Goal: Communication & Community: Answer question/provide support

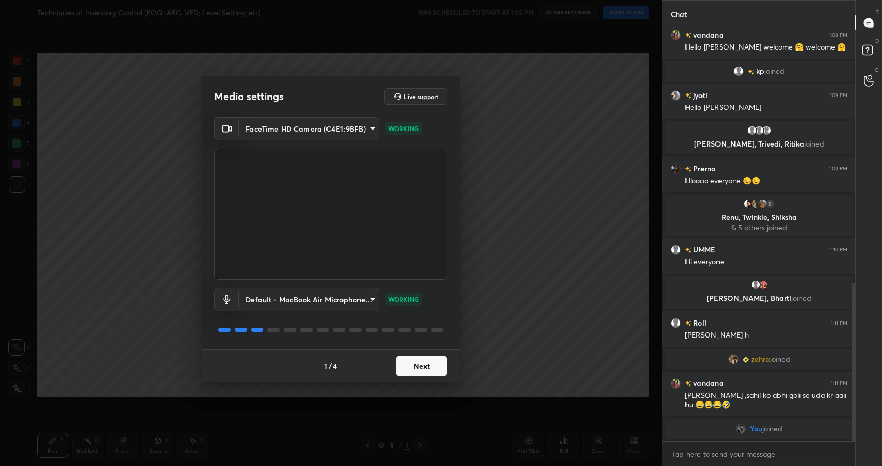
scroll to position [626, 0]
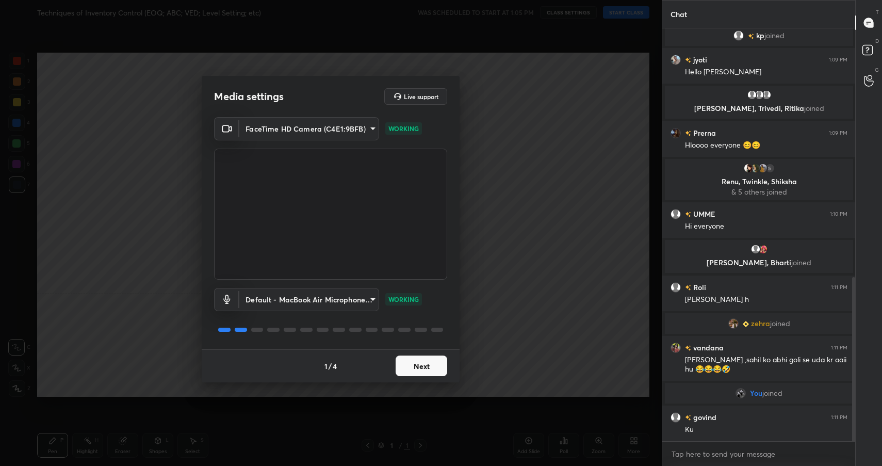
click at [416, 364] on button "Next" at bounding box center [422, 366] width 52 height 21
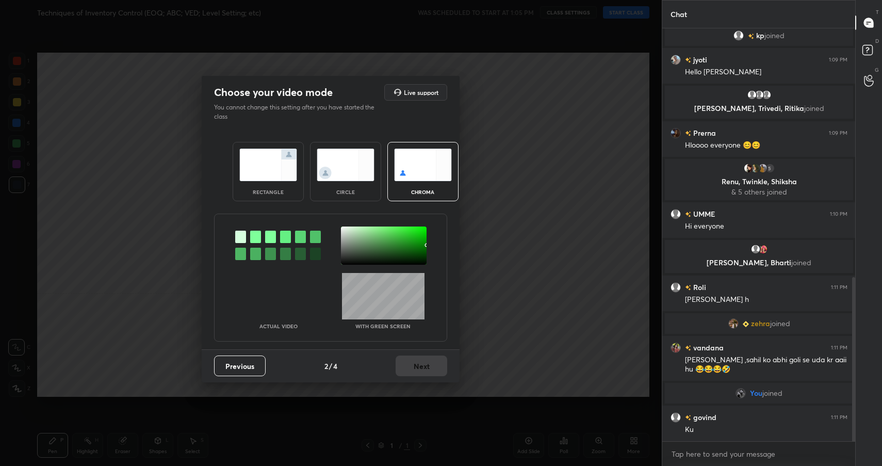
click at [275, 176] on img at bounding box center [268, 165] width 58 height 33
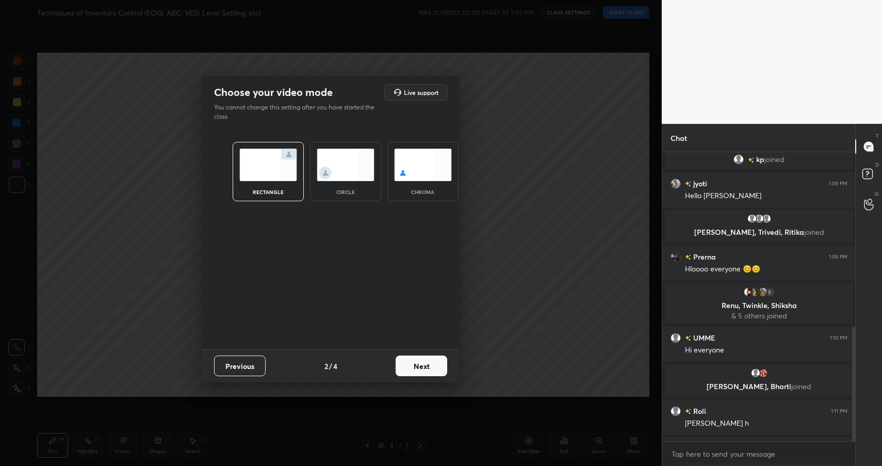
scroll to position [4, 4]
click at [425, 360] on button "Next" at bounding box center [422, 366] width 52 height 21
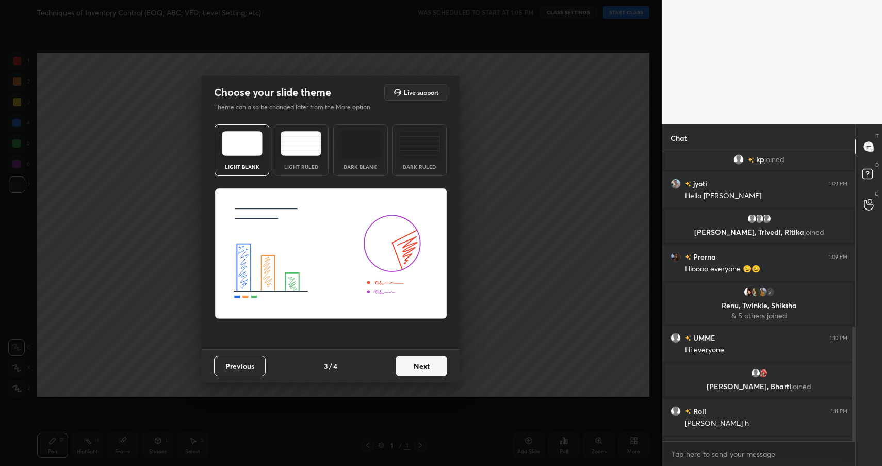
click at [425, 360] on button "Next" at bounding box center [422, 366] width 52 height 21
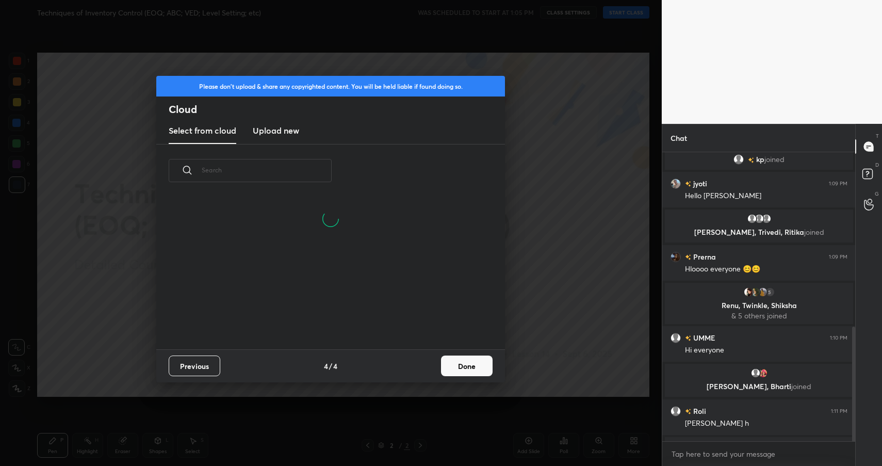
click at [460, 360] on button "Done" at bounding box center [467, 366] width 52 height 21
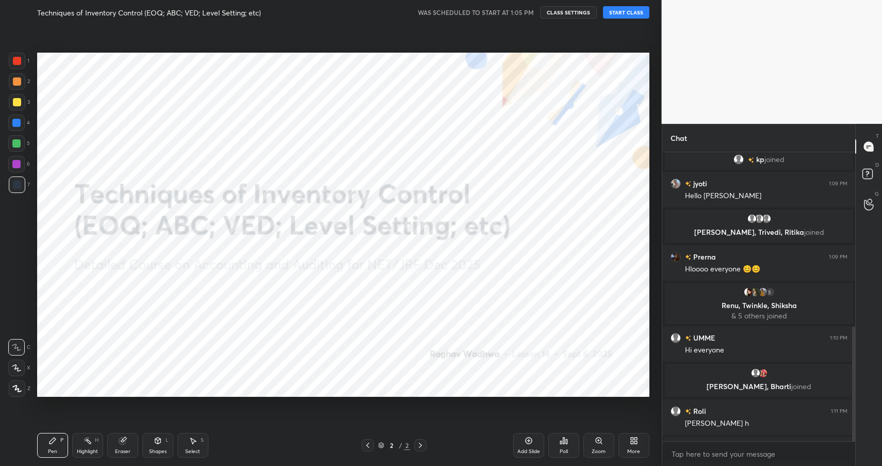
scroll to position [761, 0]
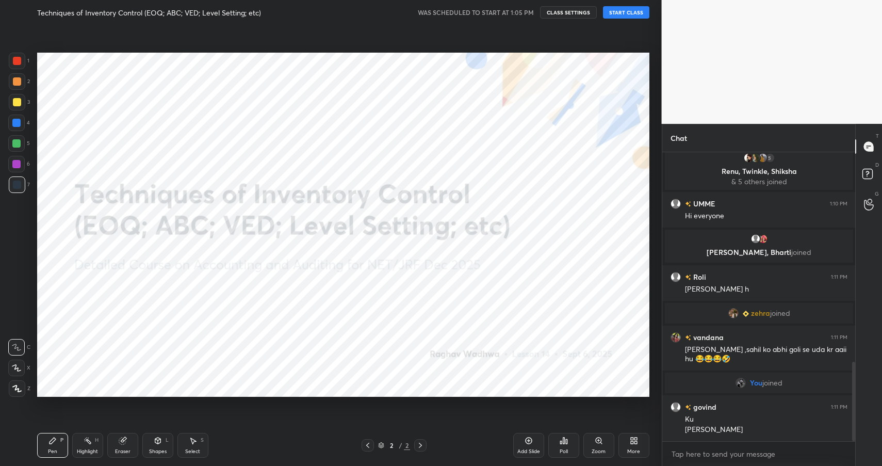
click at [624, 19] on div "Techniques of Inventory Control (EOQ; ABC; VED; Level Setting; etc) WAS SCHEDUL…" at bounding box center [343, 12] width 612 height 25
click at [634, 10] on button "START CLASS" at bounding box center [626, 12] width 46 height 12
click at [625, 442] on div "More" at bounding box center [634, 445] width 31 height 25
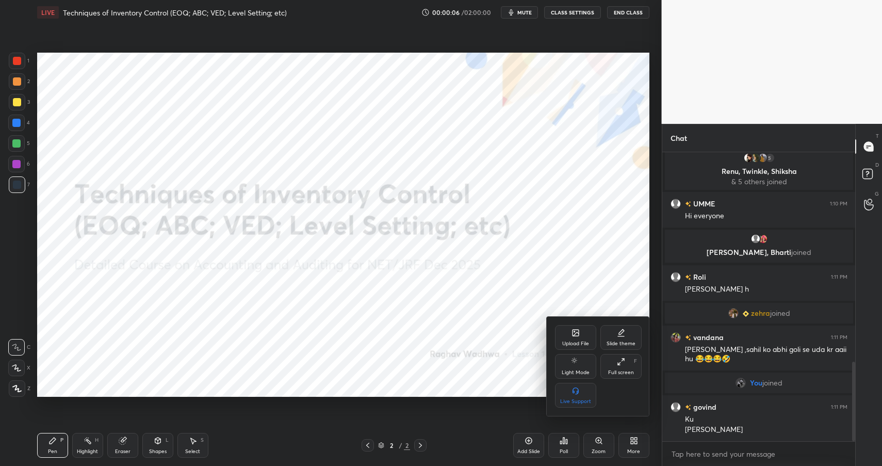
click at [570, 334] on div "Upload File" at bounding box center [575, 337] width 41 height 25
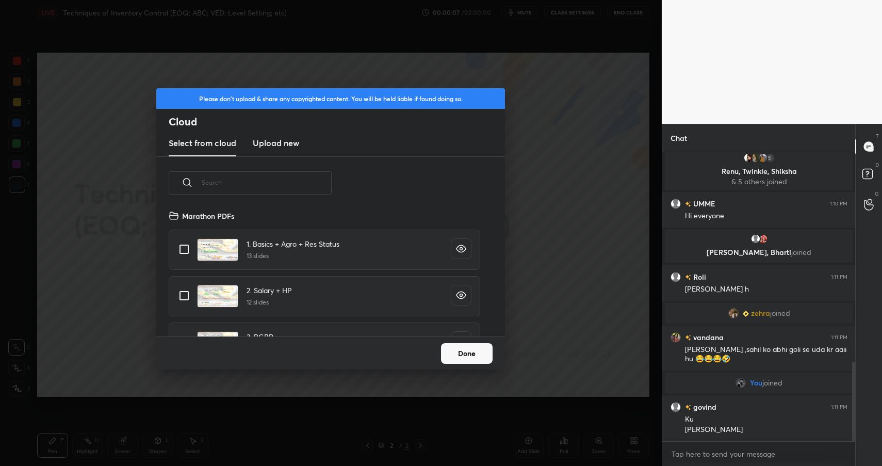
scroll to position [127, 331]
click at [265, 144] on h3 "Upload new" at bounding box center [276, 143] width 46 height 12
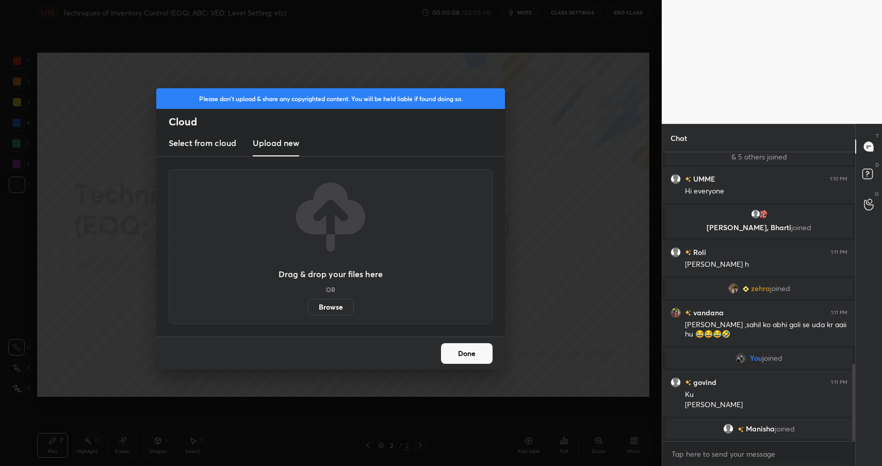
click at [336, 302] on label "Browse" at bounding box center [331, 307] width 46 height 17
click at [308, 302] on input "Browse" at bounding box center [308, 307] width 0 height 17
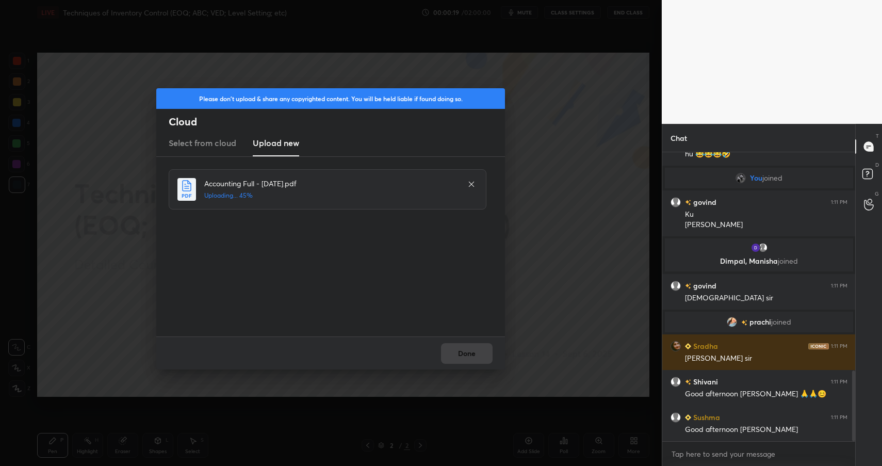
scroll to position [0, 0]
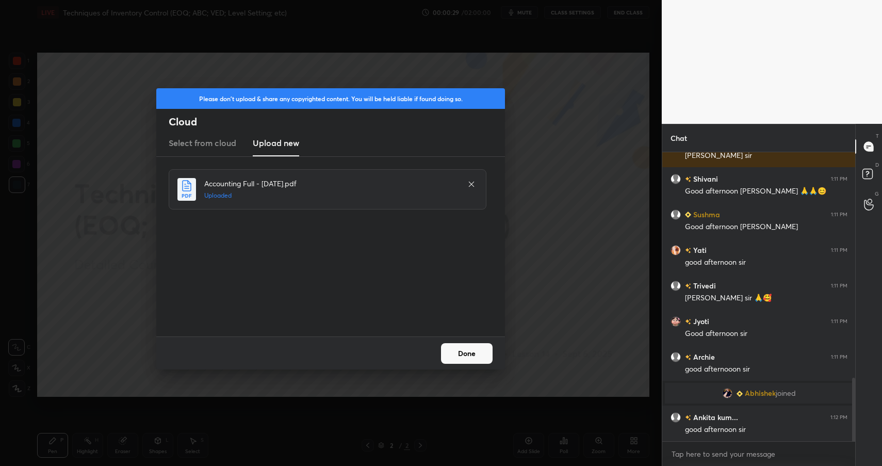
click at [455, 353] on button "Done" at bounding box center [467, 353] width 52 height 21
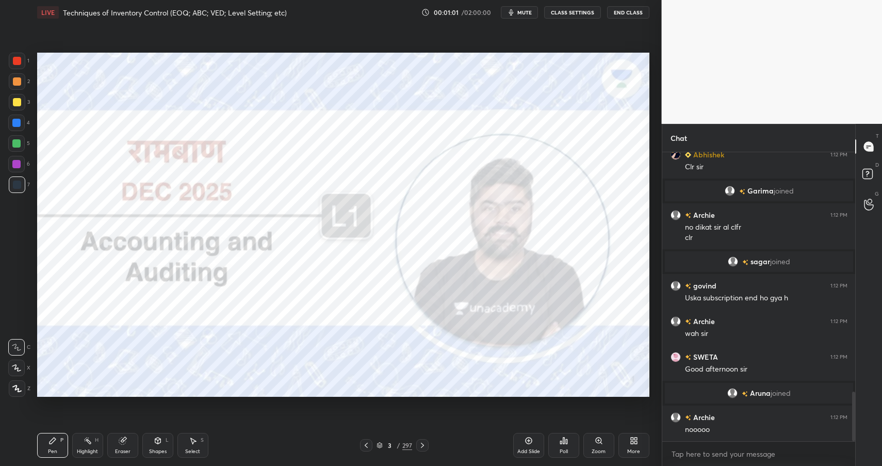
scroll to position [1394, 0]
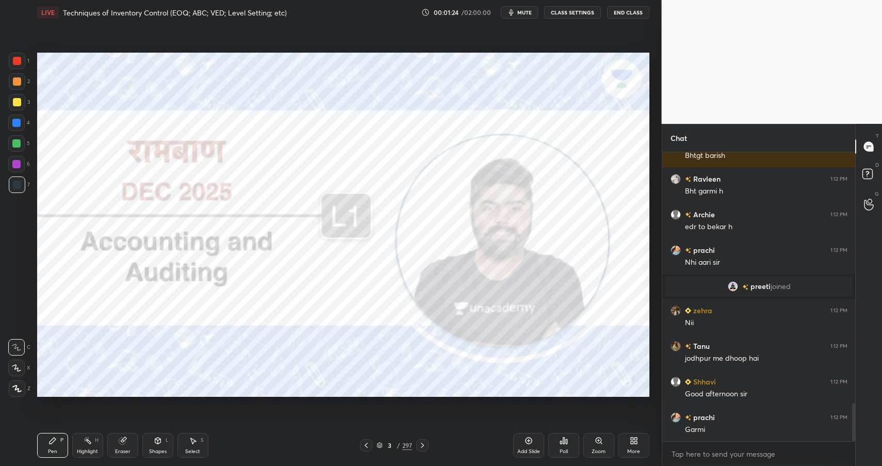
drag, startPoint x: 27, startPoint y: 56, endPoint x: 21, endPoint y: 54, distance: 6.5
click at [22, 54] on div "1" at bounding box center [19, 61] width 21 height 17
click at [19, 59] on div at bounding box center [17, 61] width 8 height 8
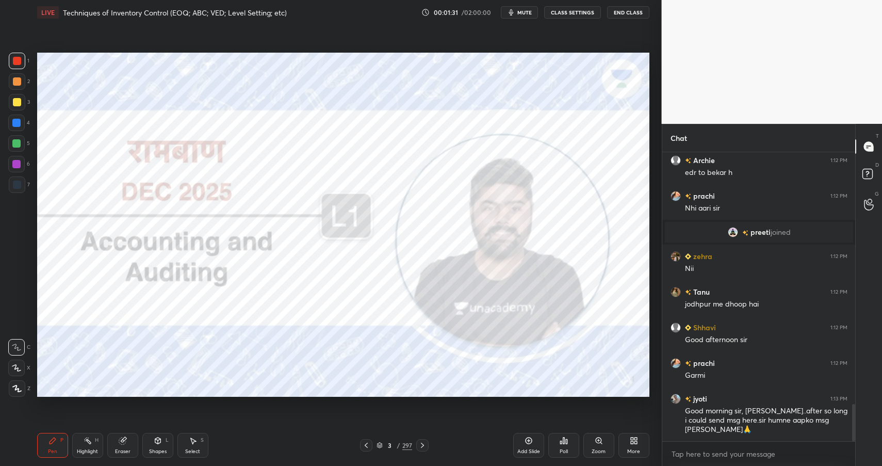
click at [398, 448] on div "/" at bounding box center [398, 445] width 3 height 6
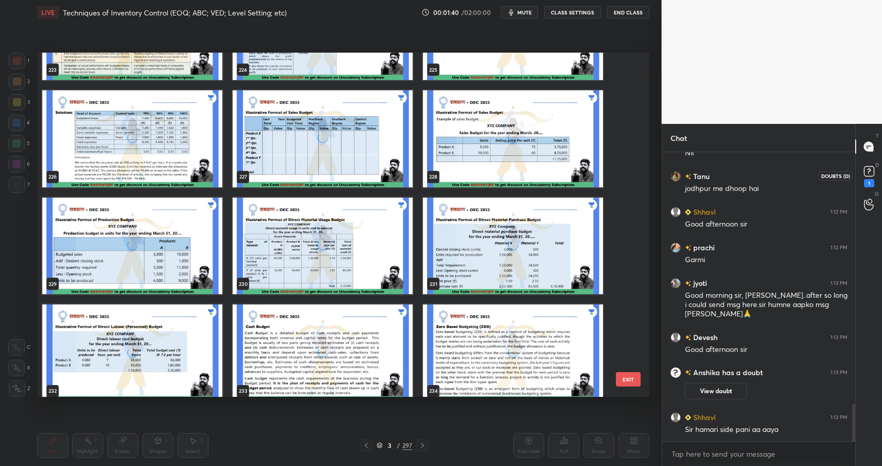
click at [865, 181] on div "1" at bounding box center [869, 183] width 10 height 8
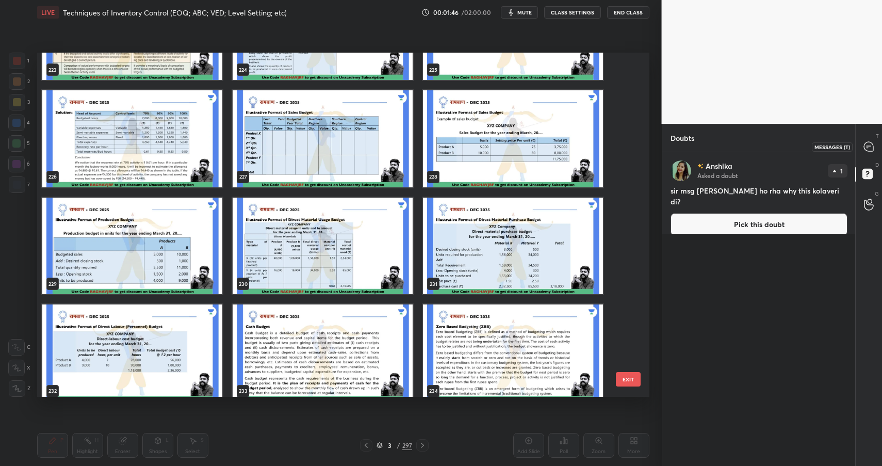
click at [862, 149] on div at bounding box center [869, 146] width 21 height 19
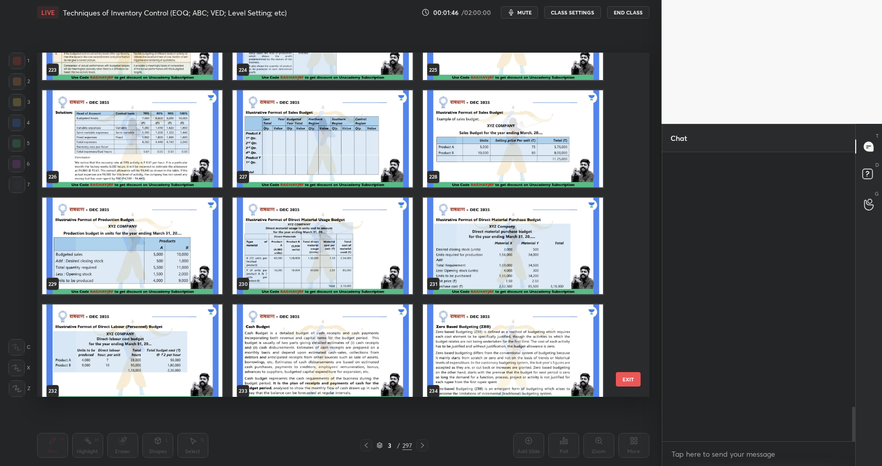
scroll to position [4, 4]
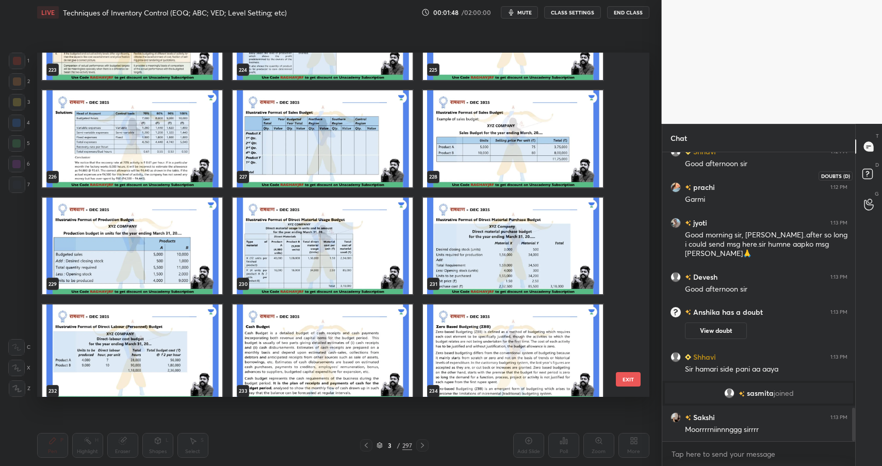
click at [859, 181] on div at bounding box center [869, 175] width 21 height 19
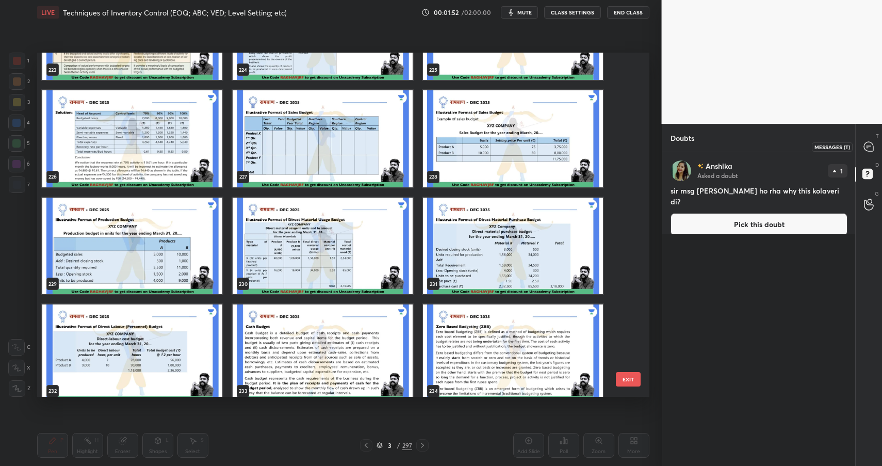
click at [869, 155] on div at bounding box center [869, 146] width 21 height 19
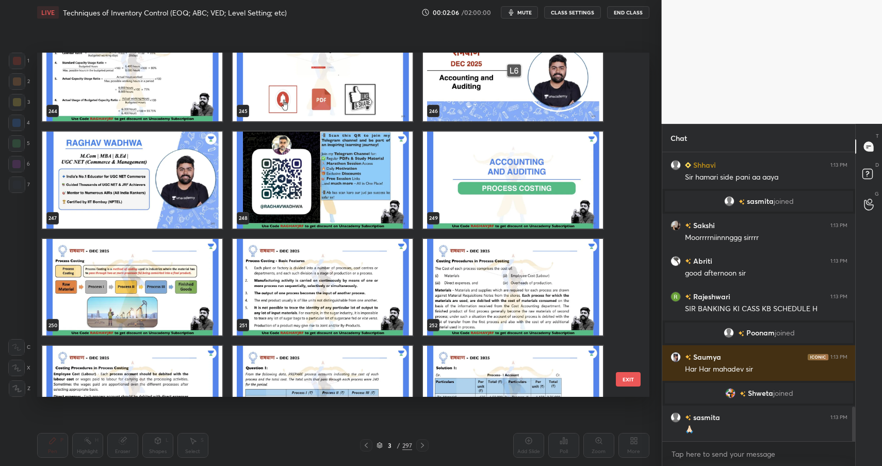
click at [505, 215] on img "grid" at bounding box center [513, 180] width 180 height 97
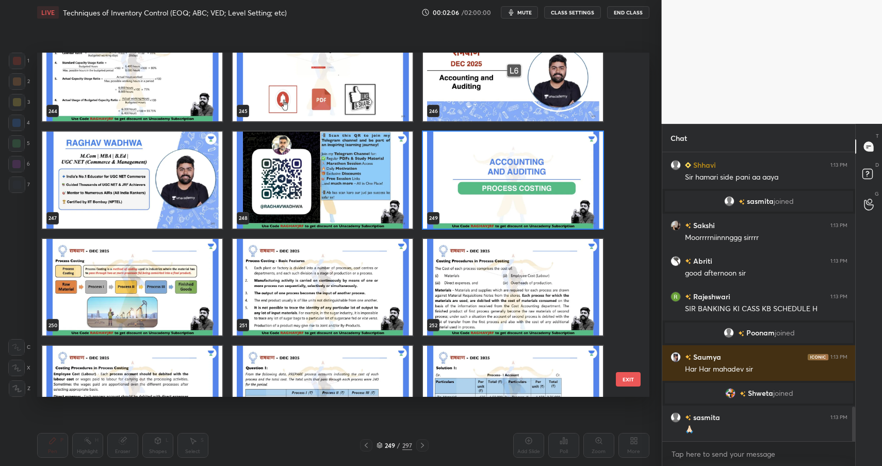
click at [505, 215] on img "grid" at bounding box center [513, 180] width 180 height 97
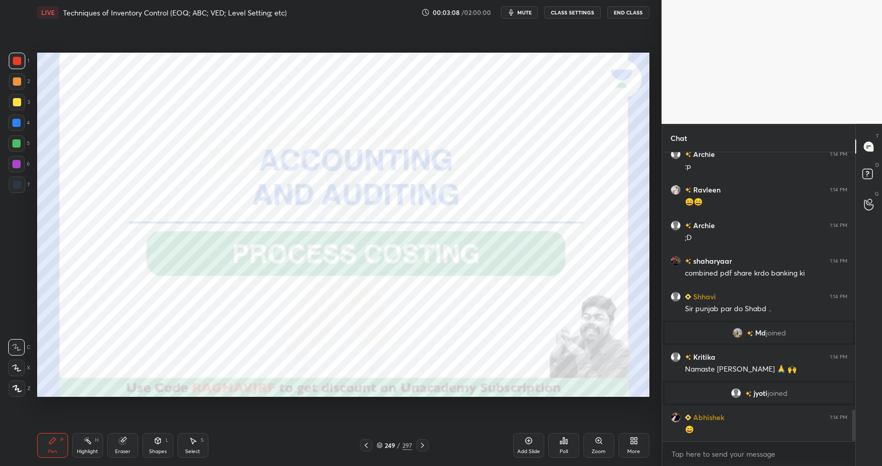
scroll to position [2382, 0]
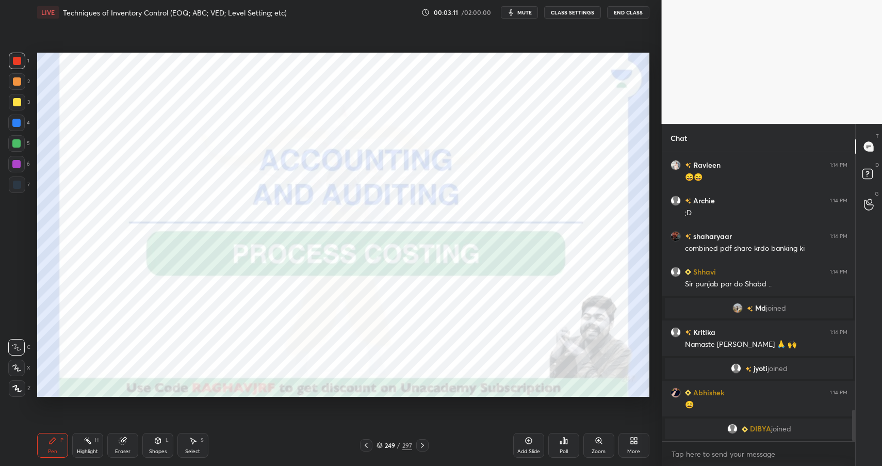
click at [96, 456] on div "Highlight H" at bounding box center [87, 445] width 31 height 25
click at [101, 454] on div "Highlight H" at bounding box center [87, 445] width 31 height 25
click at [18, 66] on div at bounding box center [17, 61] width 17 height 17
click at [19, 63] on div at bounding box center [17, 61] width 8 height 8
click at [389, 446] on div "249" at bounding box center [390, 445] width 10 height 6
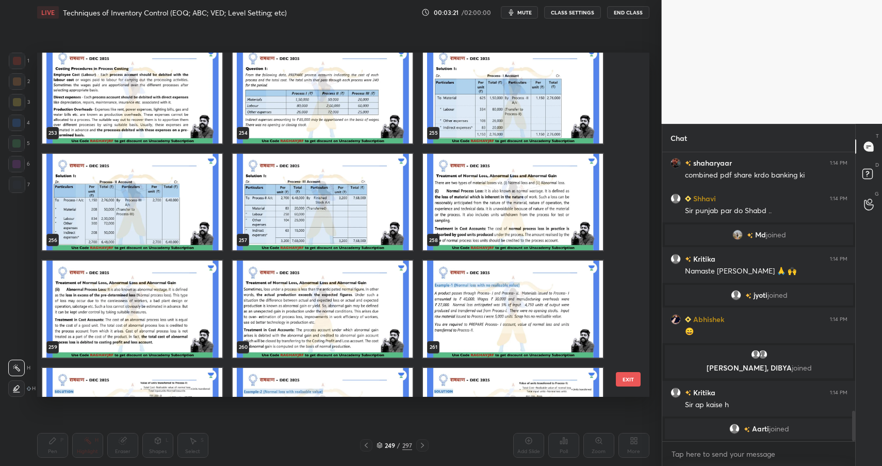
scroll to position [8763, 0]
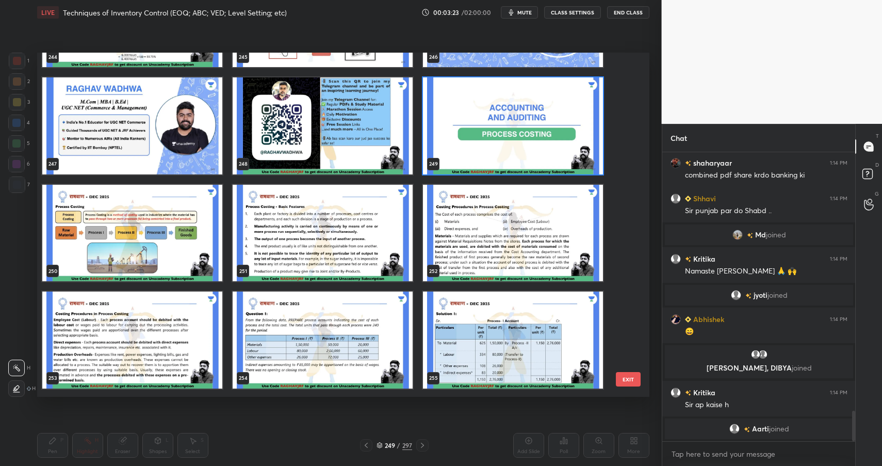
click at [367, 234] on img "grid" at bounding box center [323, 232] width 180 height 97
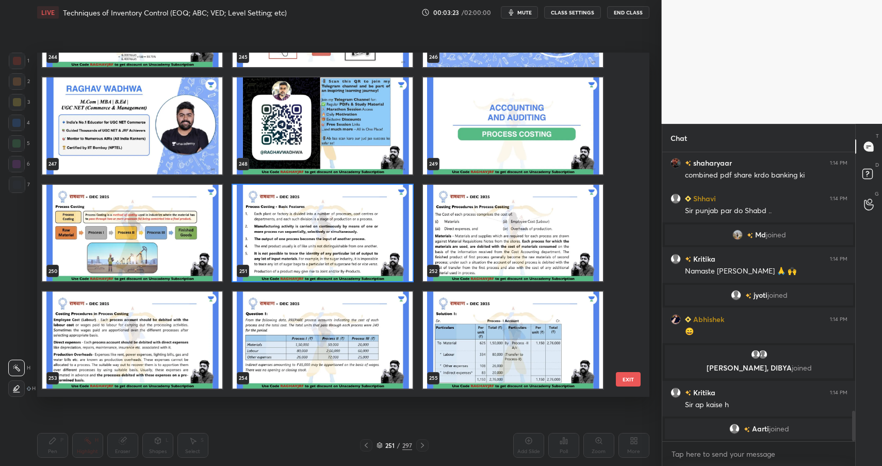
click at [367, 234] on img "grid" at bounding box center [323, 232] width 180 height 97
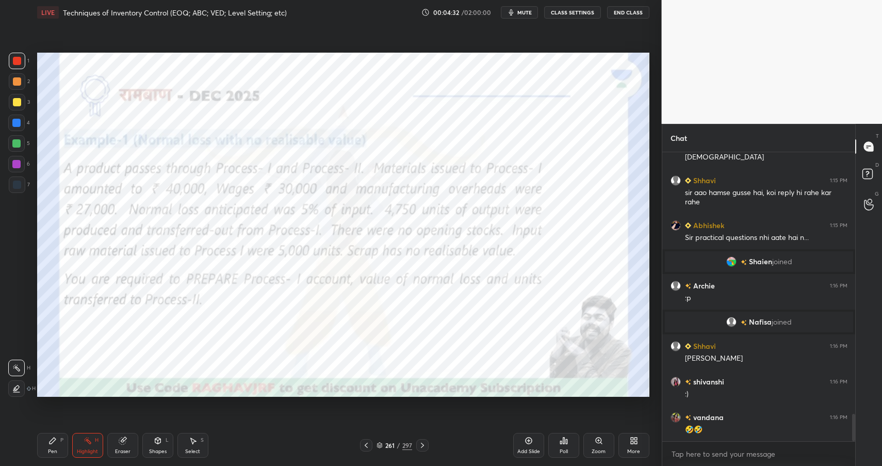
scroll to position [2744, 0]
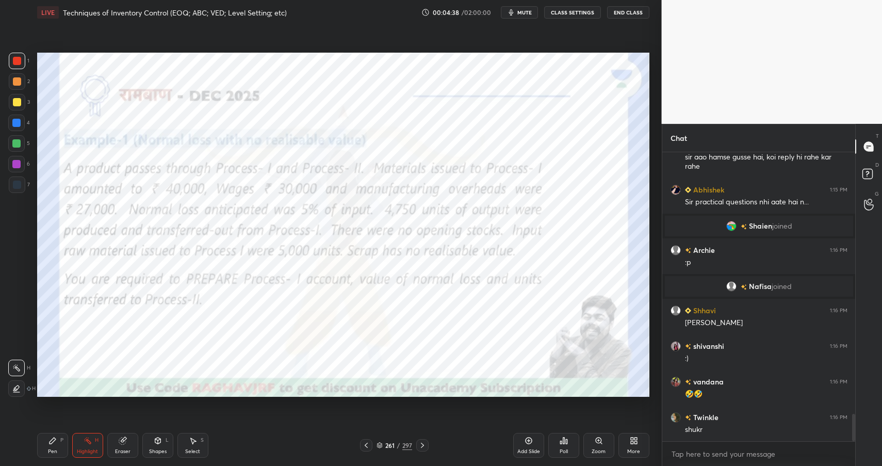
click at [53, 449] on div "Pen" at bounding box center [52, 451] width 9 height 5
click at [56, 445] on div "Pen P" at bounding box center [52, 445] width 31 height 25
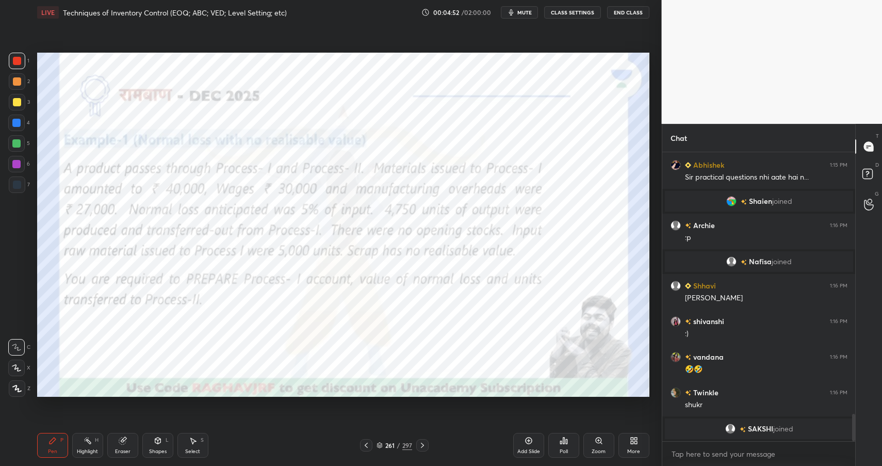
click at [623, 10] on button "End Class" at bounding box center [628, 12] width 42 height 12
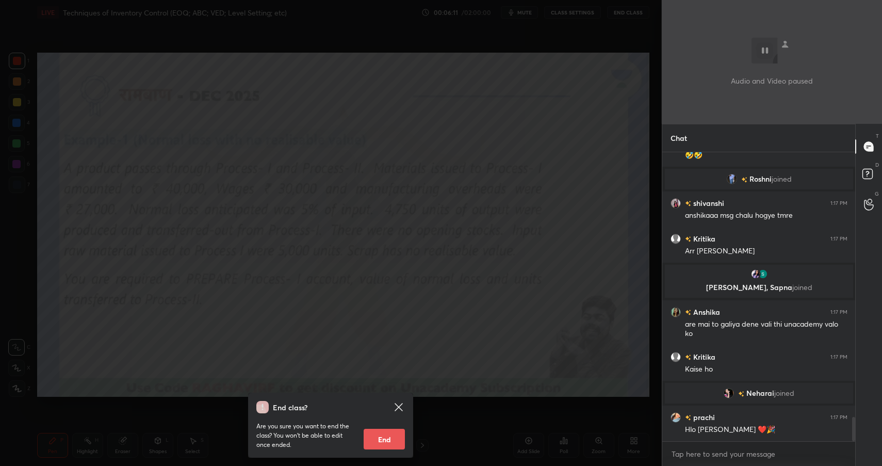
scroll to position [3217, 0]
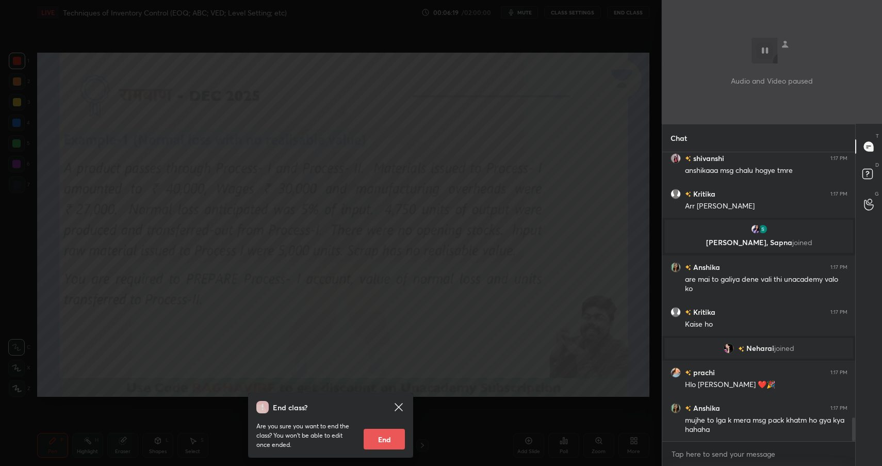
click at [397, 284] on div "End class? Are you sure you want to end the class? You won’t be able to edit on…" at bounding box center [331, 233] width 662 height 466
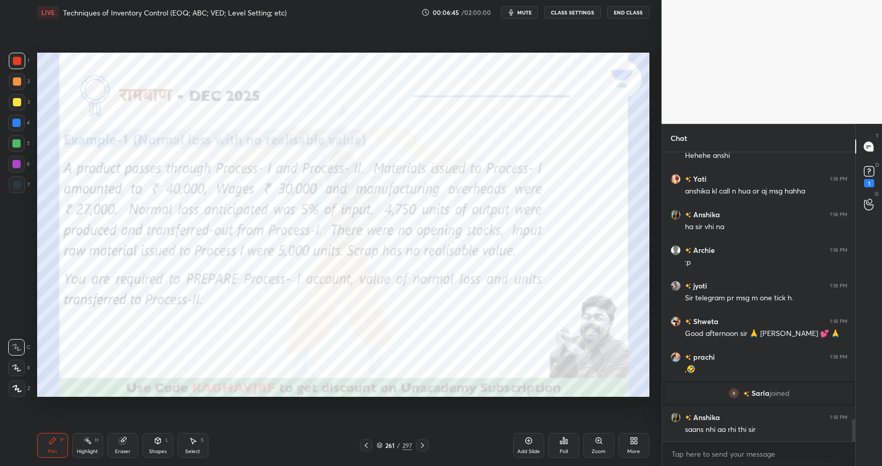
scroll to position [3510, 0]
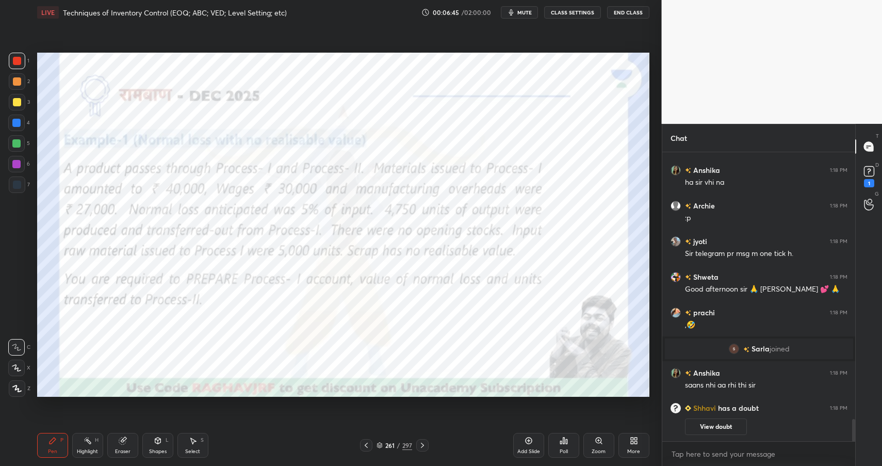
drag, startPoint x: 122, startPoint y: 449, endPoint x: 123, endPoint y: 429, distance: 19.6
click at [123, 449] on div "Eraser" at bounding box center [122, 451] width 15 height 5
click at [17, 390] on span "Erase all" at bounding box center [16, 388] width 15 height 7
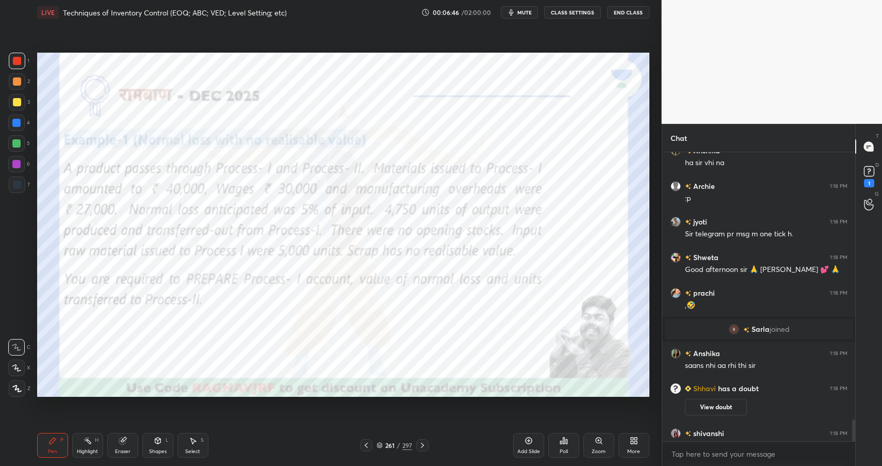
scroll to position [3526, 0]
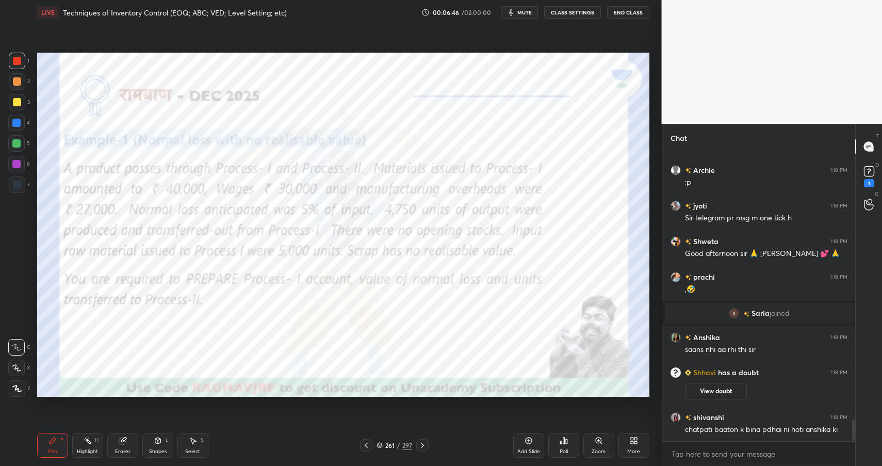
click at [66, 445] on div "Pen P" at bounding box center [52, 445] width 31 height 25
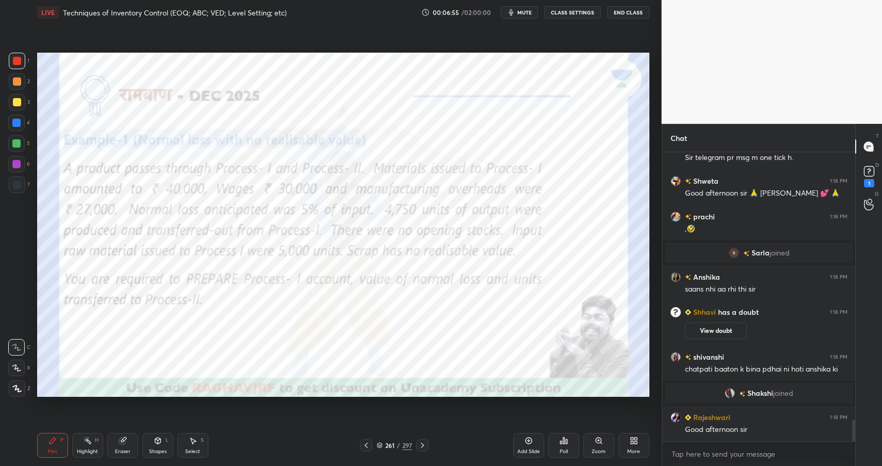
click at [157, 440] on icon at bounding box center [158, 440] width 6 height 2
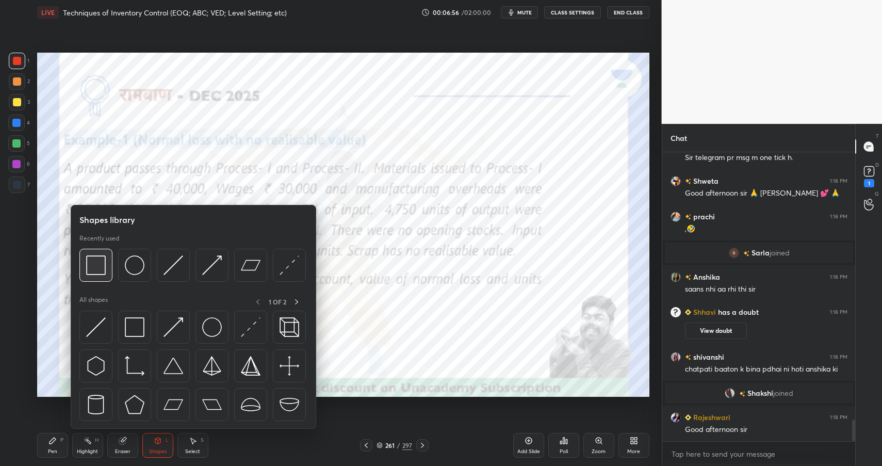
scroll to position [3622, 0]
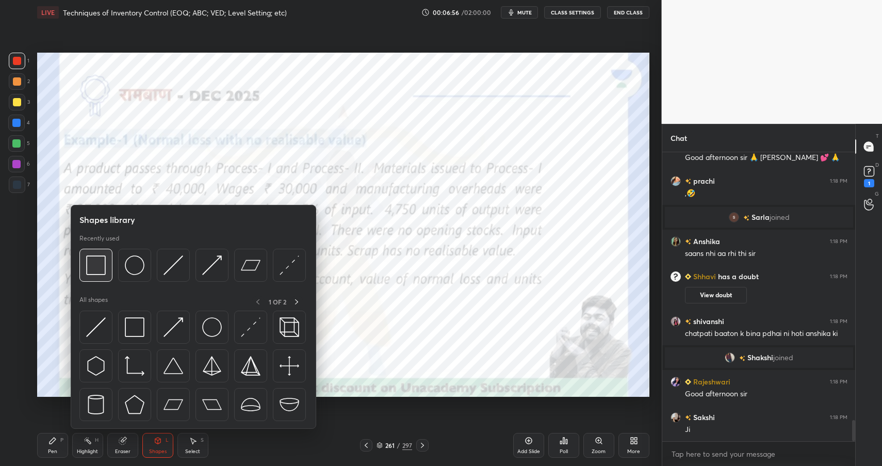
click at [95, 253] on div at bounding box center [95, 265] width 33 height 33
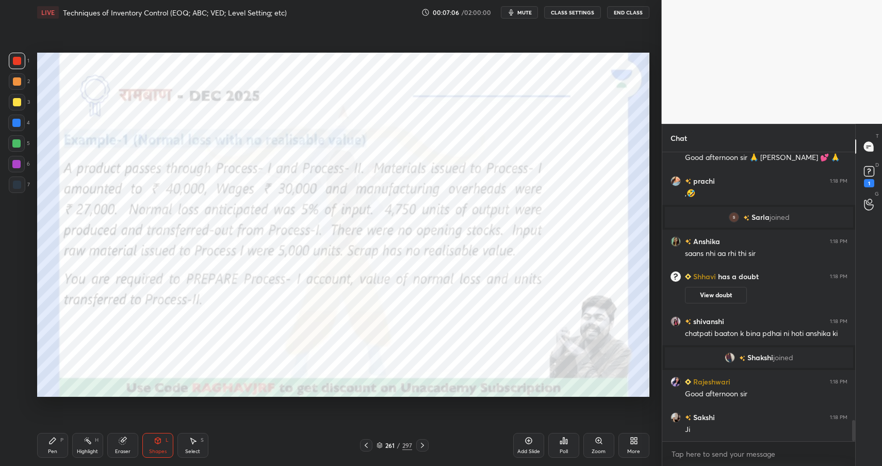
drag, startPoint x: 80, startPoint y: 440, endPoint x: 81, endPoint y: 445, distance: 5.3
click at [80, 442] on div "Highlight H" at bounding box center [87, 445] width 31 height 25
click at [81, 445] on div "Highlight H" at bounding box center [87, 445] width 31 height 25
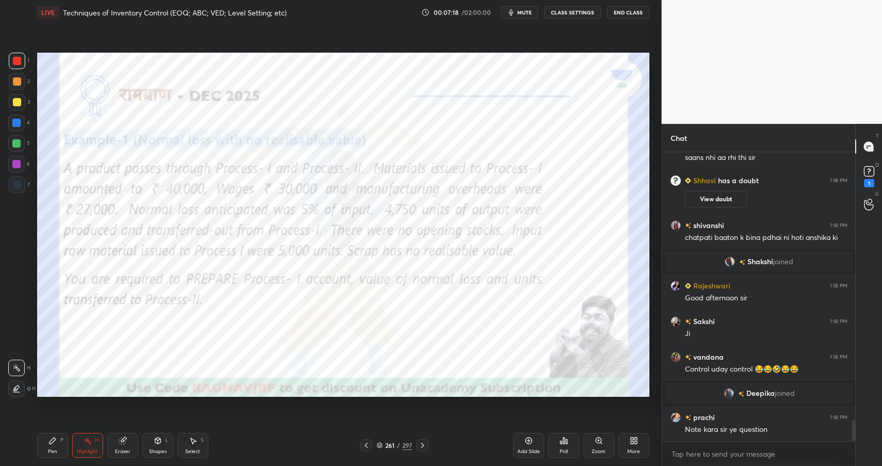
scroll to position [3668, 0]
click at [163, 445] on div "Shapes L" at bounding box center [157, 445] width 31 height 25
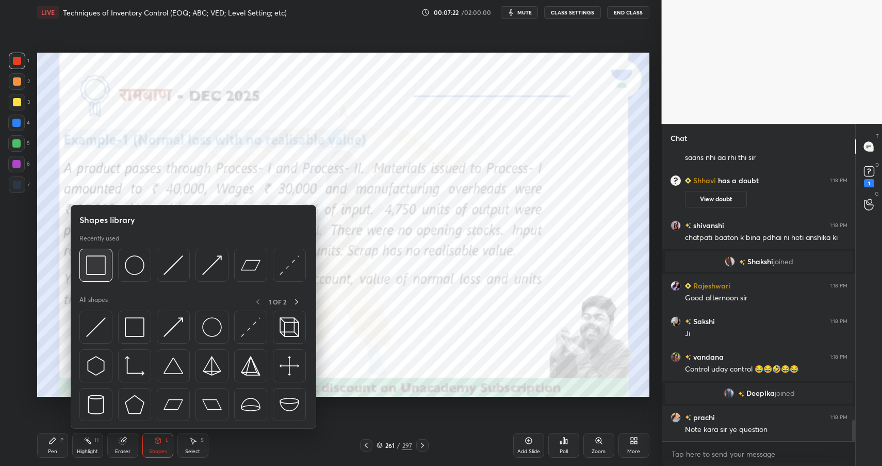
click at [98, 265] on img at bounding box center [96, 265] width 20 height 20
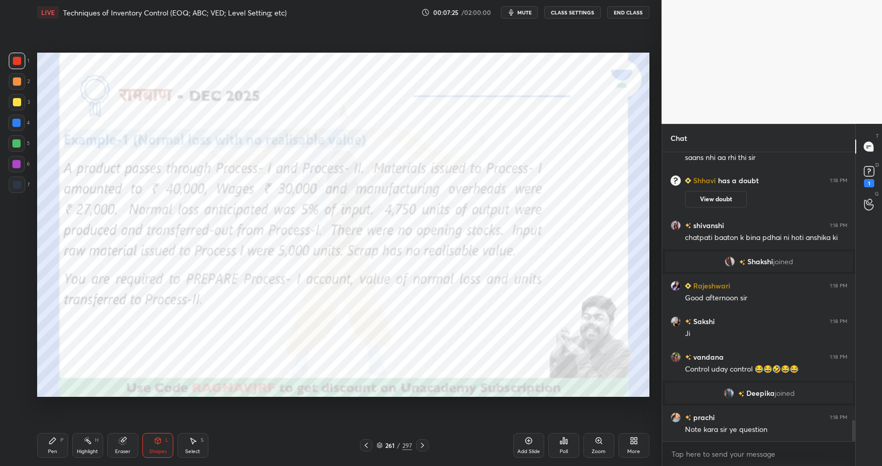
click at [161, 443] on icon at bounding box center [158, 441] width 8 height 8
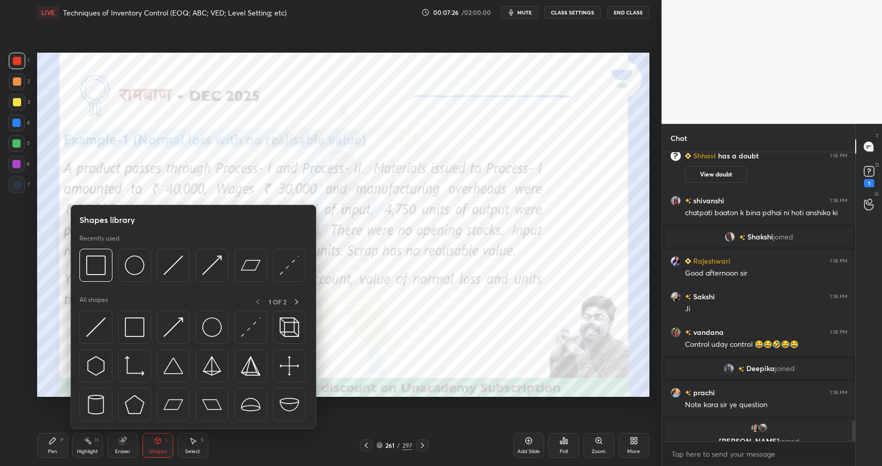
scroll to position [3706, 0]
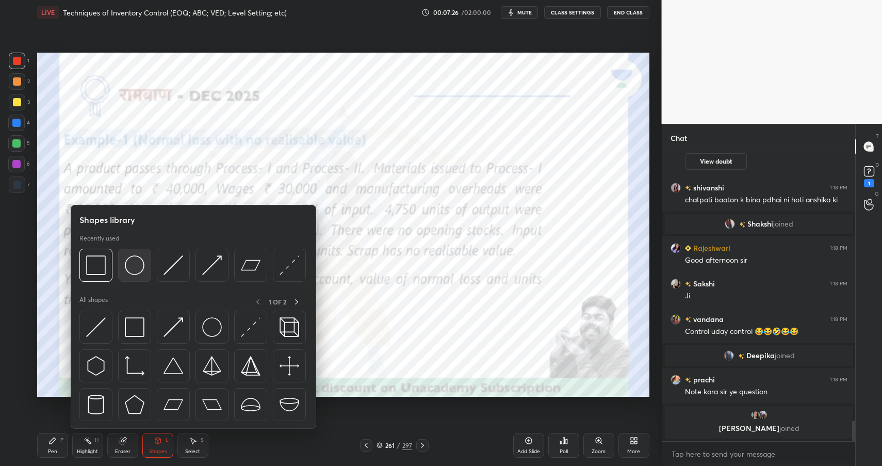
click at [137, 259] on img at bounding box center [135, 265] width 20 height 20
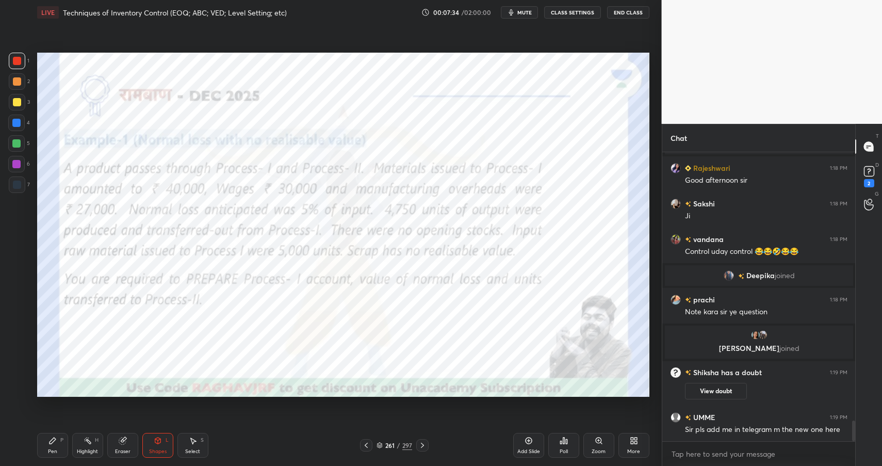
scroll to position [3792, 0]
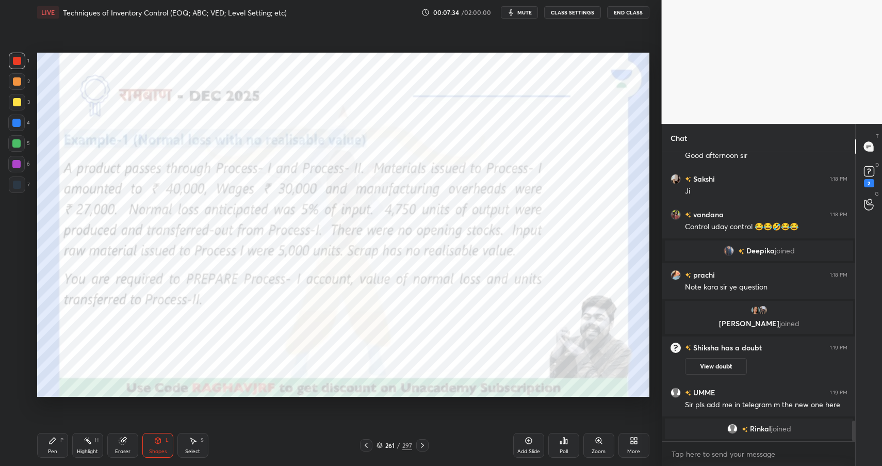
click at [84, 442] on icon at bounding box center [88, 441] width 8 height 8
click at [89, 441] on icon at bounding box center [88, 441] width 8 height 8
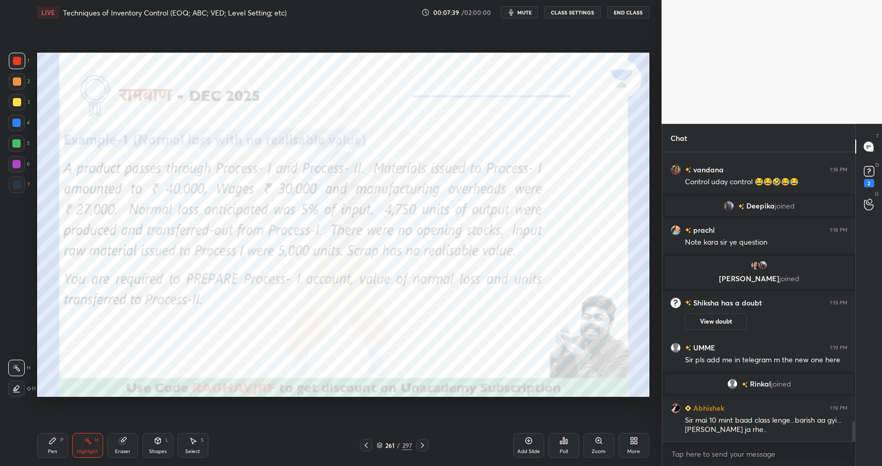
scroll to position [3834, 0]
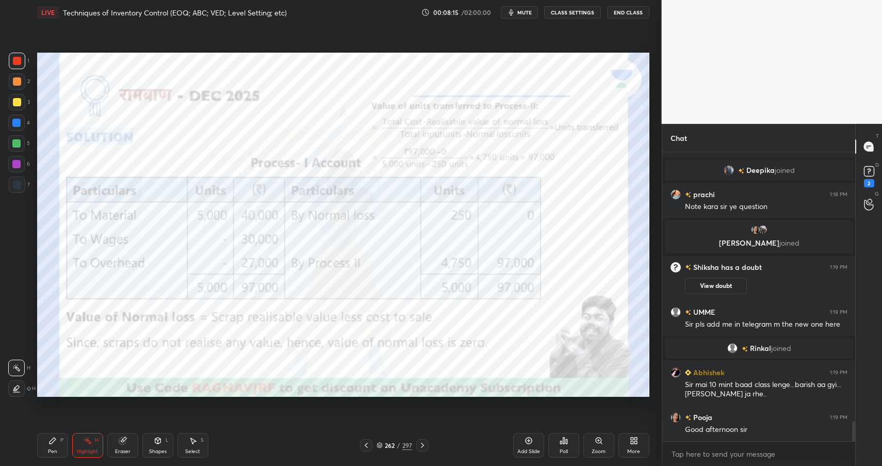
drag, startPoint x: 48, startPoint y: 445, endPoint x: 52, endPoint y: 441, distance: 5.5
click at [48, 445] on div "Pen P" at bounding box center [52, 445] width 31 height 25
drag, startPoint x: 51, startPoint y: 442, endPoint x: 97, endPoint y: 422, distance: 50.4
click at [51, 442] on icon at bounding box center [53, 441] width 6 height 6
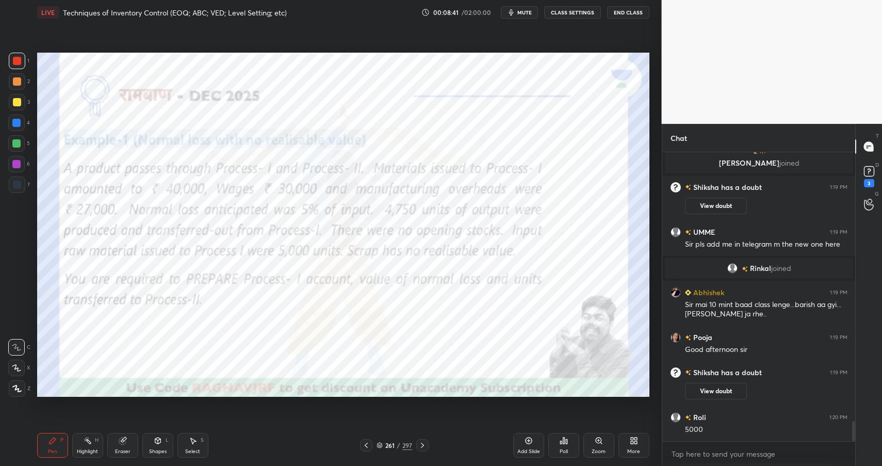
scroll to position [3910, 0]
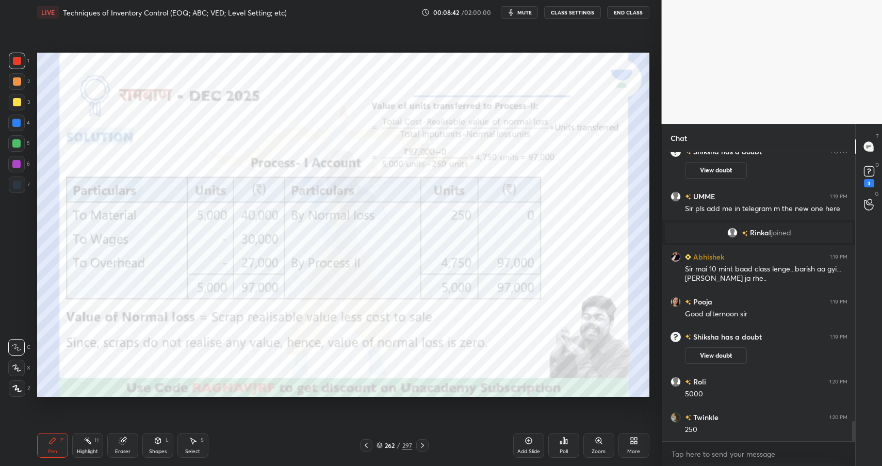
click at [153, 436] on div "Shapes L" at bounding box center [157, 445] width 31 height 25
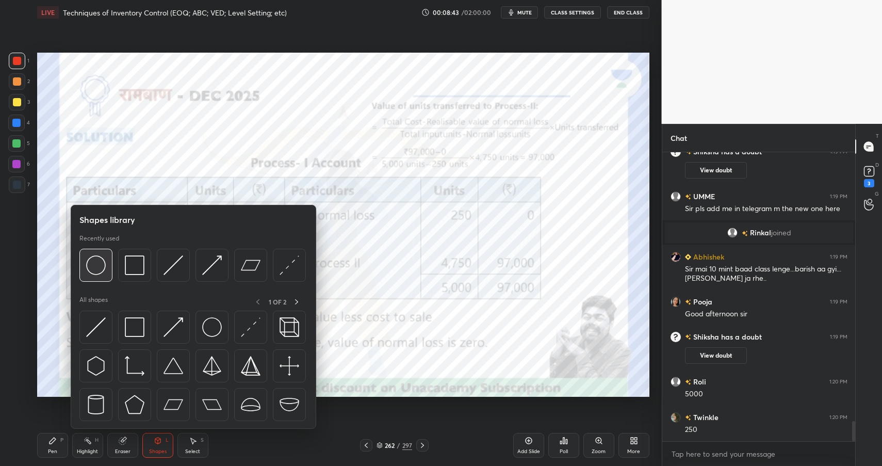
click at [89, 269] on img at bounding box center [96, 265] width 20 height 20
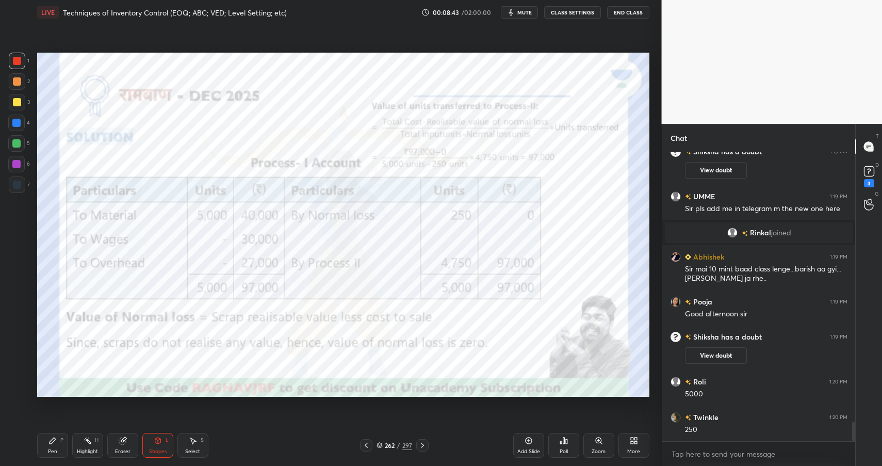
scroll to position [3946, 0]
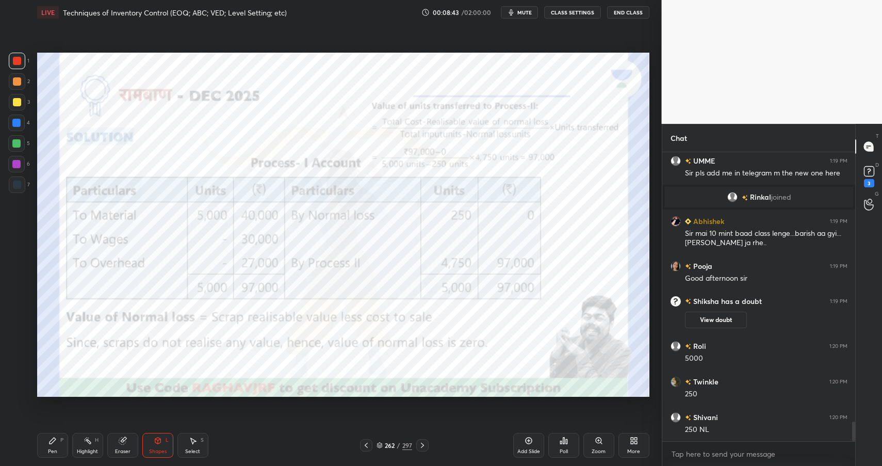
click at [13, 149] on div at bounding box center [16, 143] width 17 height 17
click at [16, 145] on div at bounding box center [16, 143] width 8 height 8
click at [51, 439] on icon at bounding box center [53, 441] width 8 height 8
click at [54, 442] on icon at bounding box center [53, 441] width 8 height 8
click at [17, 78] on div at bounding box center [17, 81] width 8 height 8
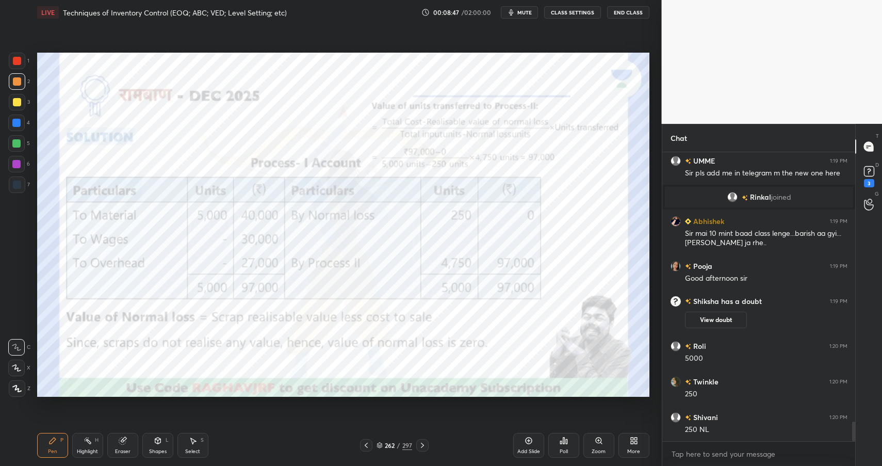
drag, startPoint x: 17, startPoint y: 78, endPoint x: 22, endPoint y: 82, distance: 6.6
click at [18, 82] on div at bounding box center [17, 81] width 8 height 8
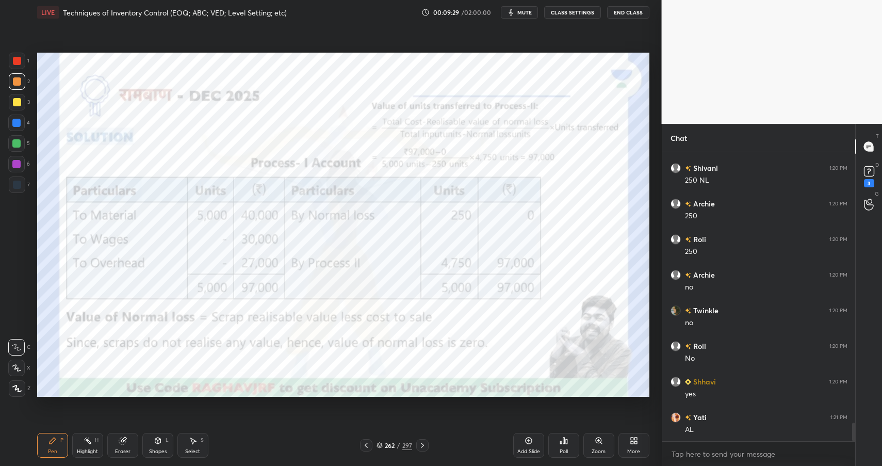
scroll to position [4231, 0]
click at [139, 443] on div "Pen P Highlight H Eraser Shapes L Select S" at bounding box center [156, 445] width 238 height 25
drag, startPoint x: 121, startPoint y: 440, endPoint x: 110, endPoint y: 422, distance: 21.5
click at [121, 440] on icon at bounding box center [122, 441] width 7 height 7
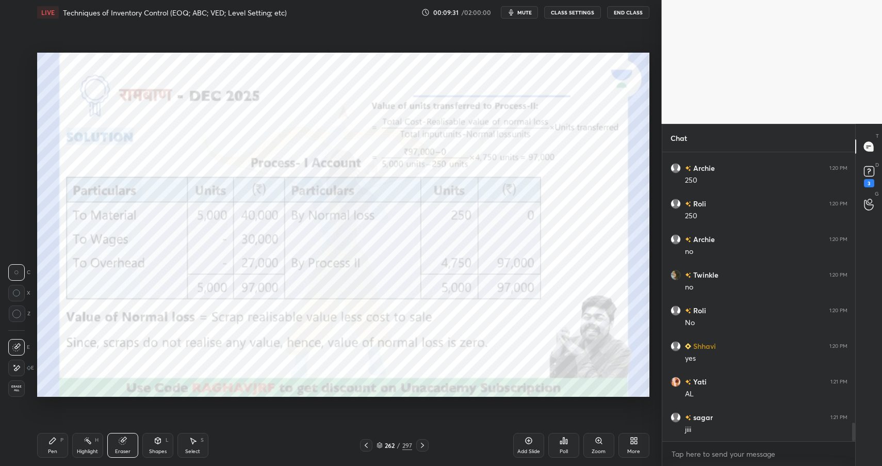
click at [19, 368] on icon at bounding box center [16, 368] width 8 height 9
drag, startPoint x: 86, startPoint y: 436, endPoint x: 94, endPoint y: 434, distance: 8.4
click at [83, 439] on div "Highlight H" at bounding box center [87, 445] width 31 height 25
click at [53, 440] on icon at bounding box center [53, 441] width 8 height 8
click at [54, 442] on icon at bounding box center [53, 441] width 8 height 8
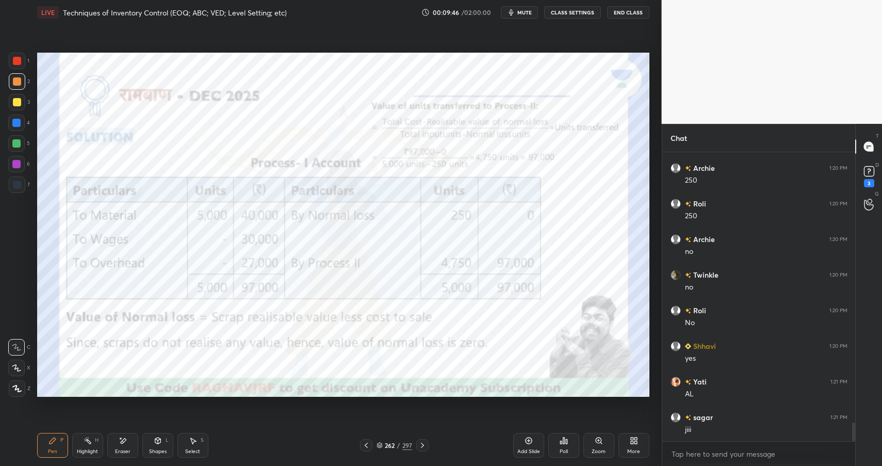
click at [17, 162] on div at bounding box center [16, 164] width 8 height 8
click at [20, 164] on div at bounding box center [16, 164] width 8 height 8
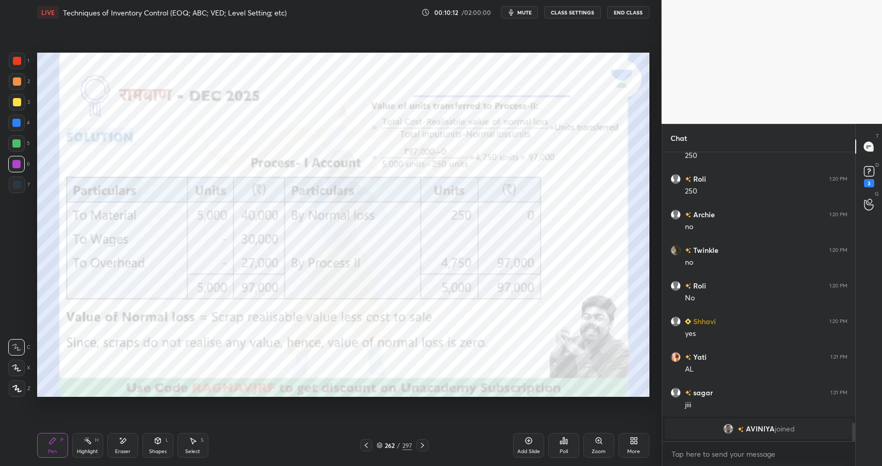
scroll to position [4206, 0]
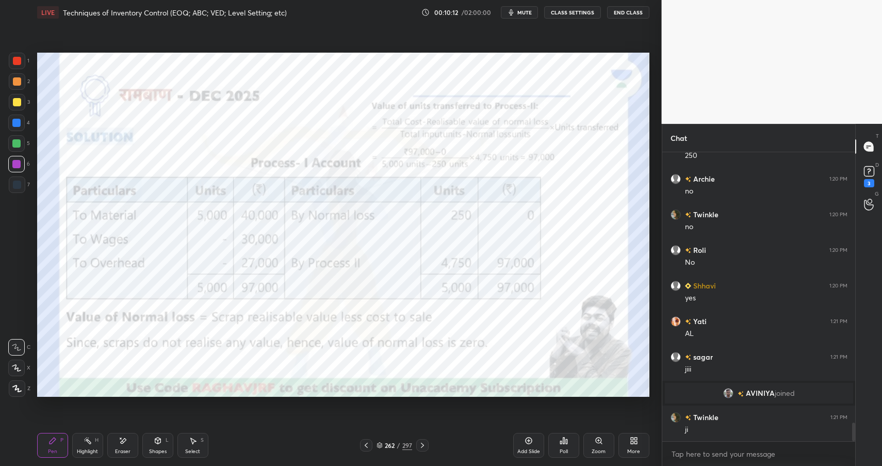
click at [126, 449] on div "Eraser" at bounding box center [122, 451] width 15 height 5
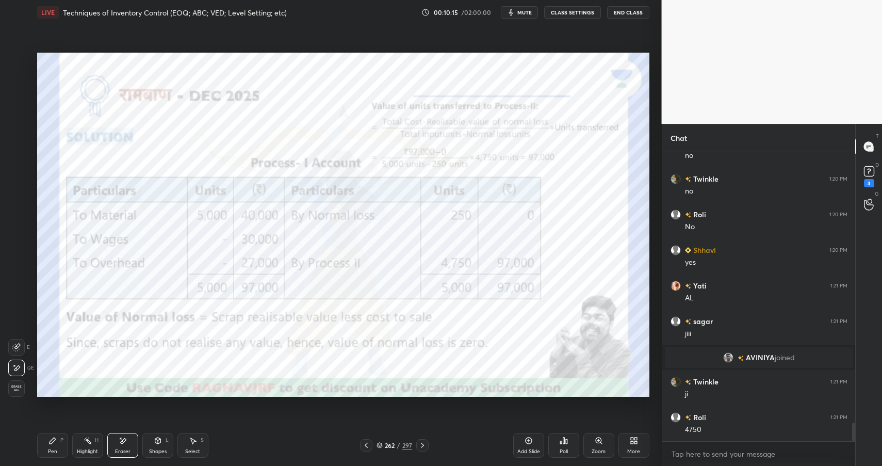
scroll to position [4277, 0]
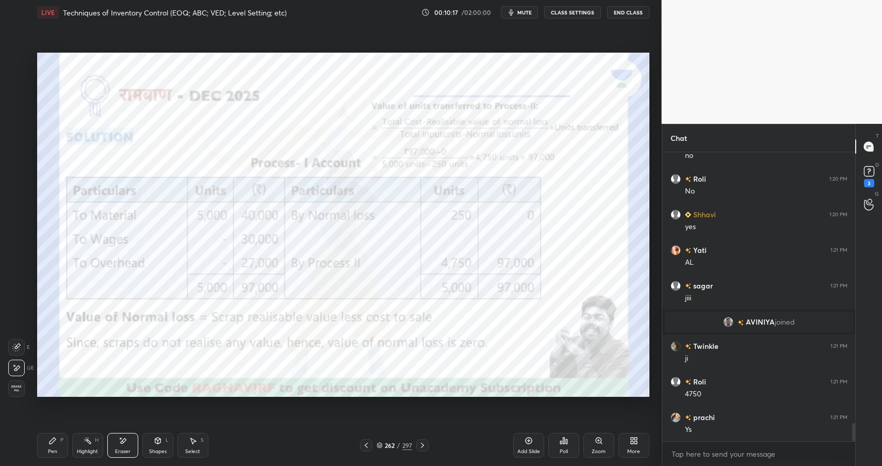
click at [46, 450] on div "Pen P" at bounding box center [52, 445] width 31 height 25
drag, startPoint x: 49, startPoint y: 447, endPoint x: 61, endPoint y: 408, distance: 41.1
click at [49, 449] on div "Pen P" at bounding box center [52, 445] width 31 height 25
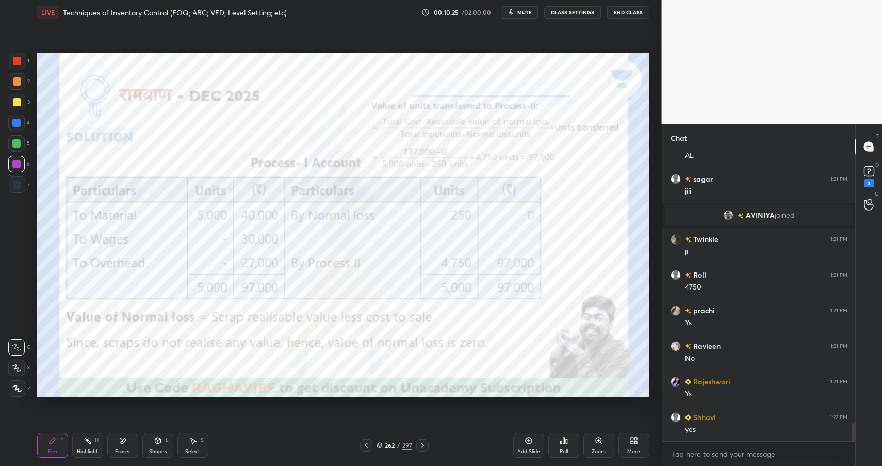
scroll to position [4420, 0]
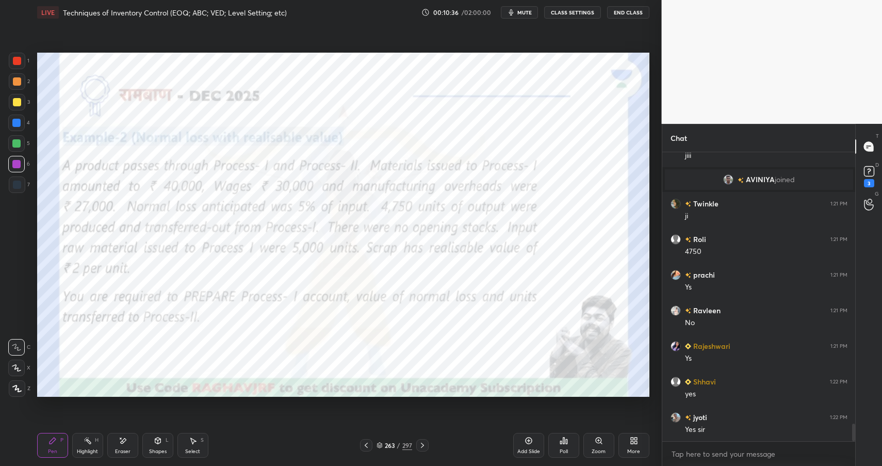
click at [157, 449] on div "Shapes" at bounding box center [158, 451] width 18 height 5
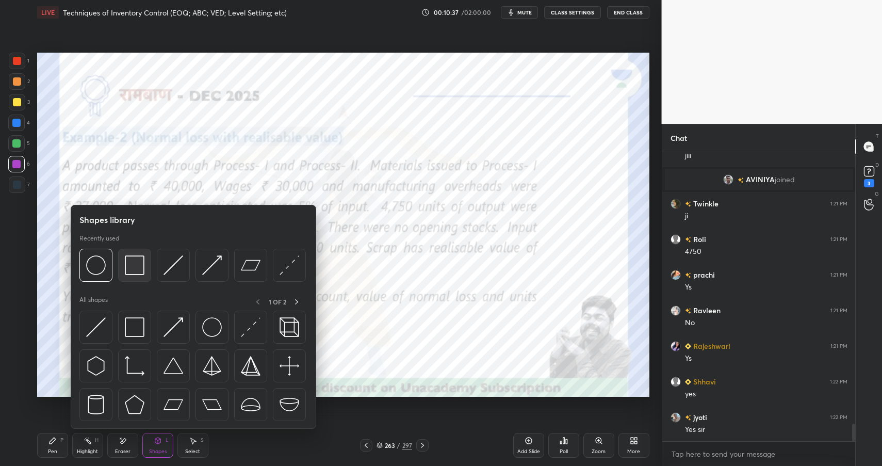
click at [129, 267] on img at bounding box center [135, 265] width 20 height 20
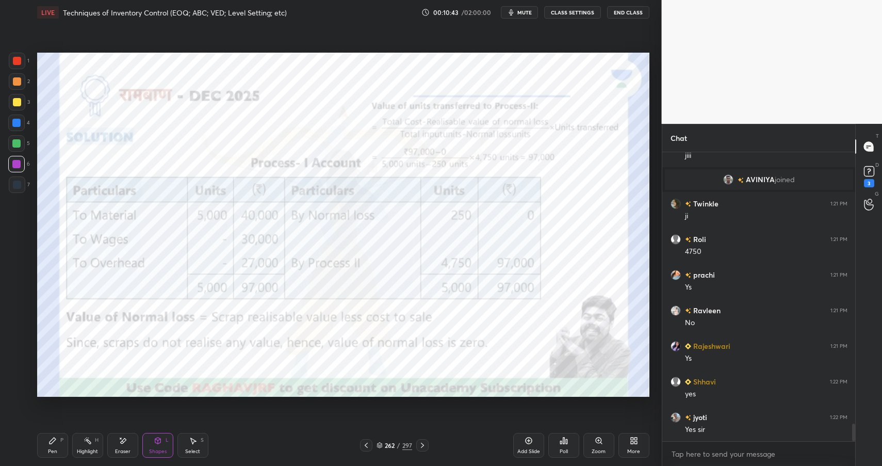
click at [68, 443] on div "Pen P Highlight H Eraser Shapes L Select S" at bounding box center [156, 445] width 238 height 25
drag, startPoint x: 68, startPoint y: 444, endPoint x: 106, endPoint y: 414, distance: 48.2
click at [68, 444] on div "Pen P Highlight H Eraser Shapes L Select S" at bounding box center [156, 445] width 238 height 25
click at [61, 441] on div "P" at bounding box center [61, 440] width 3 height 5
click at [125, 444] on icon at bounding box center [123, 441] width 8 height 9
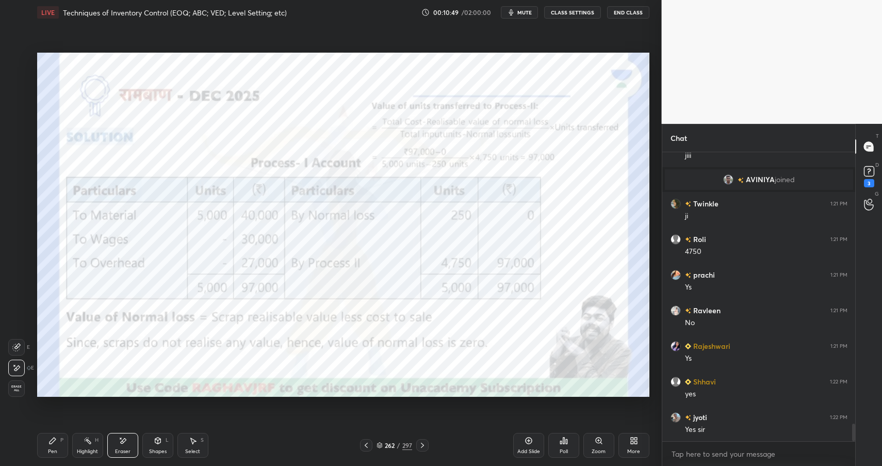
click at [85, 446] on div "Highlight H" at bounding box center [87, 445] width 31 height 25
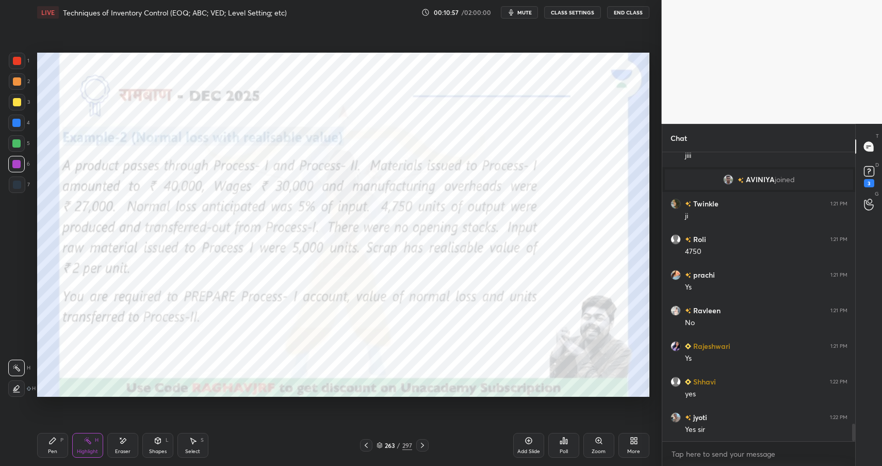
click at [159, 444] on icon at bounding box center [158, 441] width 8 height 8
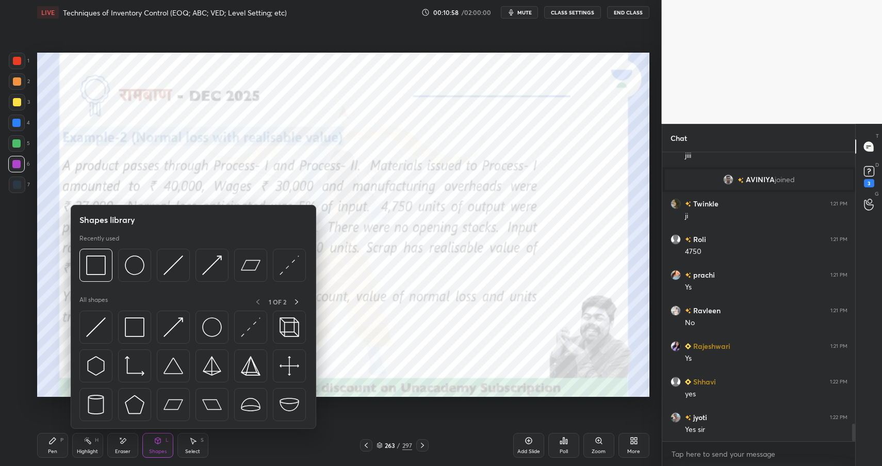
drag, startPoint x: 55, startPoint y: 434, endPoint x: 67, endPoint y: 436, distance: 11.5
click at [56, 436] on div "Pen P" at bounding box center [52, 445] width 31 height 25
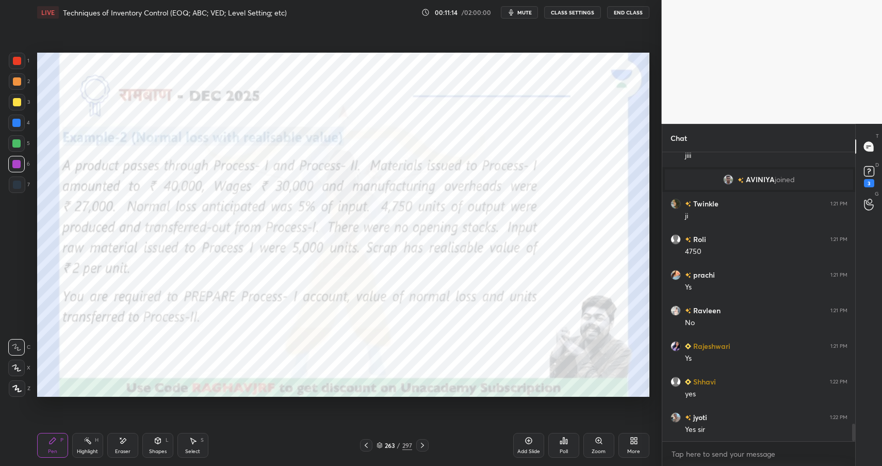
click at [158, 441] on icon at bounding box center [158, 441] width 6 height 6
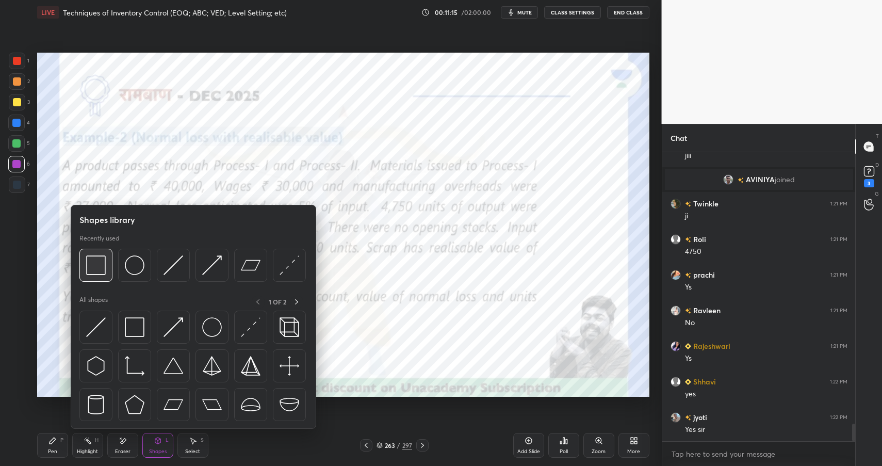
click at [109, 266] on div at bounding box center [95, 265] width 33 height 33
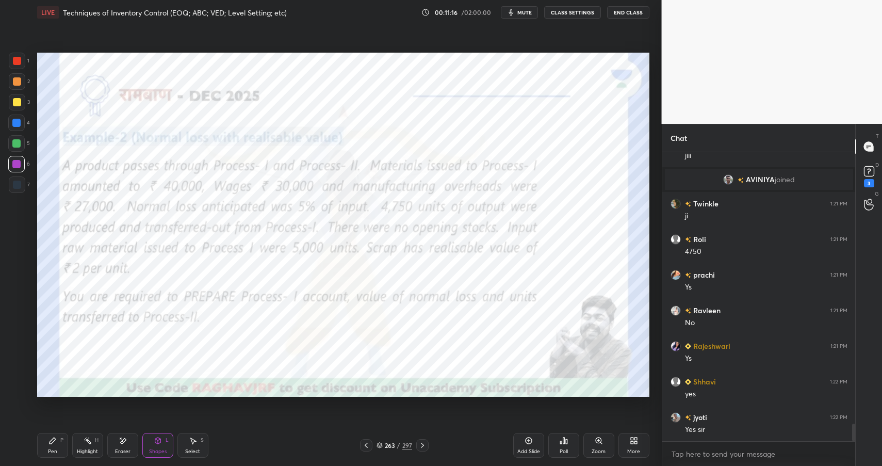
click at [20, 120] on div at bounding box center [16, 123] width 8 height 8
click at [20, 121] on div at bounding box center [16, 123] width 8 height 8
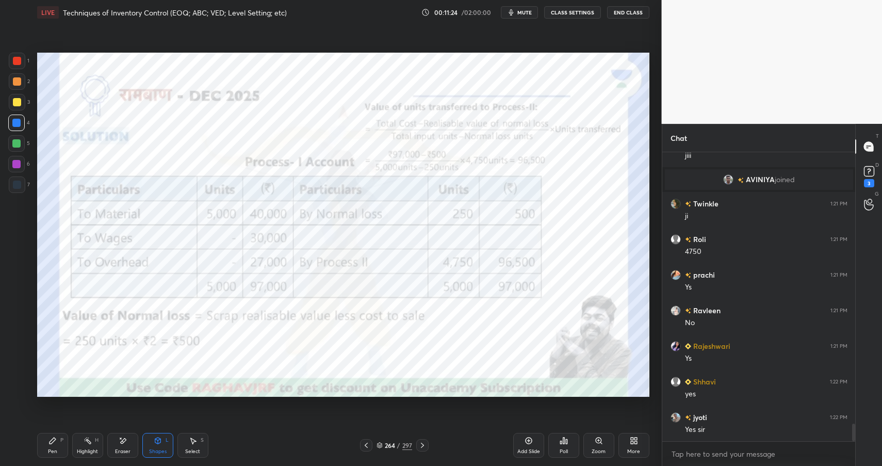
click at [51, 439] on icon at bounding box center [53, 441] width 8 height 8
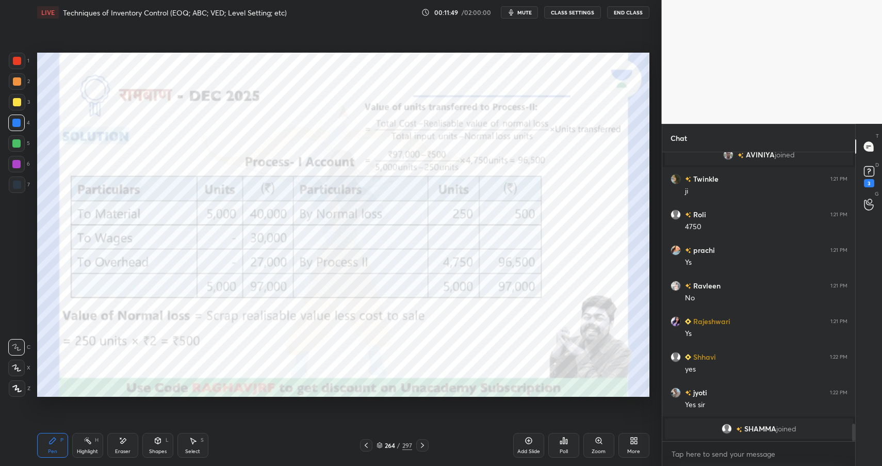
click at [12, 164] on div at bounding box center [16, 164] width 8 height 8
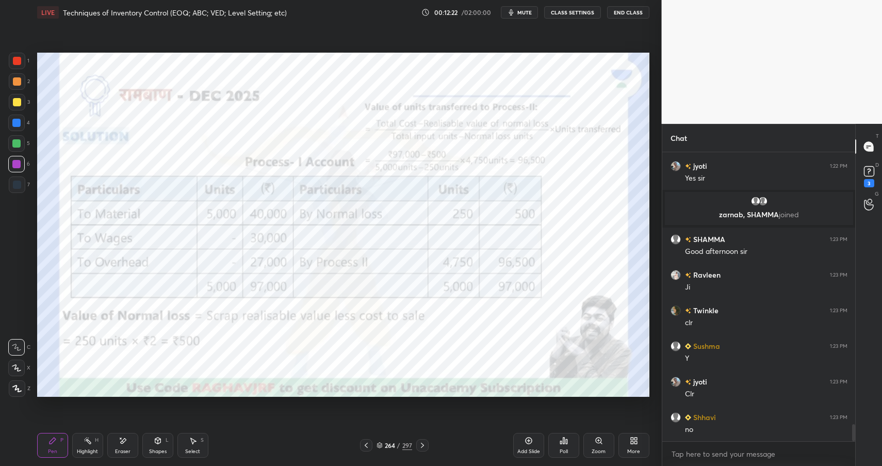
scroll to position [4619, 0]
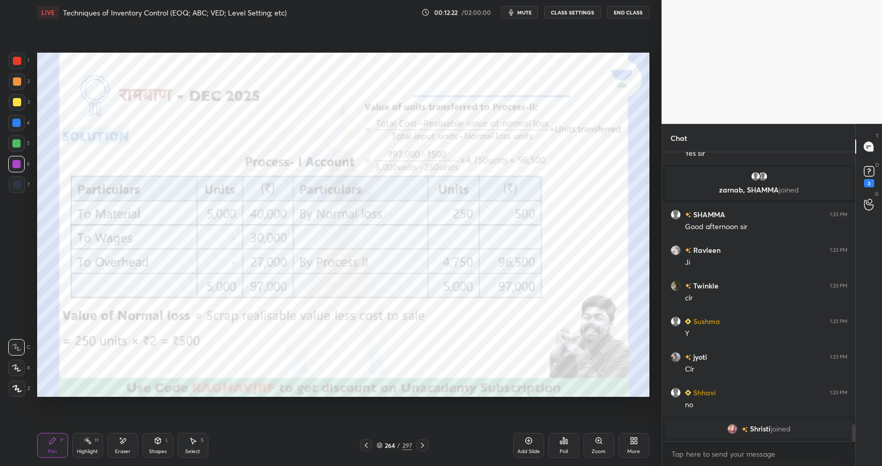
click at [17, 60] on div at bounding box center [17, 61] width 8 height 8
drag, startPoint x: 17, startPoint y: 60, endPoint x: 20, endPoint y: 44, distance: 15.8
click at [17, 60] on div at bounding box center [17, 61] width 8 height 8
click at [531, 441] on icon at bounding box center [529, 441] width 8 height 8
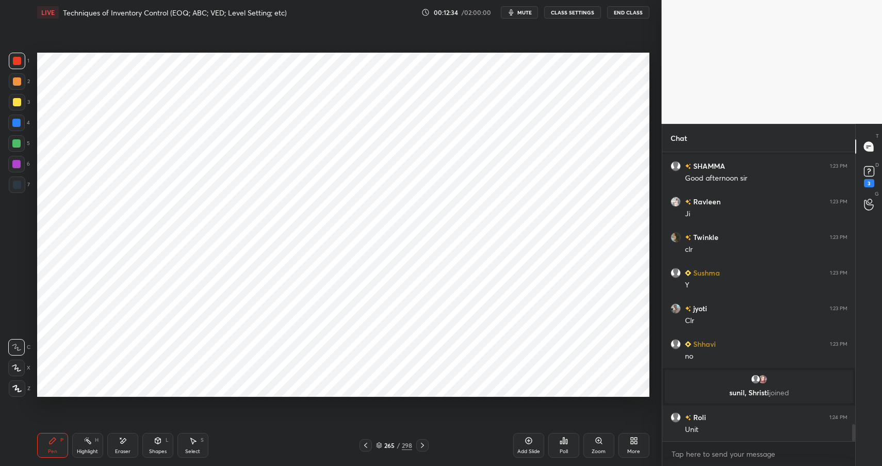
scroll to position [4580, 0]
drag, startPoint x: 124, startPoint y: 443, endPoint x: 136, endPoint y: 400, distance: 44.3
click at [126, 443] on icon at bounding box center [123, 441] width 8 height 9
click at [56, 443] on div "Pen P" at bounding box center [52, 445] width 31 height 25
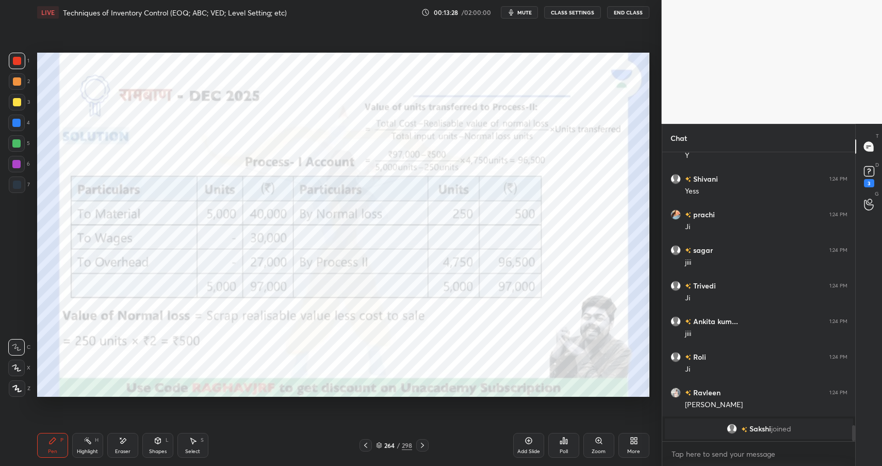
scroll to position [4899, 0]
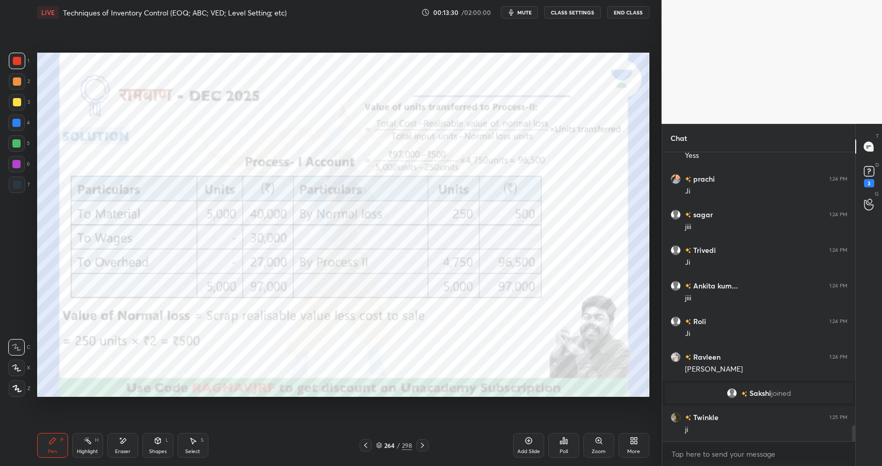
click at [123, 449] on div "Eraser" at bounding box center [122, 451] width 15 height 5
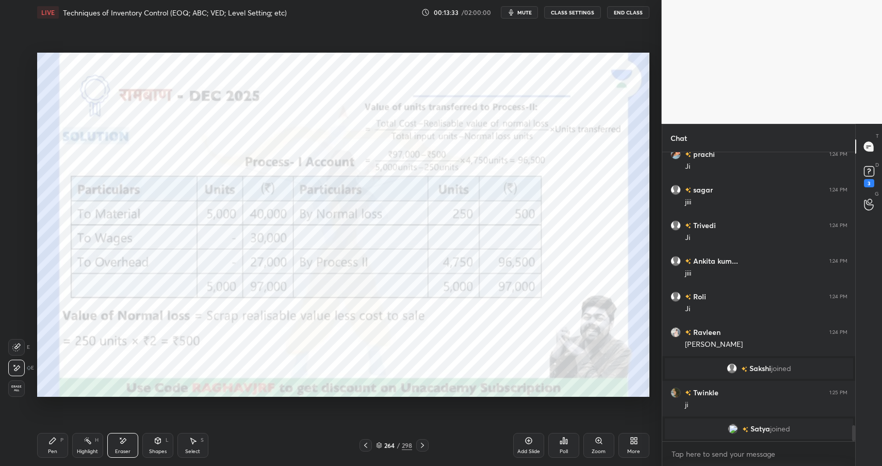
click at [154, 439] on icon at bounding box center [158, 441] width 8 height 8
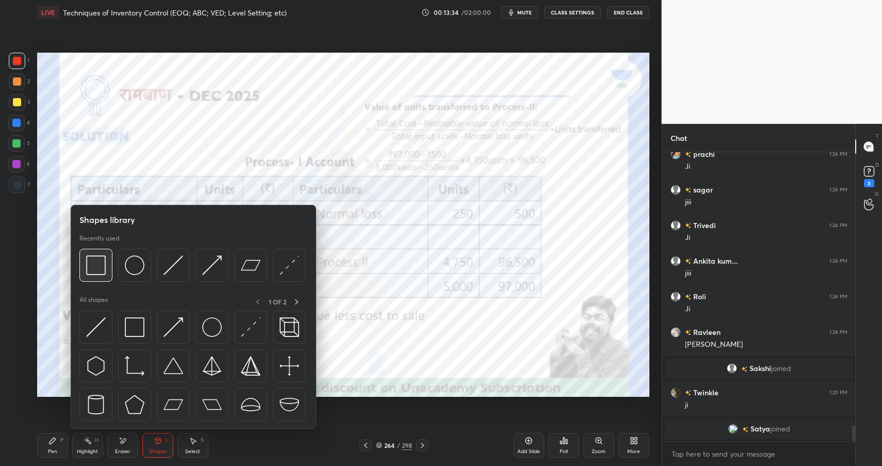
click at [102, 265] on img at bounding box center [96, 265] width 20 height 20
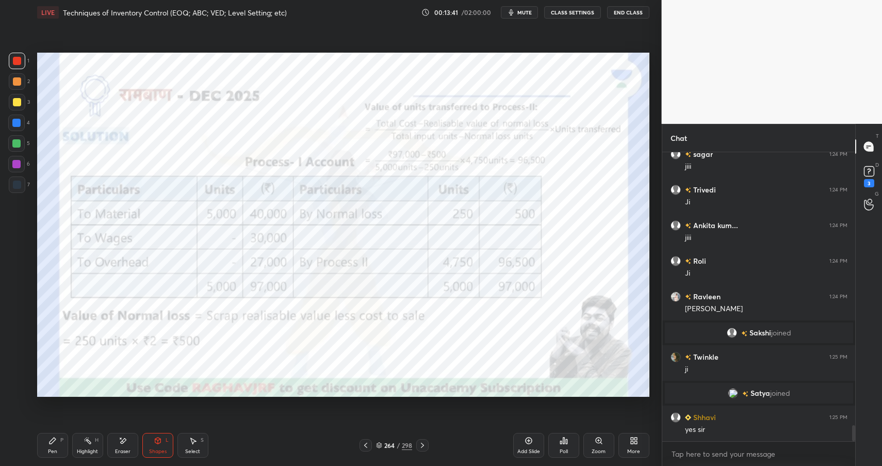
scroll to position [4963, 0]
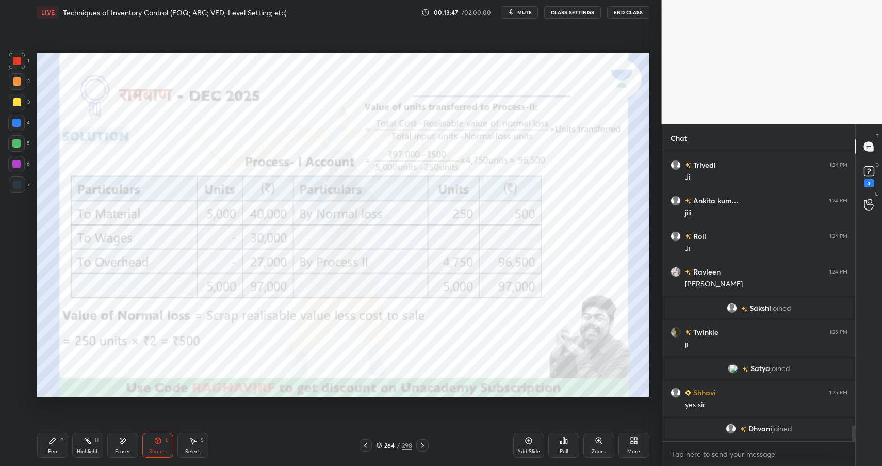
click at [92, 451] on div "Highlight" at bounding box center [87, 451] width 21 height 5
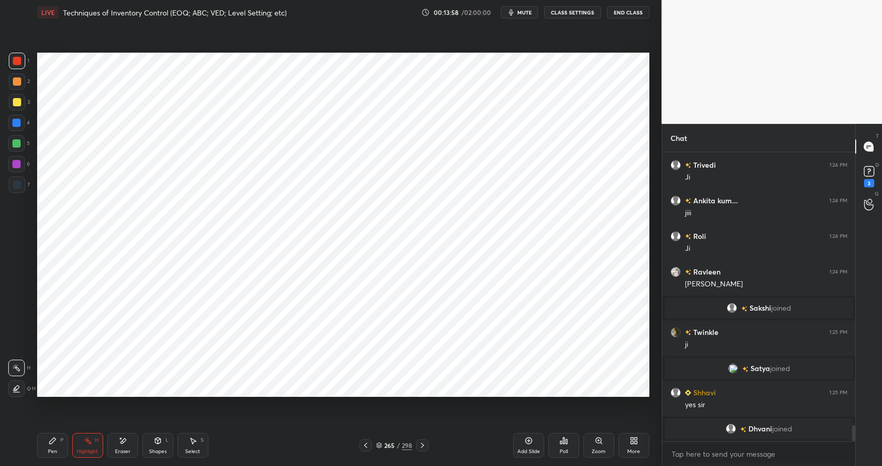
click at [49, 440] on div "Pen P" at bounding box center [52, 445] width 31 height 25
click at [53, 440] on icon at bounding box center [53, 441] width 6 height 6
click at [14, 184] on div at bounding box center [17, 185] width 8 height 8
click at [158, 443] on icon at bounding box center [158, 441] width 6 height 6
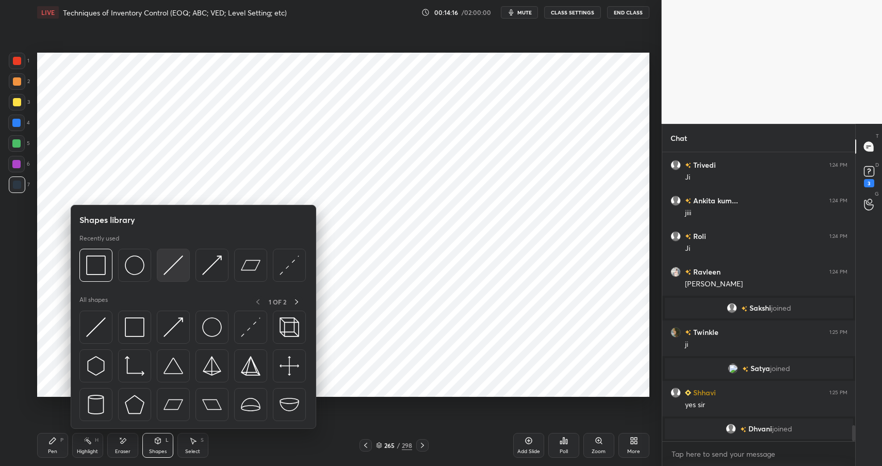
click at [173, 265] on img at bounding box center [174, 265] width 20 height 20
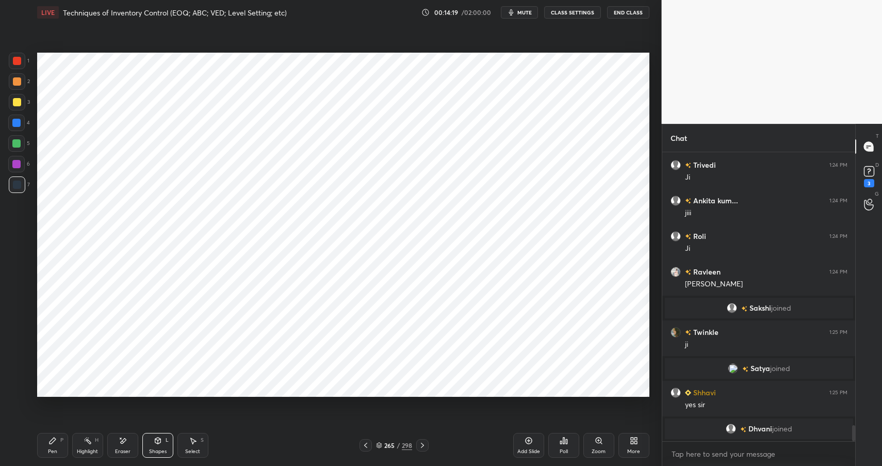
click at [56, 439] on div "Pen P" at bounding box center [52, 445] width 31 height 25
click at [59, 443] on div "Pen P" at bounding box center [52, 445] width 31 height 25
click at [15, 131] on div "4" at bounding box center [19, 125] width 22 height 21
click at [17, 128] on div at bounding box center [16, 123] width 17 height 17
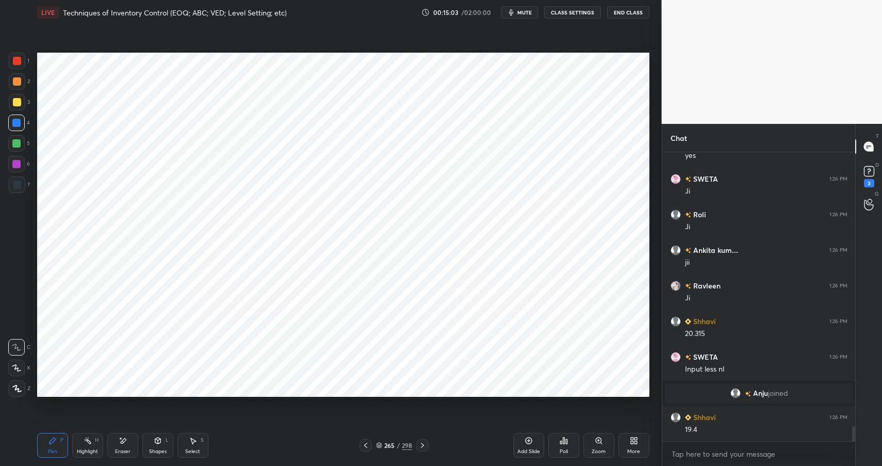
scroll to position [5250, 0]
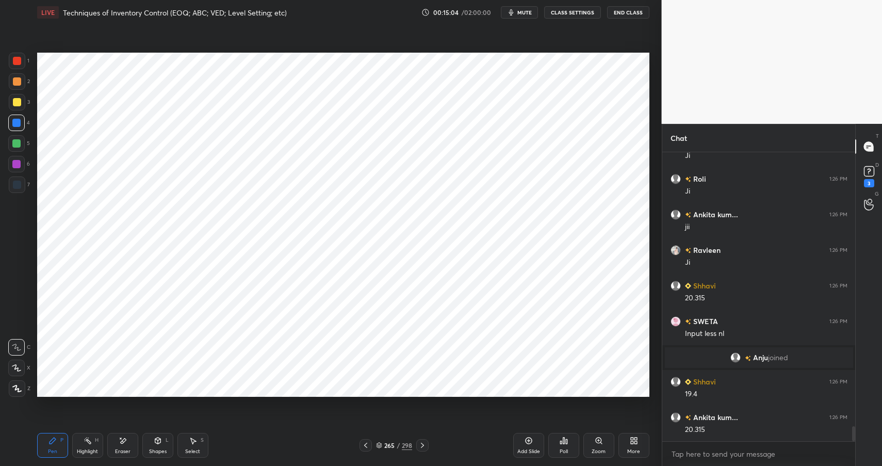
drag, startPoint x: 114, startPoint y: 450, endPoint x: 121, endPoint y: 446, distance: 8.3
click at [114, 450] on div "Eraser" at bounding box center [122, 445] width 31 height 25
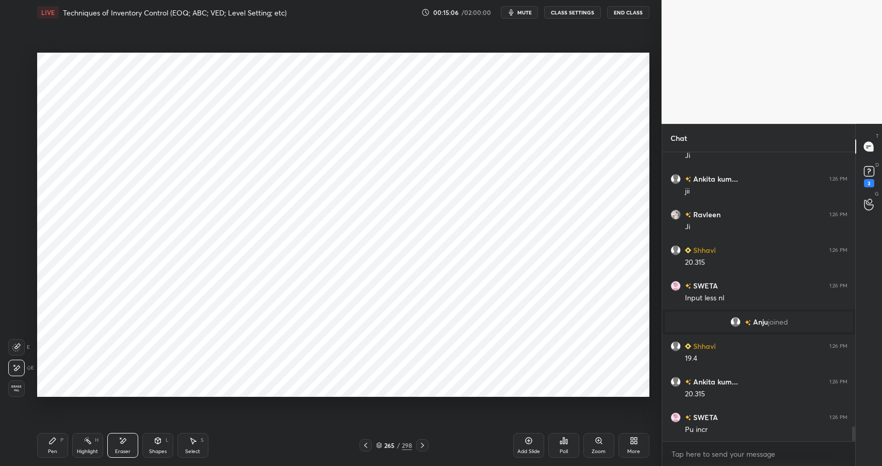
drag, startPoint x: 52, startPoint y: 442, endPoint x: 96, endPoint y: 399, distance: 61.7
click at [52, 442] on icon at bounding box center [53, 441] width 6 height 6
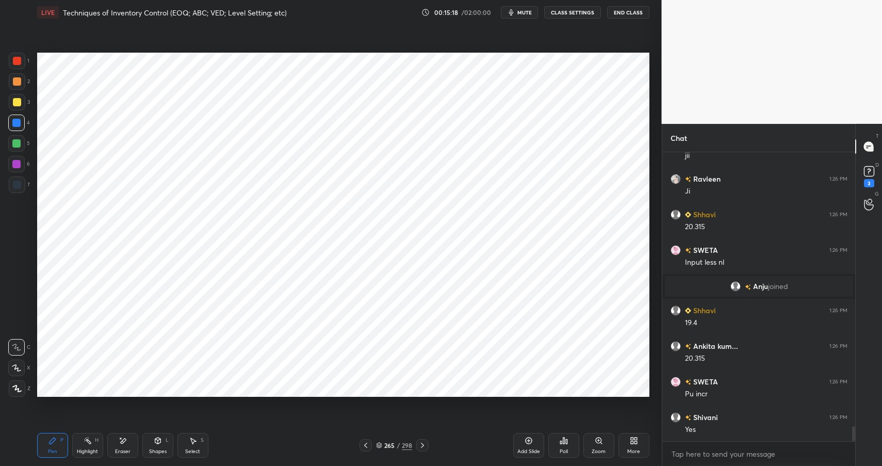
click at [91, 445] on div "Highlight H" at bounding box center [87, 445] width 31 height 25
click at [94, 447] on div "Highlight H" at bounding box center [87, 445] width 31 height 25
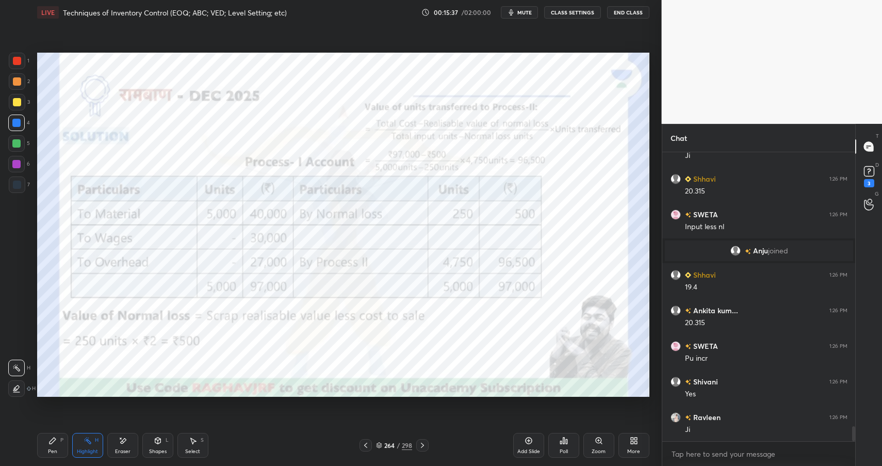
scroll to position [5392, 0]
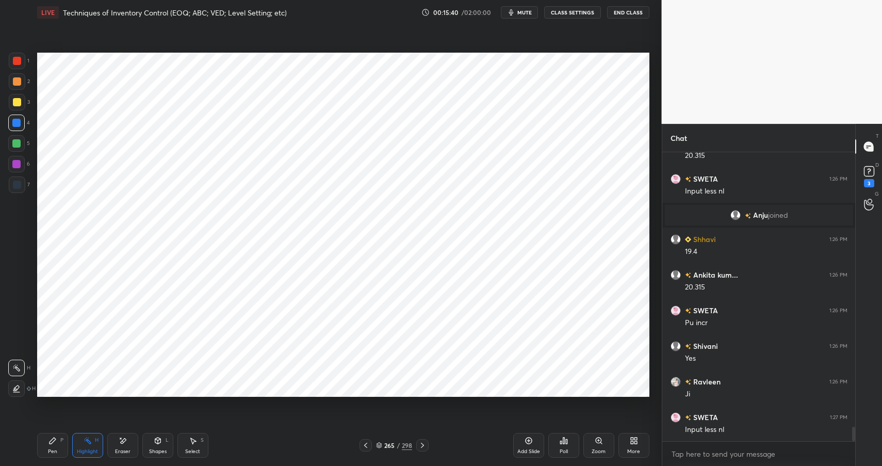
click at [56, 444] on div "Pen P" at bounding box center [52, 445] width 31 height 25
click at [57, 444] on div "Pen P" at bounding box center [52, 445] width 31 height 25
click at [17, 184] on div at bounding box center [17, 185] width 8 height 8
drag, startPoint x: 19, startPoint y: 183, endPoint x: 34, endPoint y: 174, distance: 17.3
click at [19, 183] on div at bounding box center [17, 185] width 8 height 8
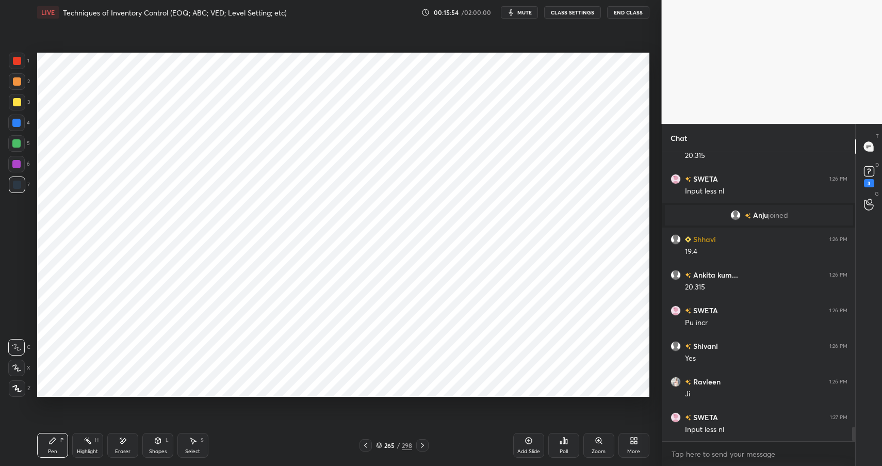
click at [23, 60] on div "1" at bounding box center [19, 61] width 21 height 17
drag, startPoint x: 20, startPoint y: 59, endPoint x: 21, endPoint y: 68, distance: 8.3
click at [20, 58] on div at bounding box center [17, 61] width 8 height 8
click at [21, 187] on div at bounding box center [17, 184] width 17 height 17
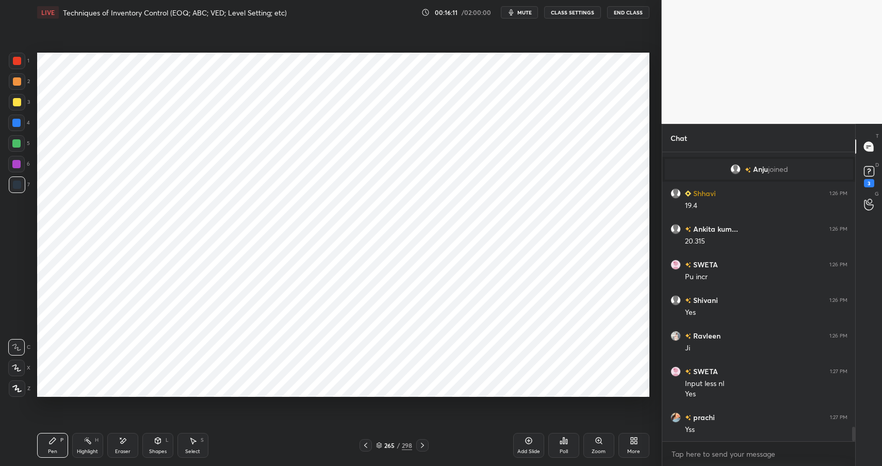
scroll to position [5474, 0]
click at [159, 444] on icon at bounding box center [158, 441] width 8 height 8
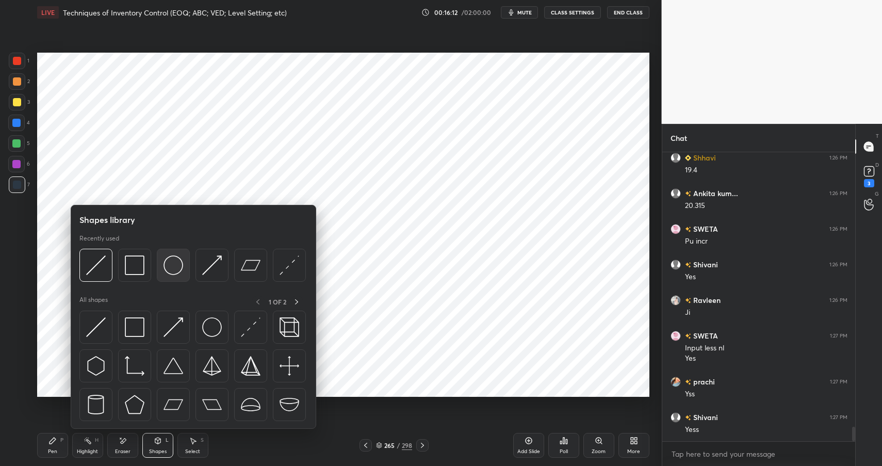
click at [179, 265] on img at bounding box center [174, 265] width 20 height 20
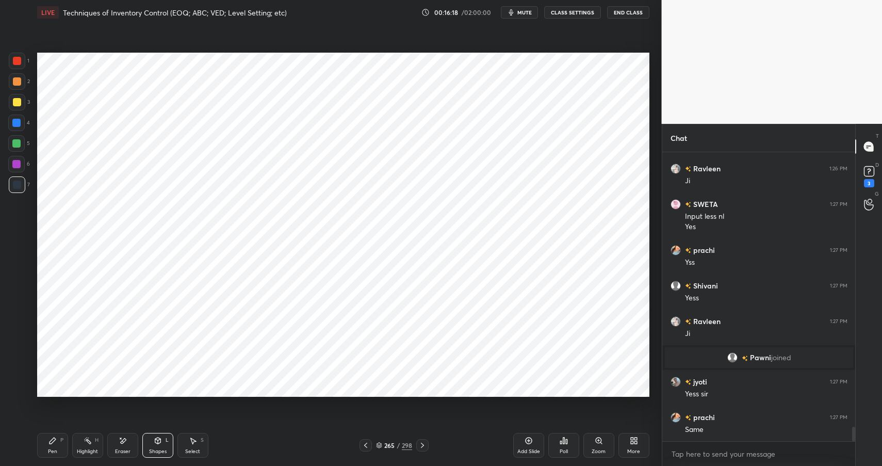
scroll to position [5575, 0]
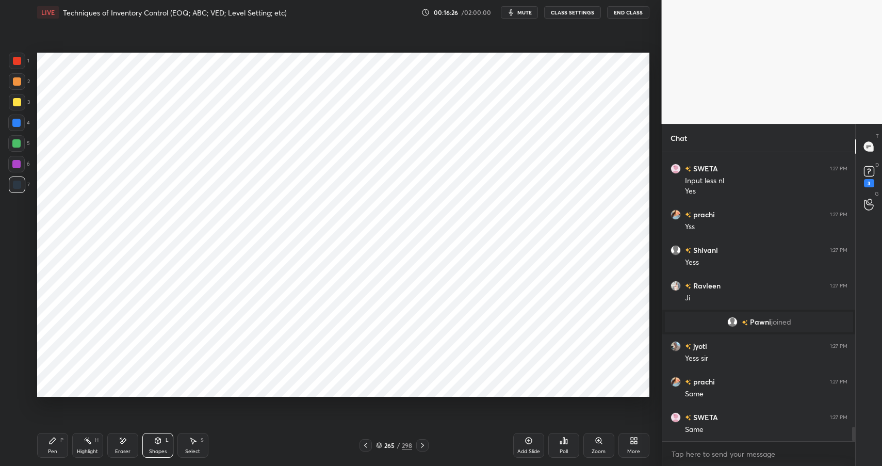
click at [54, 444] on icon at bounding box center [53, 441] width 8 height 8
click at [57, 445] on div "Pen P" at bounding box center [52, 445] width 31 height 25
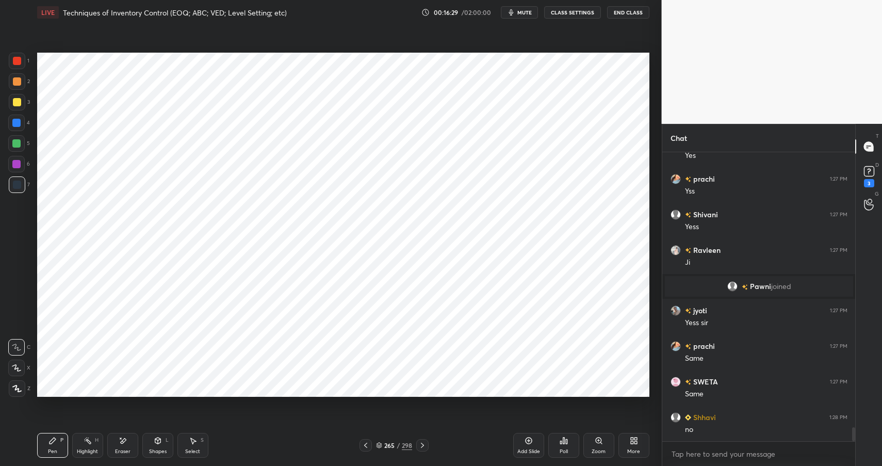
click at [20, 121] on div at bounding box center [16, 123] width 8 height 8
click at [21, 124] on div at bounding box center [16, 123] width 17 height 17
click at [18, 142] on div at bounding box center [16, 143] width 8 height 8
drag, startPoint x: 149, startPoint y: 441, endPoint x: 153, endPoint y: 430, distance: 10.9
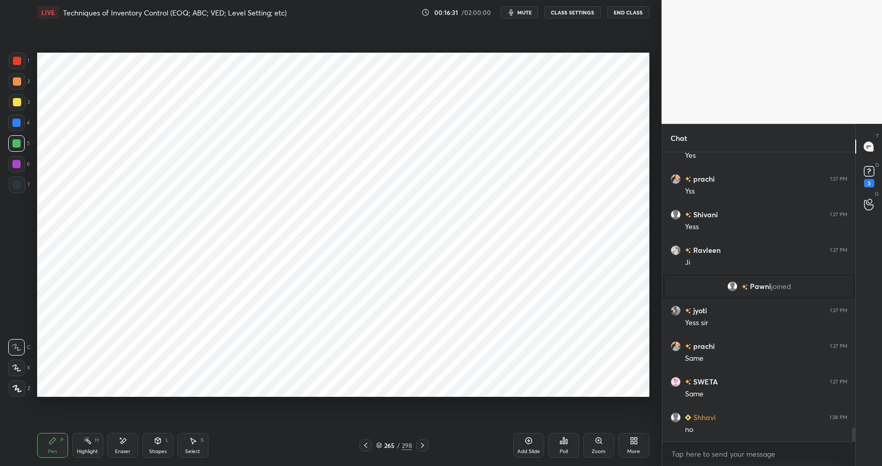
click at [152, 441] on div "Shapes L" at bounding box center [157, 445] width 31 height 25
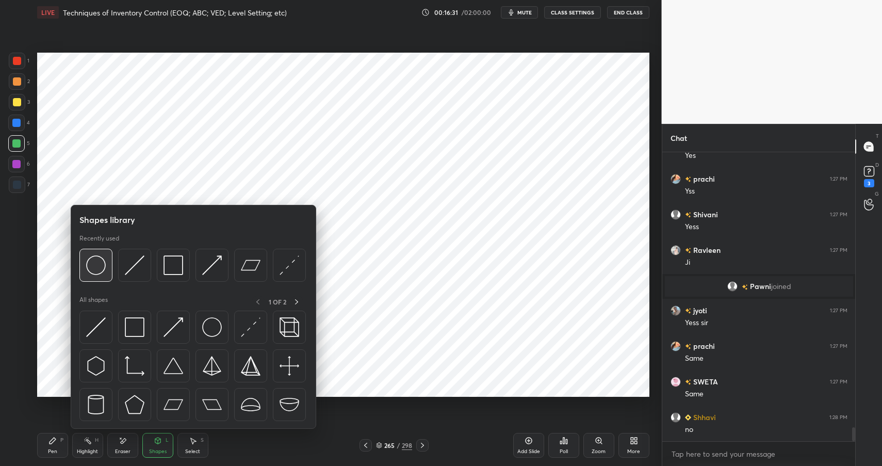
click at [99, 271] on img at bounding box center [96, 265] width 20 height 20
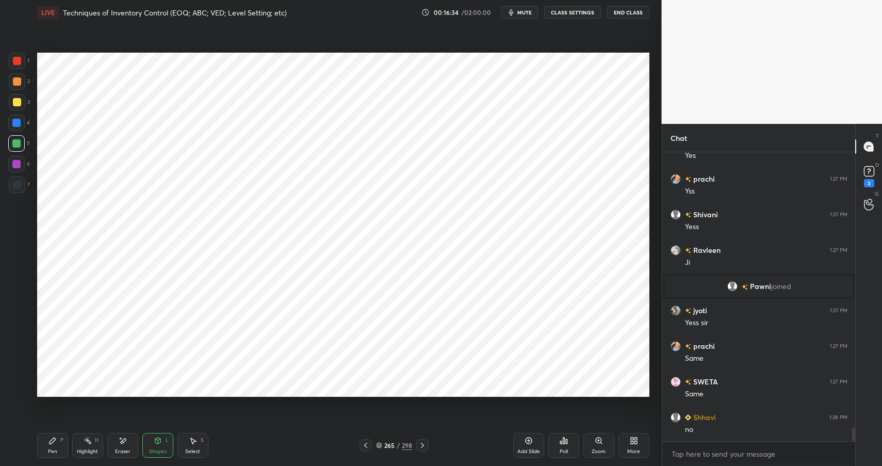
click at [91, 444] on icon at bounding box center [88, 441] width 8 height 8
click at [53, 444] on icon at bounding box center [53, 441] width 8 height 8
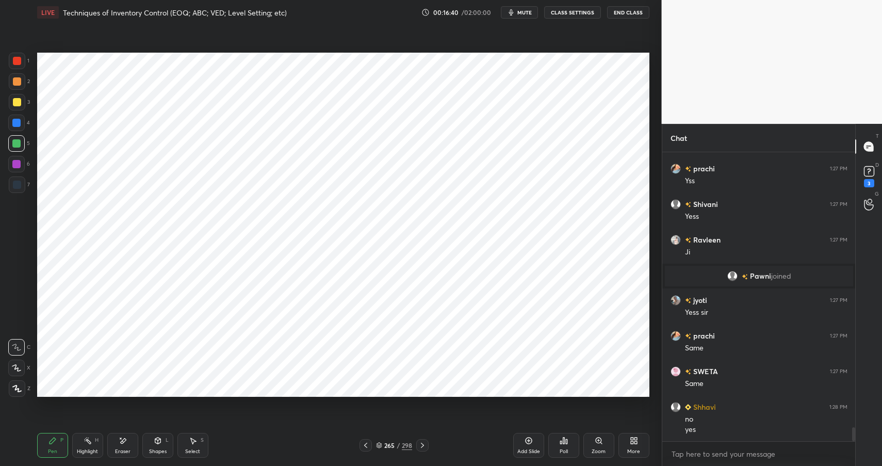
scroll to position [5657, 0]
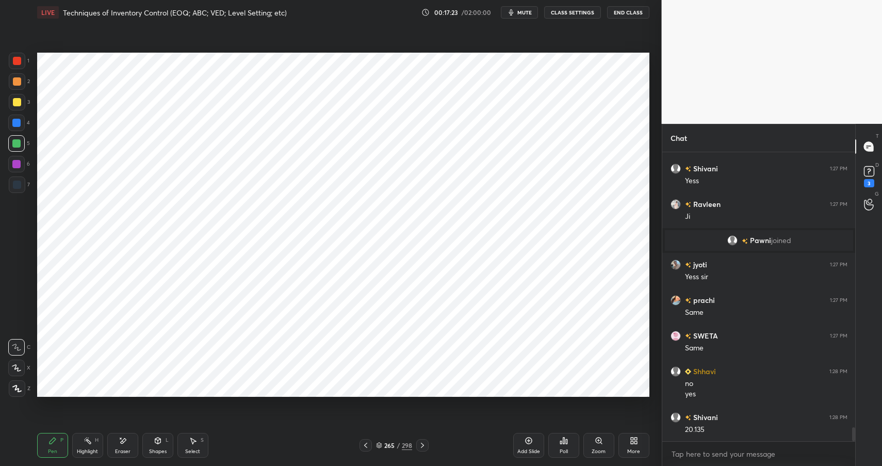
click at [120, 451] on div "Eraser" at bounding box center [122, 451] width 15 height 5
click at [57, 441] on div "Pen P" at bounding box center [52, 445] width 31 height 25
click at [84, 445] on div "Highlight H" at bounding box center [87, 445] width 31 height 25
click at [91, 444] on icon at bounding box center [88, 441] width 8 height 8
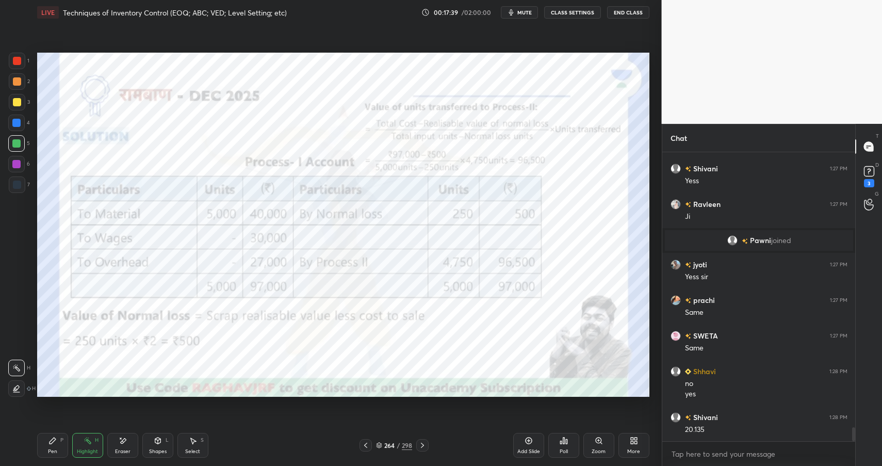
click at [53, 441] on icon at bounding box center [53, 441] width 6 height 6
click at [119, 447] on div "Eraser" at bounding box center [122, 445] width 31 height 25
click at [56, 441] on div "Pen P" at bounding box center [52, 445] width 31 height 25
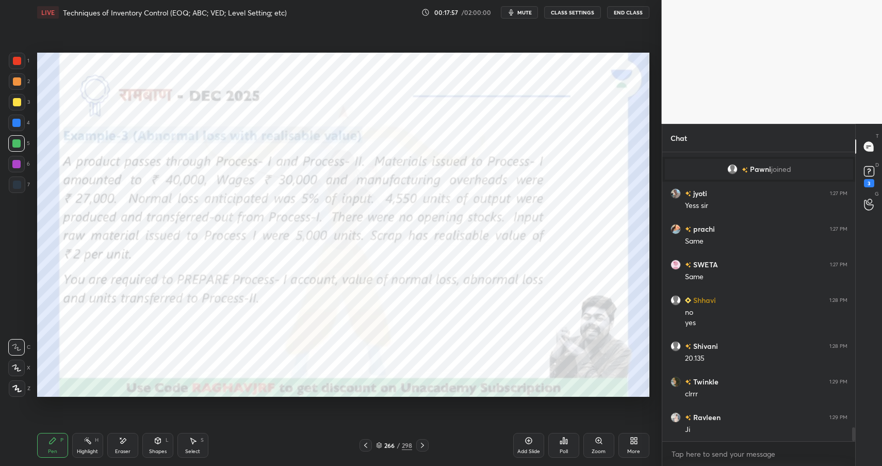
scroll to position [5764, 0]
drag, startPoint x: 164, startPoint y: 446, endPoint x: 158, endPoint y: 431, distance: 16.0
click at [162, 446] on div "Shapes L" at bounding box center [157, 445] width 31 height 25
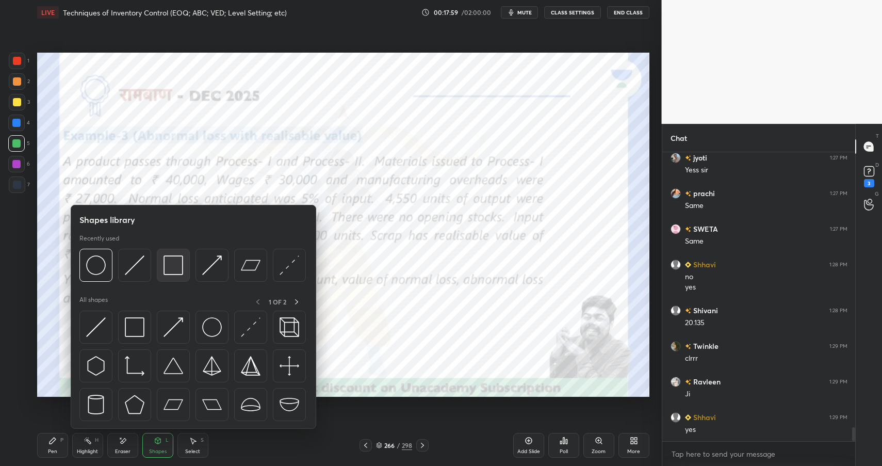
click at [165, 260] on img at bounding box center [174, 265] width 20 height 20
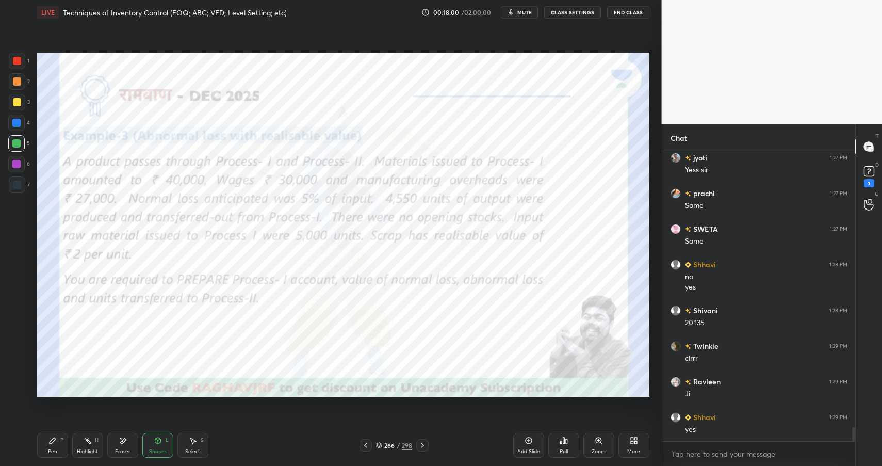
click at [14, 59] on div at bounding box center [17, 61] width 8 height 8
click at [55, 442] on div "Pen P" at bounding box center [52, 445] width 31 height 25
drag, startPoint x: 57, startPoint y: 442, endPoint x: 104, endPoint y: 397, distance: 65.3
click at [57, 442] on div "Pen P" at bounding box center [52, 445] width 31 height 25
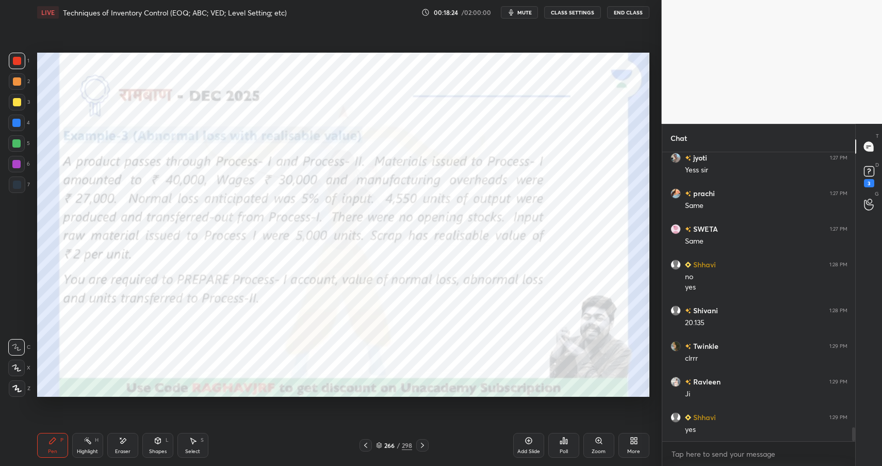
drag, startPoint x: 159, startPoint y: 445, endPoint x: 165, endPoint y: 430, distance: 16.2
click at [159, 445] on div "Shapes L" at bounding box center [157, 445] width 31 height 25
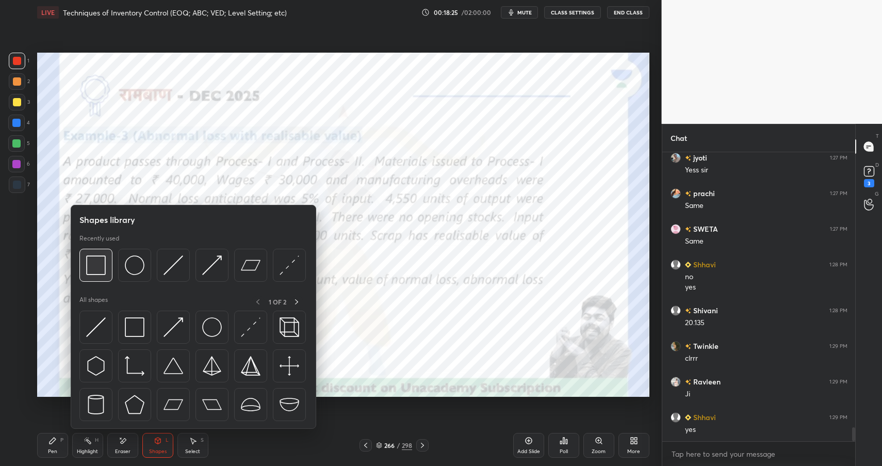
click at [100, 271] on img at bounding box center [96, 265] width 20 height 20
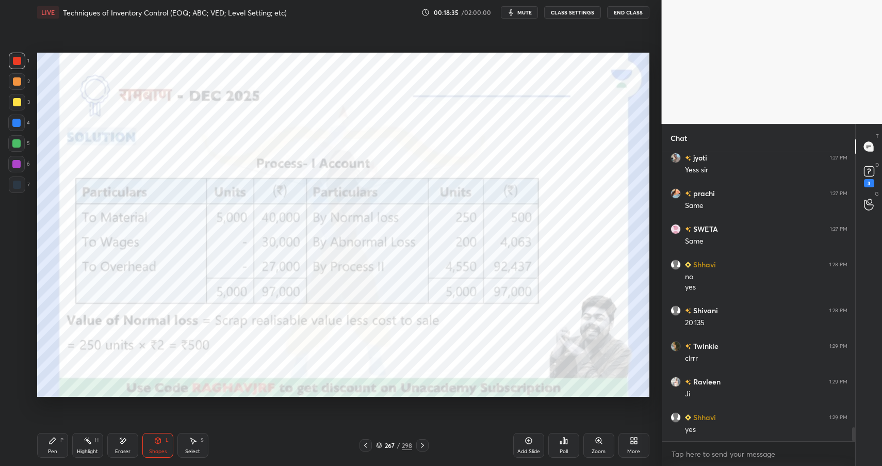
drag, startPoint x: 52, startPoint y: 441, endPoint x: 58, endPoint y: 436, distance: 8.1
click at [52, 441] on icon at bounding box center [53, 441] width 6 height 6
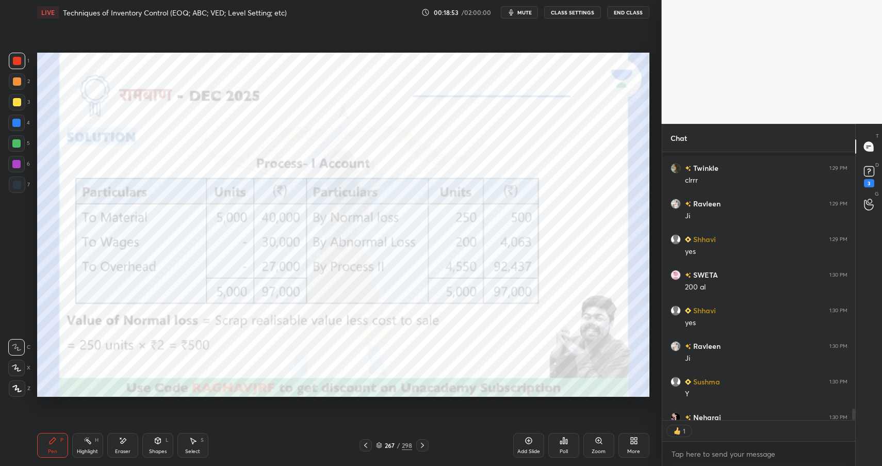
scroll to position [5998, 0]
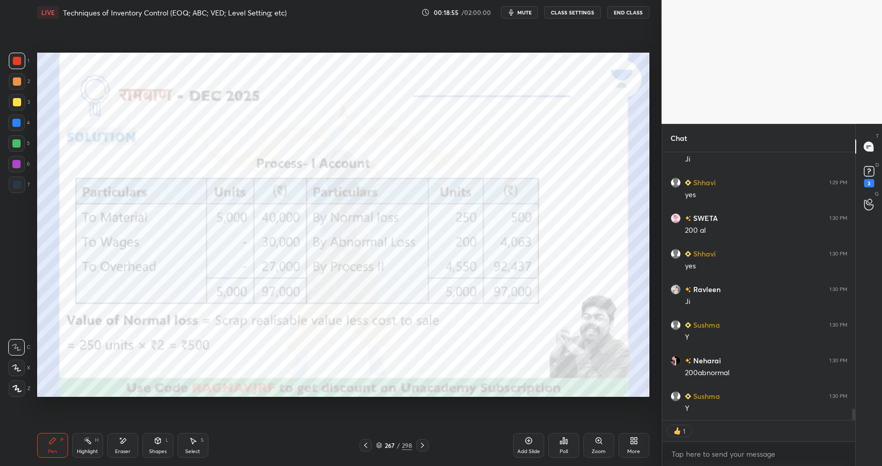
type textarea "x"
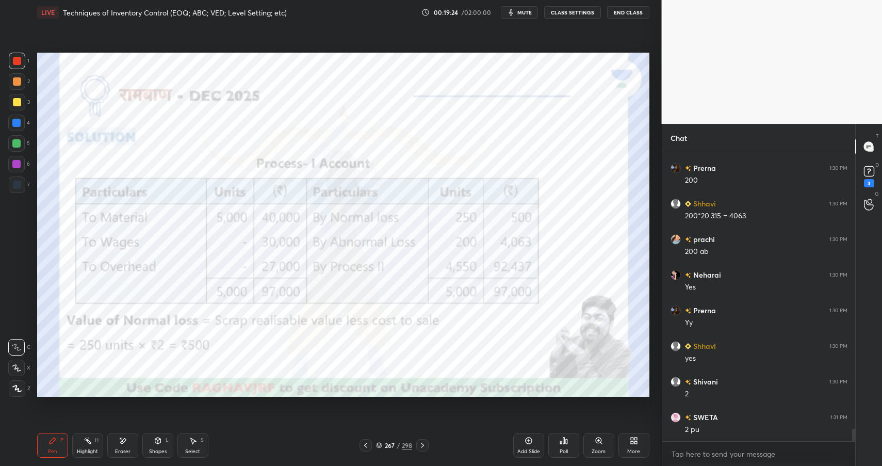
scroll to position [6379, 0]
click at [125, 449] on div "Eraser" at bounding box center [122, 451] width 15 height 5
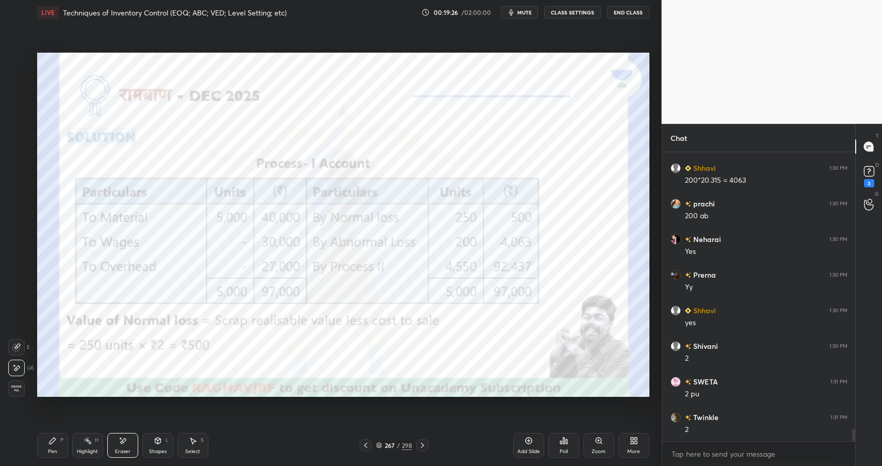
click at [53, 442] on icon at bounding box center [53, 441] width 6 height 6
click at [59, 444] on div "Pen P" at bounding box center [52, 445] width 31 height 25
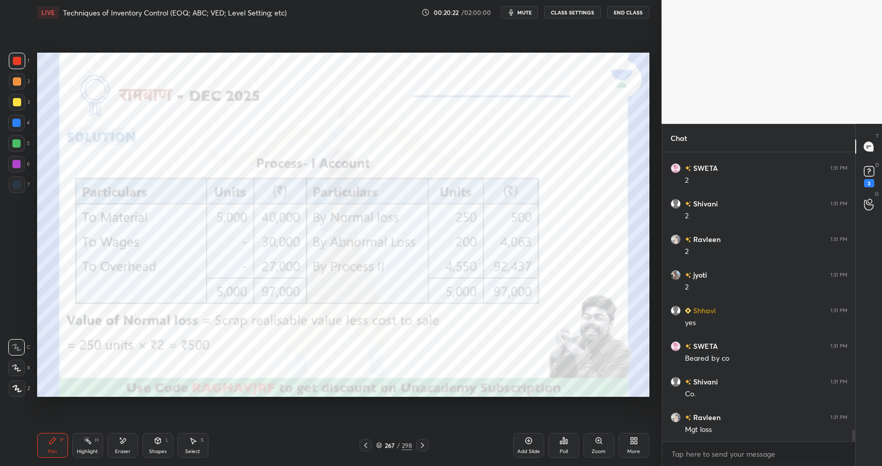
scroll to position [6985, 0]
click at [132, 444] on div "Eraser" at bounding box center [122, 445] width 31 height 25
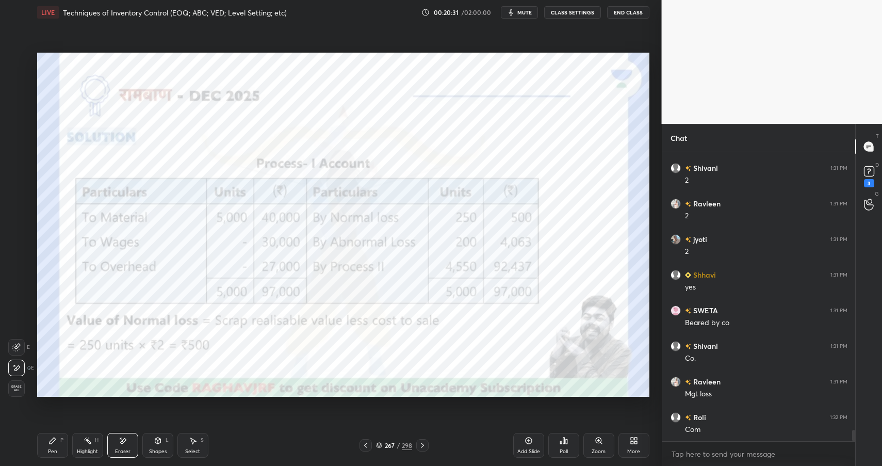
click at [66, 432] on div "Pen P Highlight H Eraser Shapes L Select S 267 / 298 Add Slide Poll Zoom More" at bounding box center [343, 445] width 612 height 41
click at [65, 436] on div "Pen P" at bounding box center [52, 445] width 31 height 25
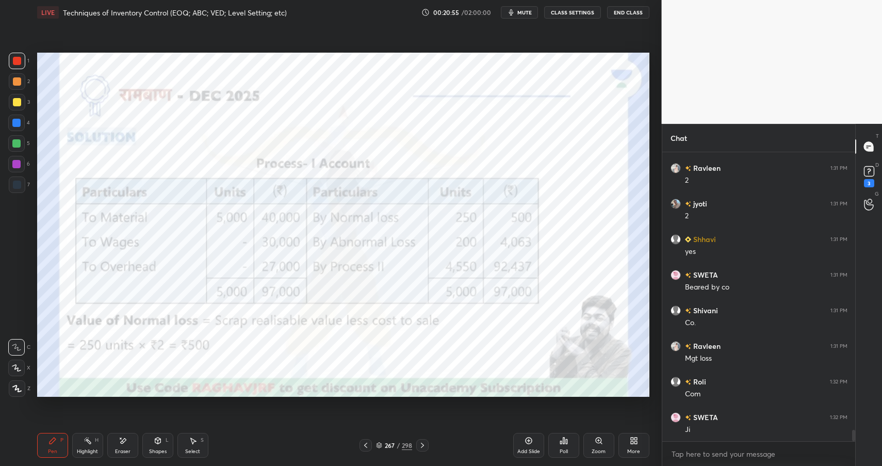
drag, startPoint x: 118, startPoint y: 444, endPoint x: 121, endPoint y: 439, distance: 5.3
click at [119, 444] on icon at bounding box center [123, 441] width 8 height 9
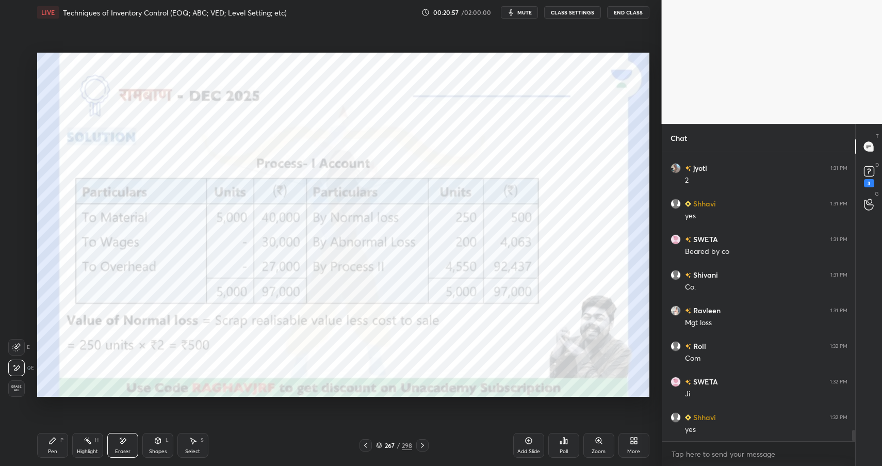
scroll to position [7091, 0]
drag, startPoint x: 47, startPoint y: 440, endPoint x: 54, endPoint y: 437, distance: 7.9
click at [47, 440] on div "Pen P" at bounding box center [52, 445] width 31 height 25
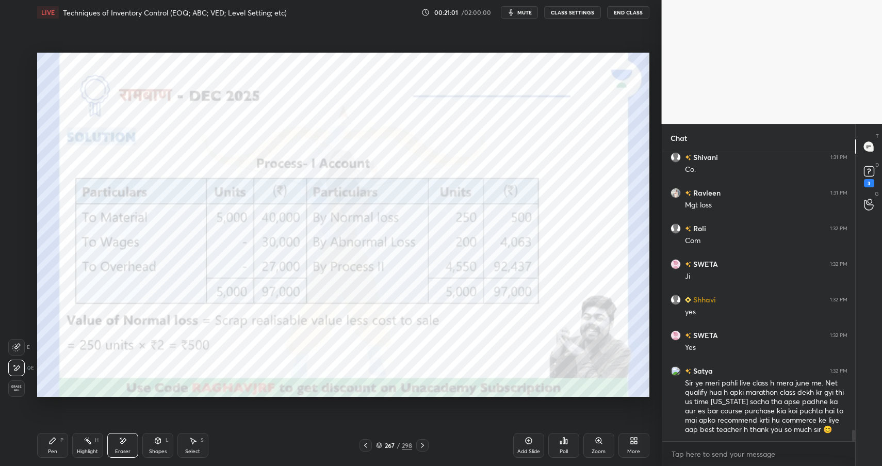
drag, startPoint x: 54, startPoint y: 437, endPoint x: 69, endPoint y: 425, distance: 18.7
click at [54, 437] on icon at bounding box center [53, 441] width 8 height 8
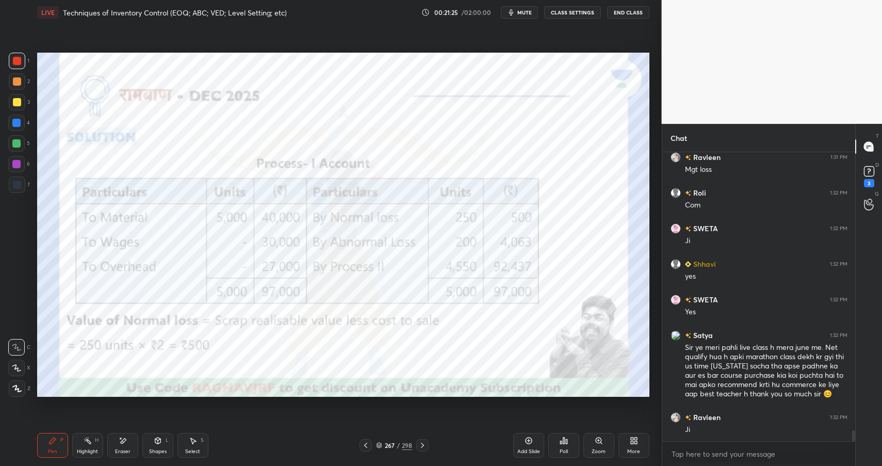
scroll to position [7245, 0]
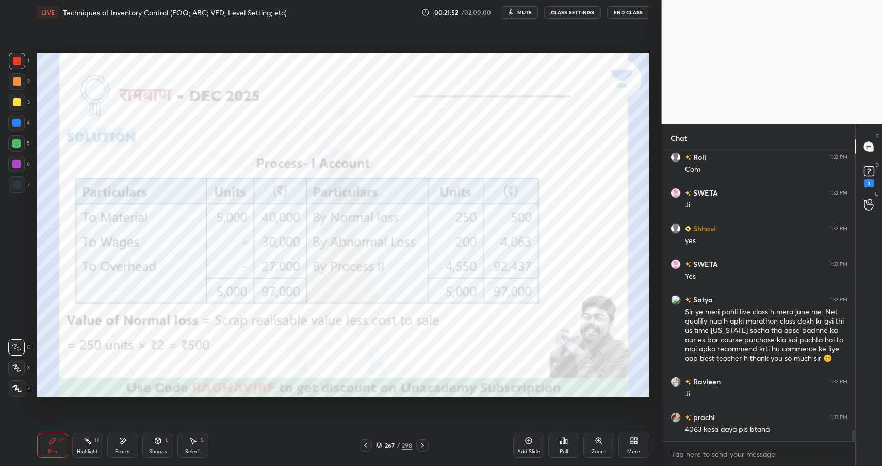
click at [89, 449] on div "Highlight" at bounding box center [87, 451] width 21 height 5
drag, startPoint x: 93, startPoint y: 448, endPoint x: 124, endPoint y: 438, distance: 32.1
click at [93, 449] on div "Highlight" at bounding box center [87, 451] width 21 height 5
click at [54, 445] on div "Pen P" at bounding box center [52, 445] width 31 height 25
click at [56, 446] on div "Pen P" at bounding box center [52, 445] width 31 height 25
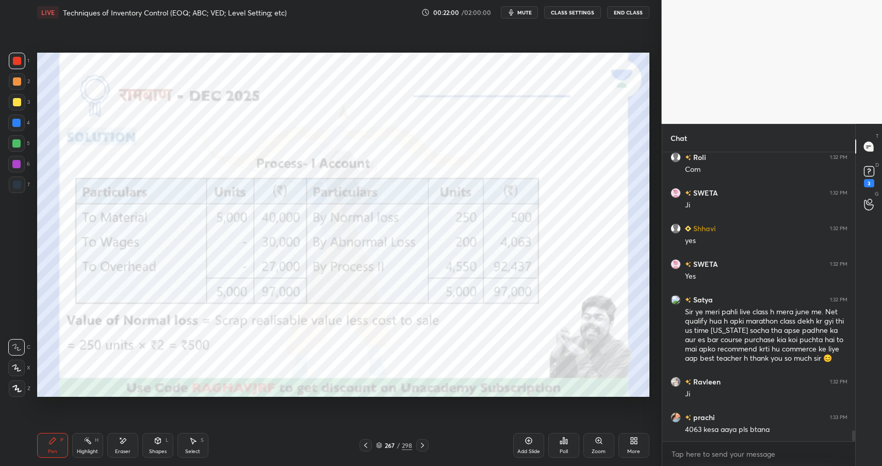
click at [15, 142] on div at bounding box center [16, 143] width 8 height 8
drag, startPoint x: 15, startPoint y: 142, endPoint x: 24, endPoint y: 138, distance: 10.0
click at [15, 142] on div at bounding box center [16, 143] width 8 height 8
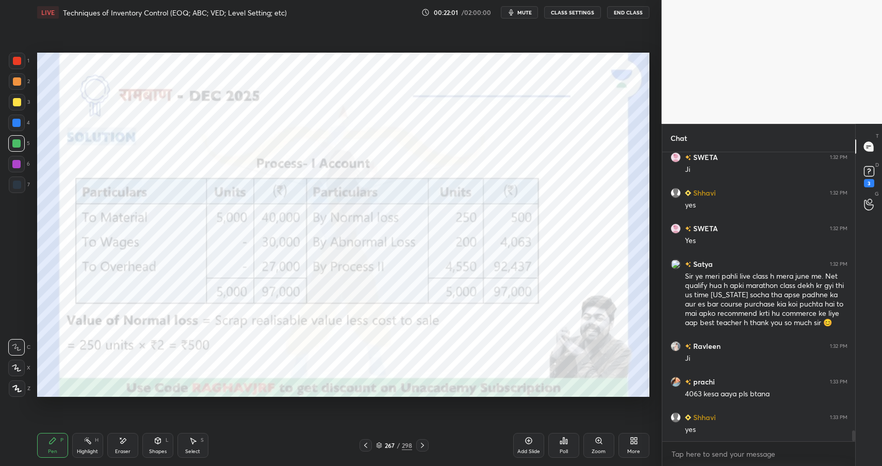
click at [86, 453] on div "Highlight" at bounding box center [87, 451] width 21 height 5
click at [42, 444] on div "Pen P" at bounding box center [52, 445] width 31 height 25
click at [44, 448] on div "Pen P" at bounding box center [52, 445] width 31 height 25
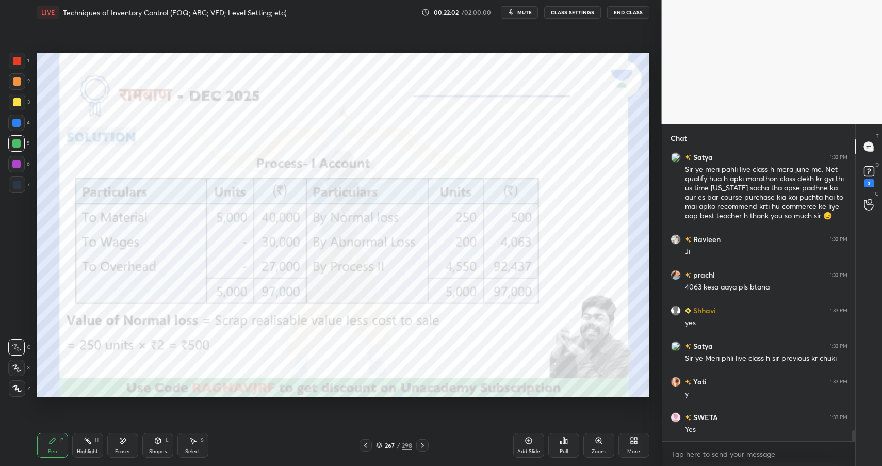
click at [17, 60] on div at bounding box center [17, 61] width 8 height 8
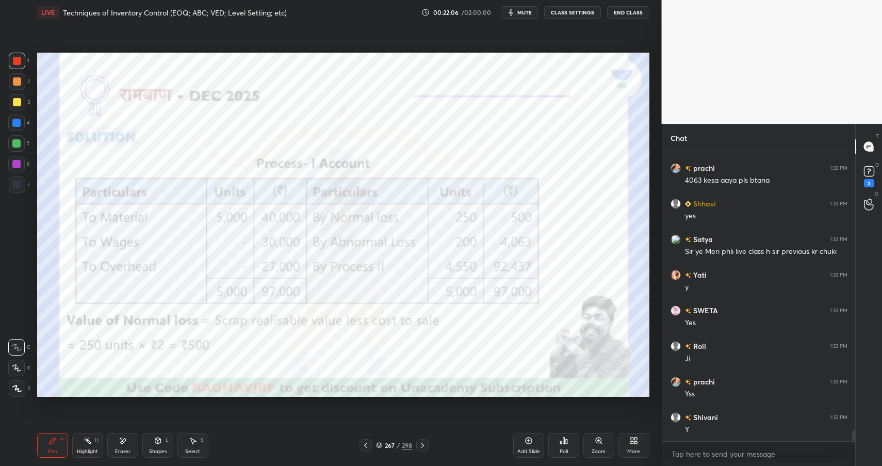
scroll to position [7529, 0]
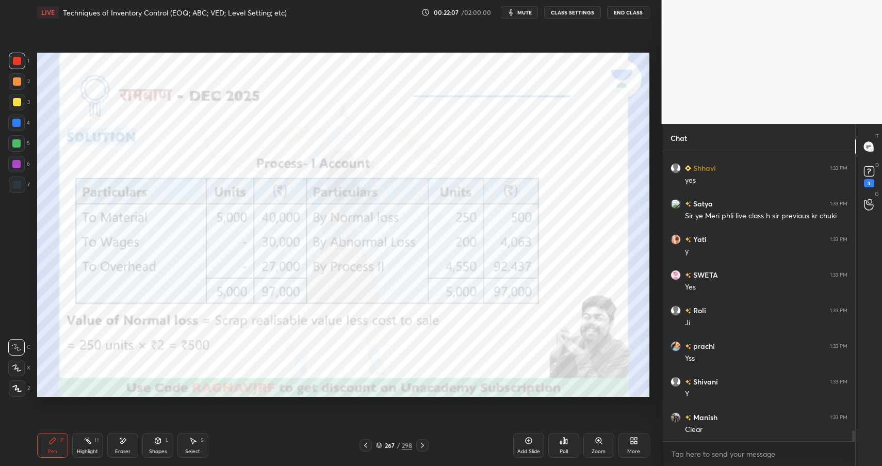
click at [87, 444] on icon at bounding box center [88, 441] width 8 height 8
click at [86, 450] on div "Highlight H" at bounding box center [87, 445] width 31 height 25
click at [53, 441] on icon at bounding box center [53, 441] width 8 height 8
click at [52, 444] on icon at bounding box center [53, 441] width 8 height 8
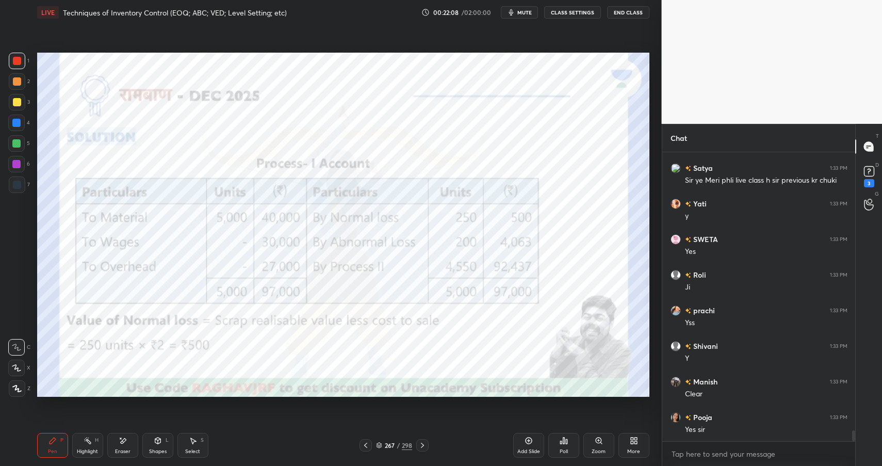
click at [113, 450] on div "Eraser" at bounding box center [122, 445] width 31 height 25
click at [52, 449] on div "Pen" at bounding box center [52, 451] width 9 height 5
click at [51, 446] on div "Pen P" at bounding box center [52, 445] width 31 height 25
click at [16, 161] on div at bounding box center [16, 164] width 8 height 8
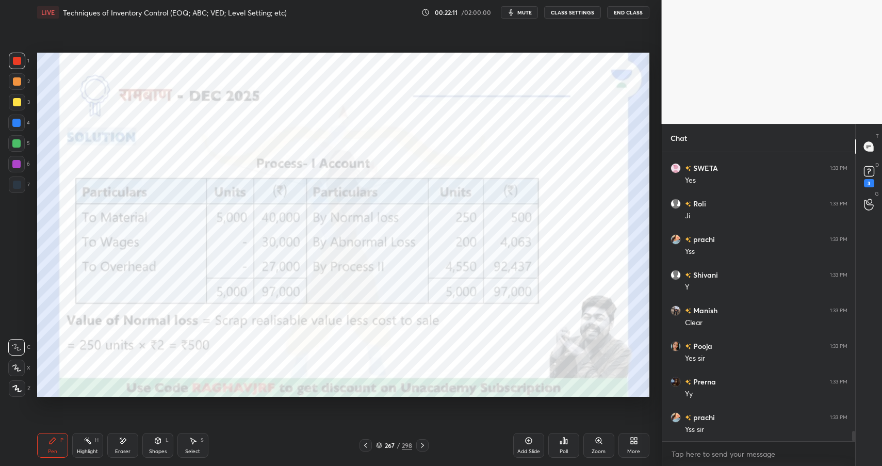
drag, startPoint x: 16, startPoint y: 160, endPoint x: 35, endPoint y: 159, distance: 18.6
click at [22, 163] on div at bounding box center [16, 164] width 17 height 17
click at [133, 439] on div "Eraser" at bounding box center [122, 445] width 31 height 25
click at [157, 442] on icon at bounding box center [158, 441] width 6 height 6
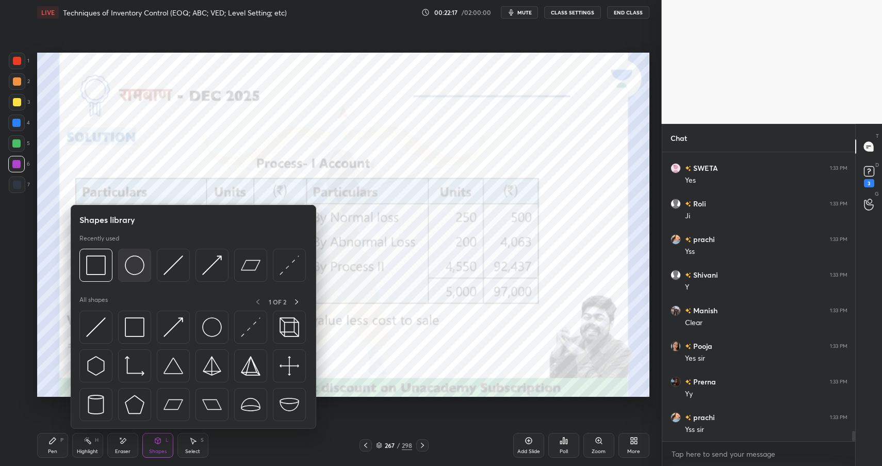
click at [127, 260] on img at bounding box center [135, 265] width 20 height 20
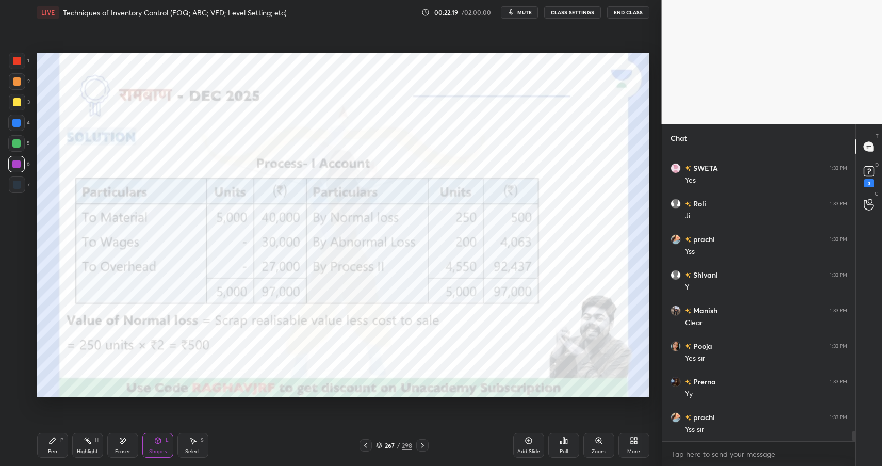
scroll to position [7672, 0]
click at [60, 441] on div "P" at bounding box center [61, 440] width 3 height 5
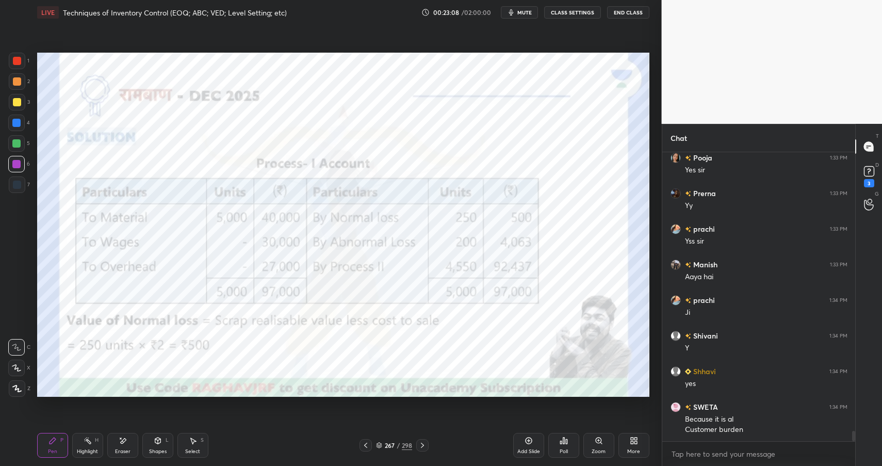
scroll to position [7860, 0]
click at [17, 62] on div at bounding box center [17, 61] width 8 height 8
click at [20, 62] on div at bounding box center [17, 61] width 8 height 8
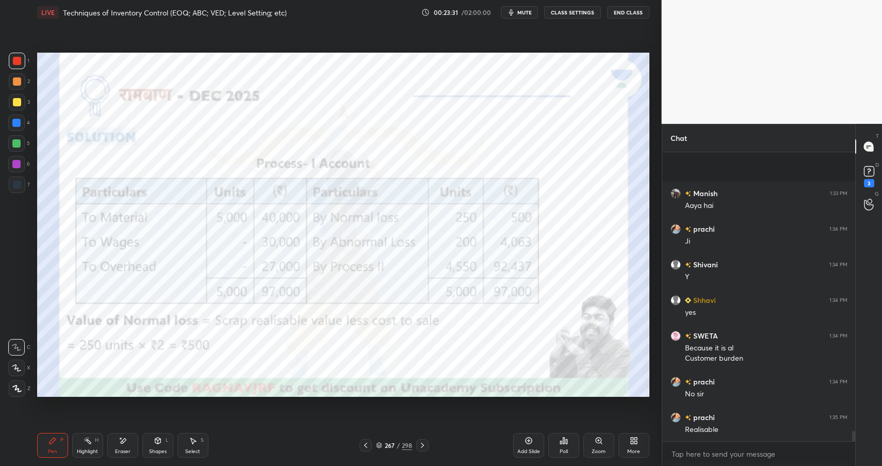
scroll to position [7967, 0]
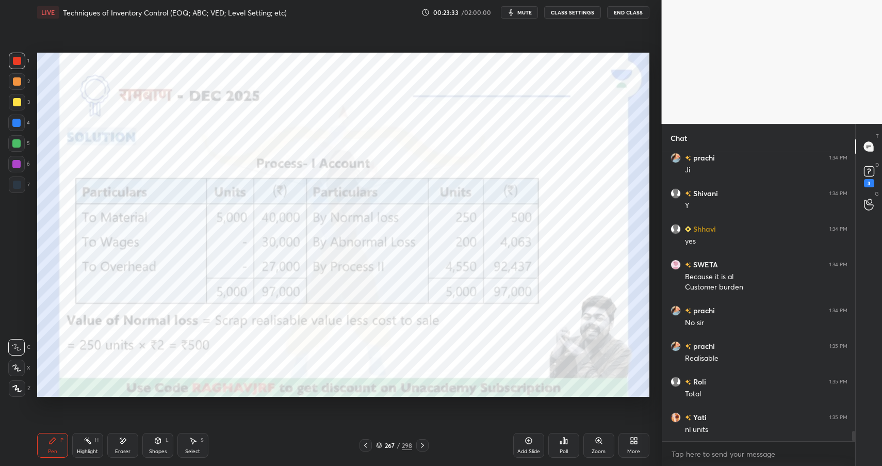
click at [18, 117] on div at bounding box center [16, 123] width 17 height 17
drag, startPoint x: 18, startPoint y: 117, endPoint x: 27, endPoint y: 117, distance: 9.3
click at [18, 117] on div at bounding box center [16, 123] width 17 height 17
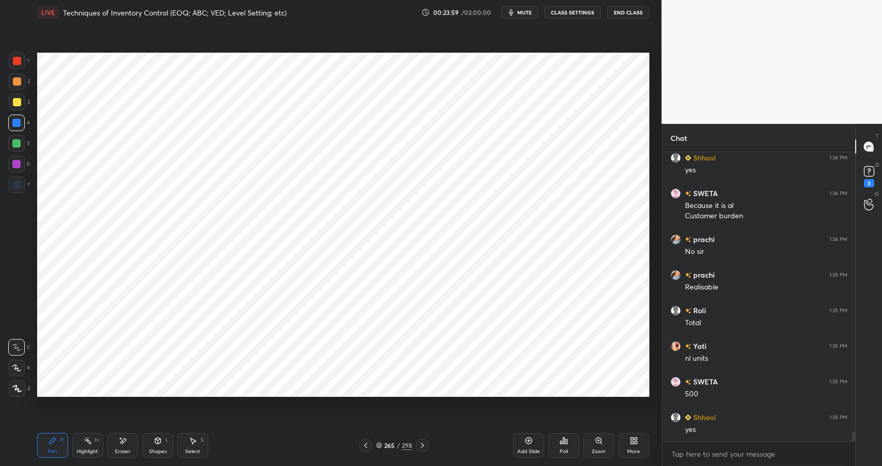
scroll to position [8074, 0]
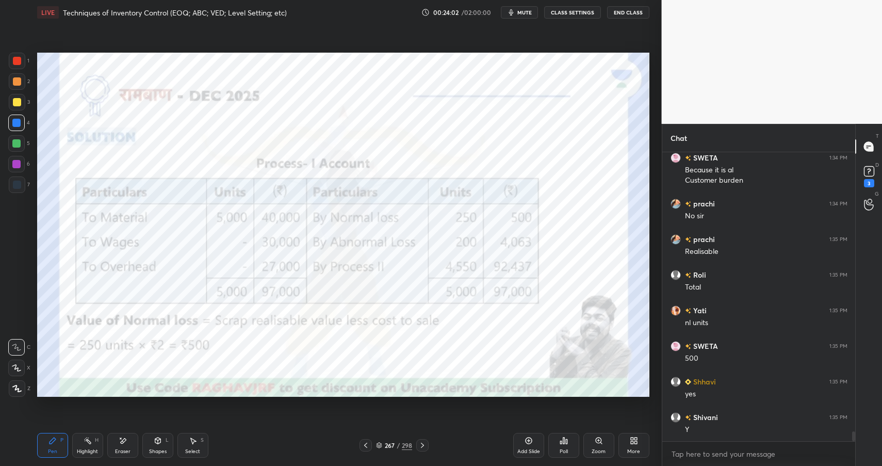
click at [15, 56] on div at bounding box center [17, 61] width 17 height 17
click at [18, 63] on div at bounding box center [17, 61] width 8 height 8
click at [17, 188] on div at bounding box center [17, 185] width 8 height 8
click at [18, 188] on div at bounding box center [17, 185] width 8 height 8
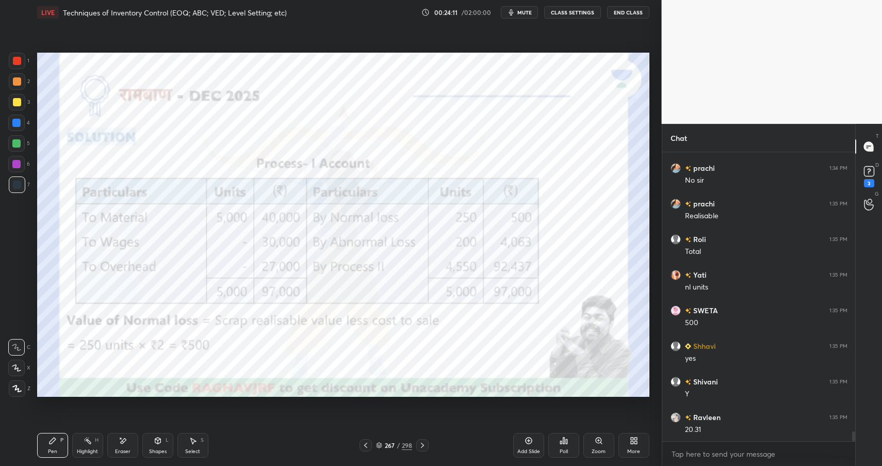
drag, startPoint x: 160, startPoint y: 446, endPoint x: 160, endPoint y: 440, distance: 6.2
click at [160, 446] on div "Shapes L" at bounding box center [157, 445] width 31 height 25
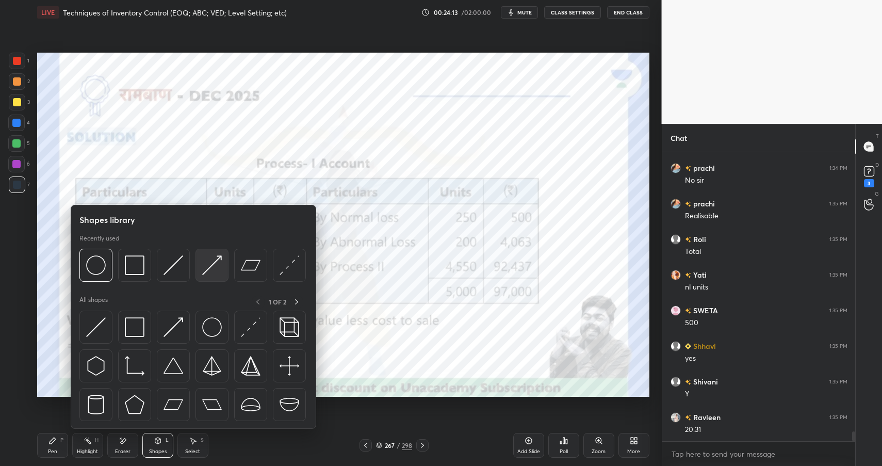
click at [213, 262] on img at bounding box center [212, 265] width 20 height 20
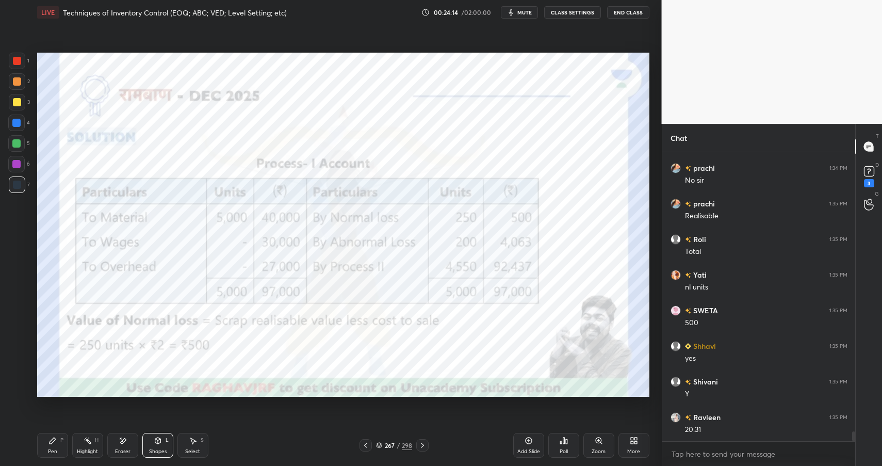
click at [18, 61] on div at bounding box center [17, 61] width 8 height 8
drag, startPoint x: 18, startPoint y: 61, endPoint x: 55, endPoint y: 50, distance: 38.4
click at [16, 58] on div at bounding box center [17, 61] width 8 height 8
click at [96, 441] on div "H" at bounding box center [97, 440] width 4 height 5
click at [94, 440] on div "Highlight H" at bounding box center [87, 445] width 31 height 25
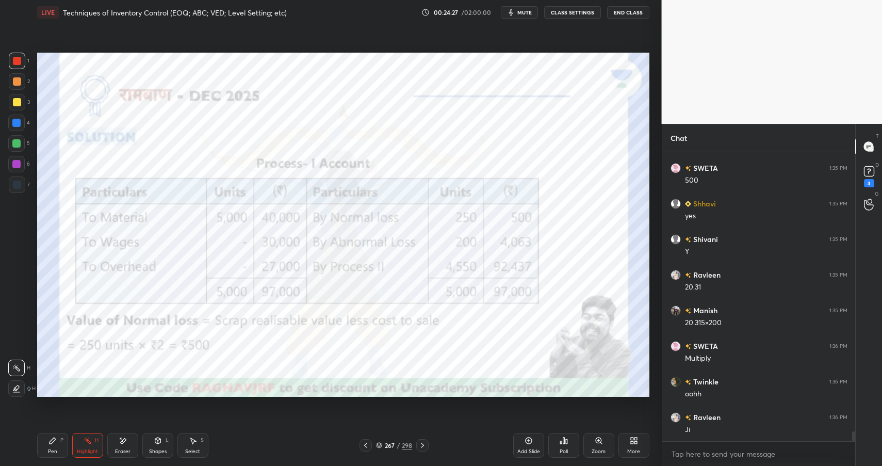
scroll to position [8287, 0]
drag, startPoint x: 85, startPoint y: 442, endPoint x: 95, endPoint y: 402, distance: 41.5
click at [85, 442] on icon at bounding box center [88, 441] width 8 height 8
drag, startPoint x: 529, startPoint y: 439, endPoint x: 506, endPoint y: 418, distance: 31.1
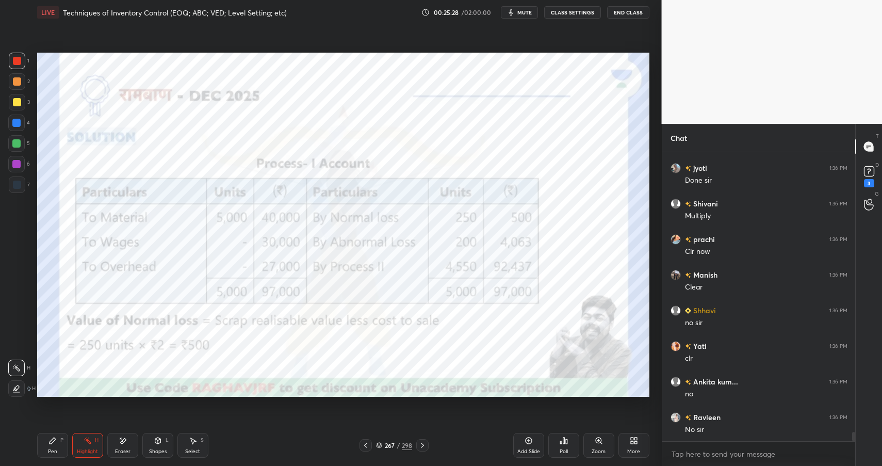
click at [529, 439] on icon at bounding box center [529, 441] width 8 height 8
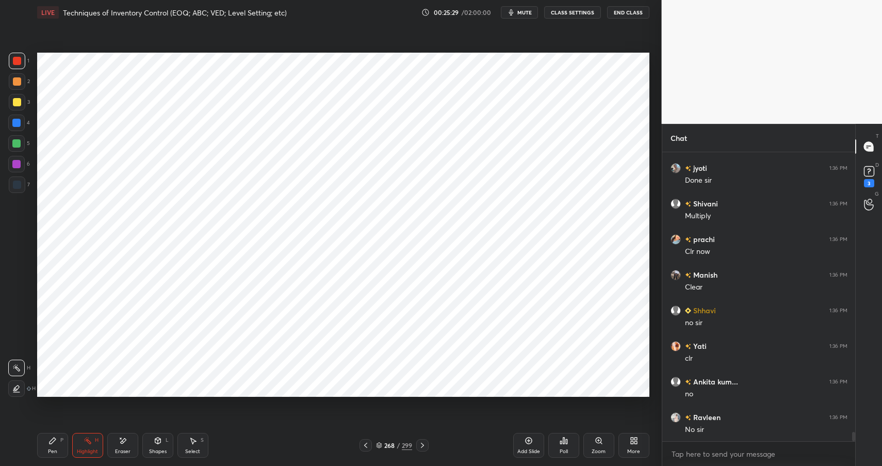
drag, startPoint x: 154, startPoint y: 441, endPoint x: 160, endPoint y: 430, distance: 11.8
click at [155, 441] on icon at bounding box center [158, 441] width 6 height 6
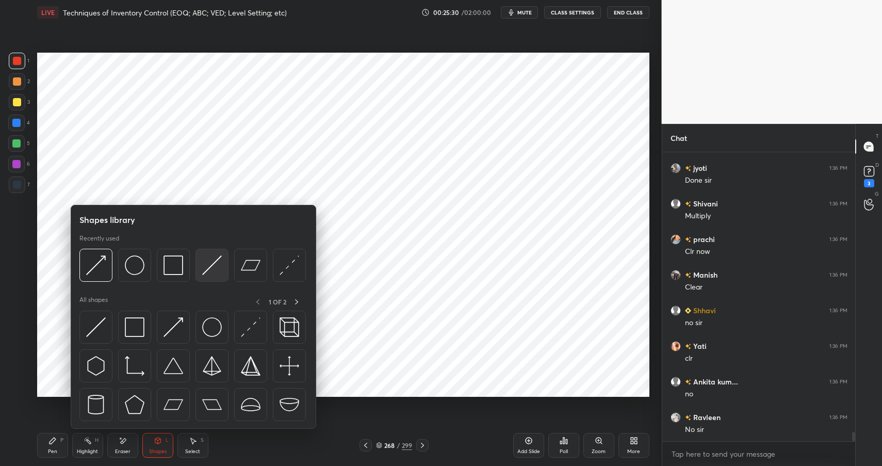
click at [209, 262] on img at bounding box center [212, 265] width 20 height 20
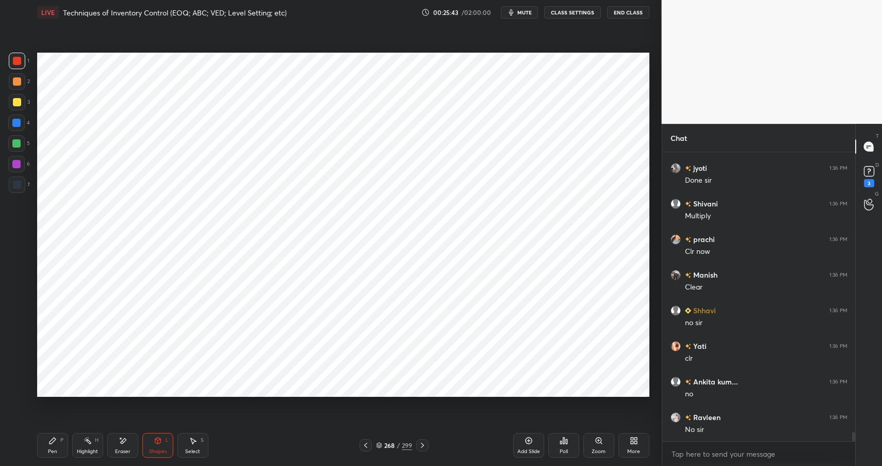
click at [43, 443] on div "Pen P" at bounding box center [52, 445] width 31 height 25
click at [48, 442] on div "Pen P" at bounding box center [52, 445] width 31 height 25
click at [17, 185] on div at bounding box center [17, 185] width 8 height 8
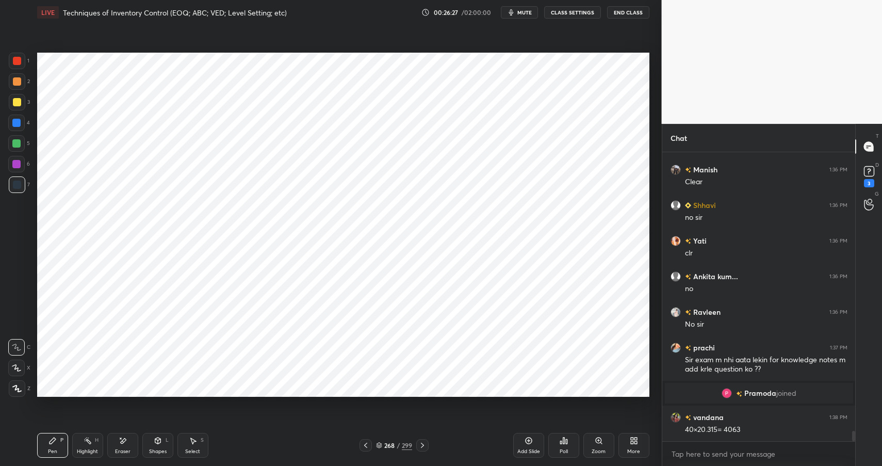
scroll to position [7897, 0]
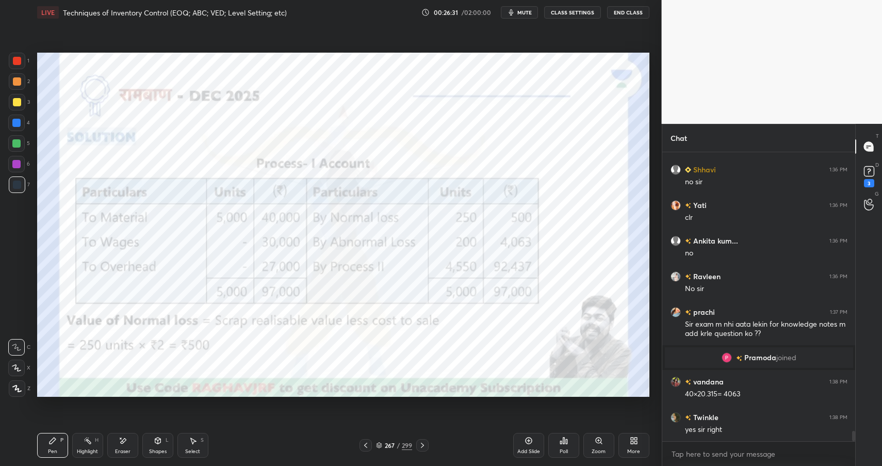
click at [78, 445] on div "Highlight H" at bounding box center [87, 445] width 31 height 25
click at [85, 449] on div "Highlight" at bounding box center [87, 451] width 21 height 5
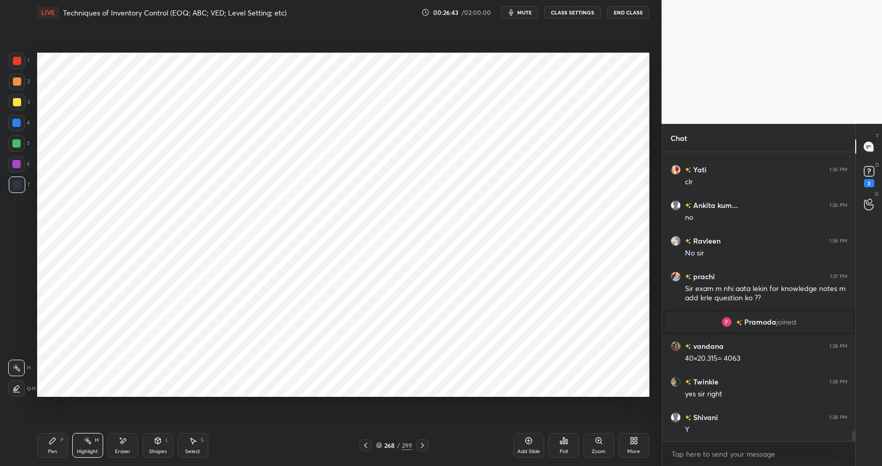
click at [41, 442] on div "Pen P" at bounding box center [52, 445] width 31 height 25
click at [45, 443] on div "Pen P" at bounding box center [52, 445] width 31 height 25
drag, startPoint x: 16, startPoint y: 170, endPoint x: 15, endPoint y: 164, distance: 5.7
click at [16, 170] on div at bounding box center [16, 164] width 17 height 17
click at [15, 165] on div at bounding box center [16, 164] width 8 height 8
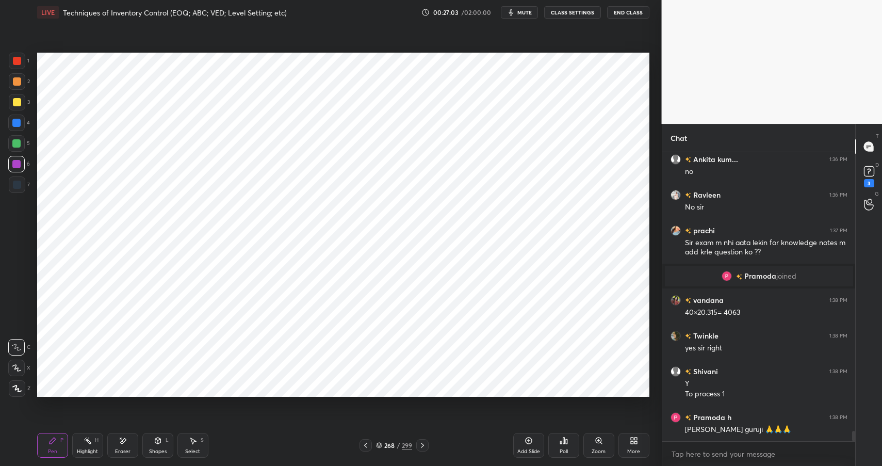
scroll to position [8015, 0]
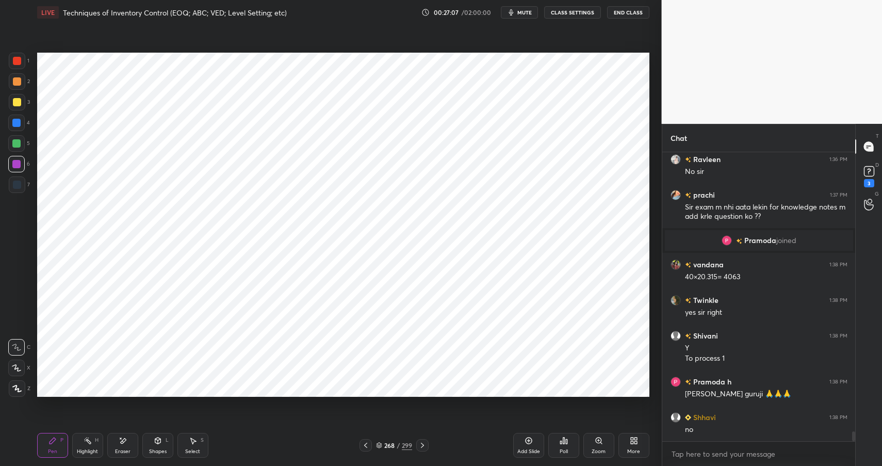
click at [21, 118] on div at bounding box center [16, 123] width 17 height 17
drag, startPoint x: 21, startPoint y: 118, endPoint x: 25, endPoint y: 103, distance: 16.2
click at [21, 118] on div at bounding box center [16, 123] width 17 height 17
click at [89, 442] on rect at bounding box center [88, 441] width 5 height 5
click at [91, 441] on icon at bounding box center [88, 441] width 8 height 8
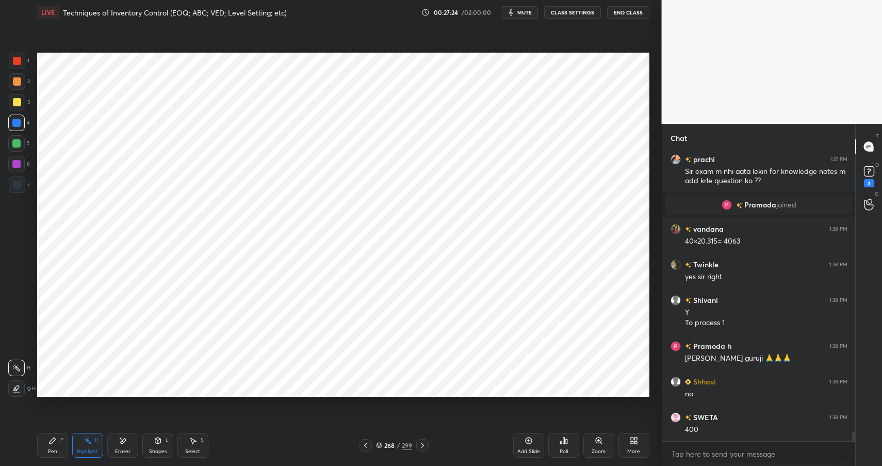
scroll to position [8086, 0]
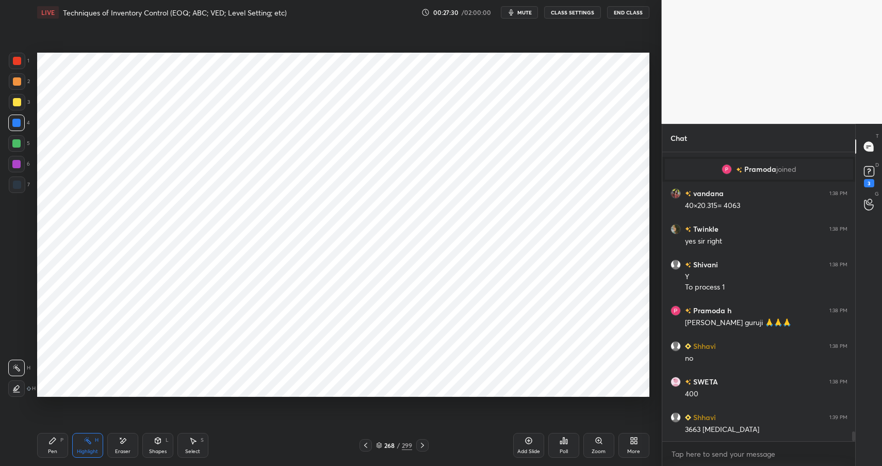
click at [54, 443] on icon at bounding box center [53, 441] width 8 height 8
click at [60, 445] on div "Pen P" at bounding box center [52, 445] width 31 height 25
click at [22, 176] on div at bounding box center [17, 184] width 17 height 17
click at [21, 177] on div at bounding box center [17, 184] width 17 height 17
drag, startPoint x: 20, startPoint y: 122, endPoint x: 28, endPoint y: 124, distance: 8.5
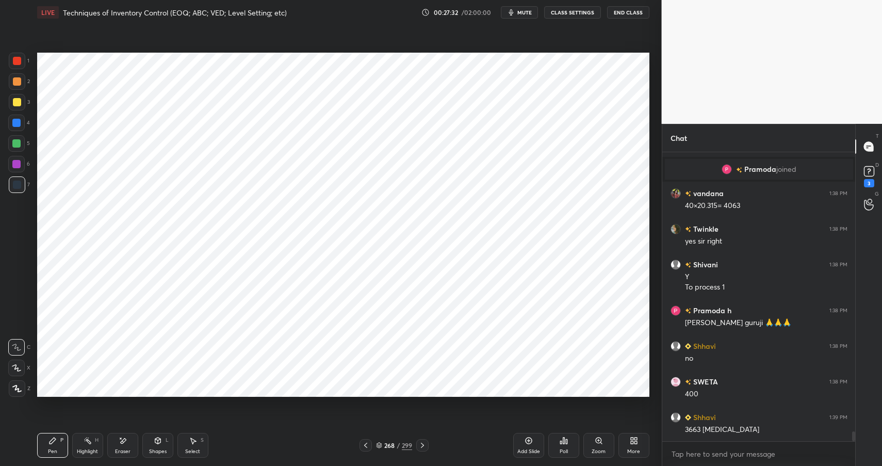
click at [21, 123] on div at bounding box center [16, 123] width 17 height 17
click at [24, 125] on div at bounding box center [16, 123] width 17 height 17
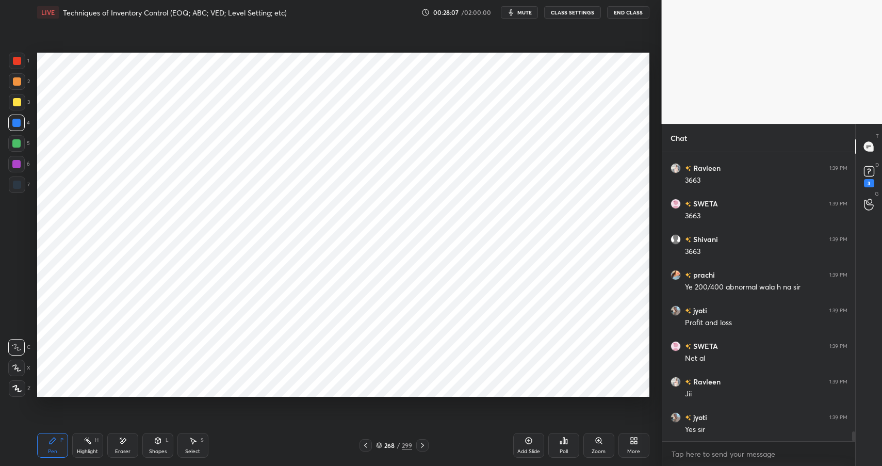
scroll to position [8406, 0]
click at [15, 61] on div at bounding box center [17, 61] width 8 height 8
click at [19, 58] on div at bounding box center [17, 61] width 8 height 8
click at [155, 437] on icon at bounding box center [158, 441] width 8 height 8
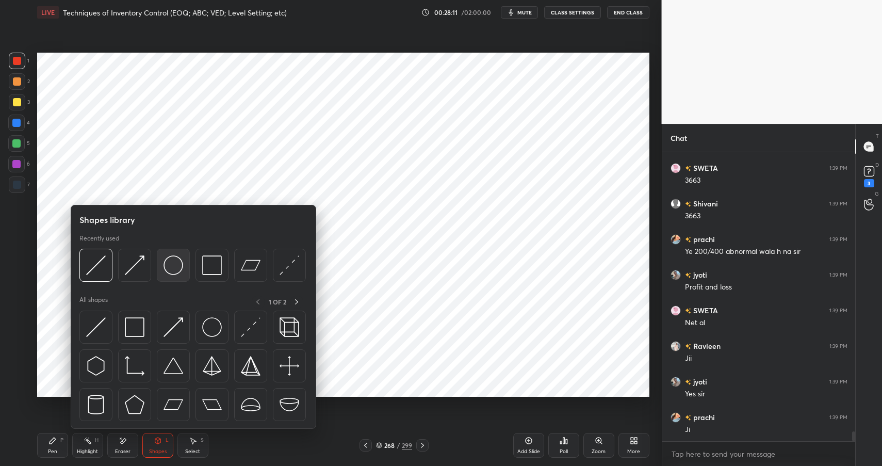
click at [170, 261] on img at bounding box center [174, 265] width 20 height 20
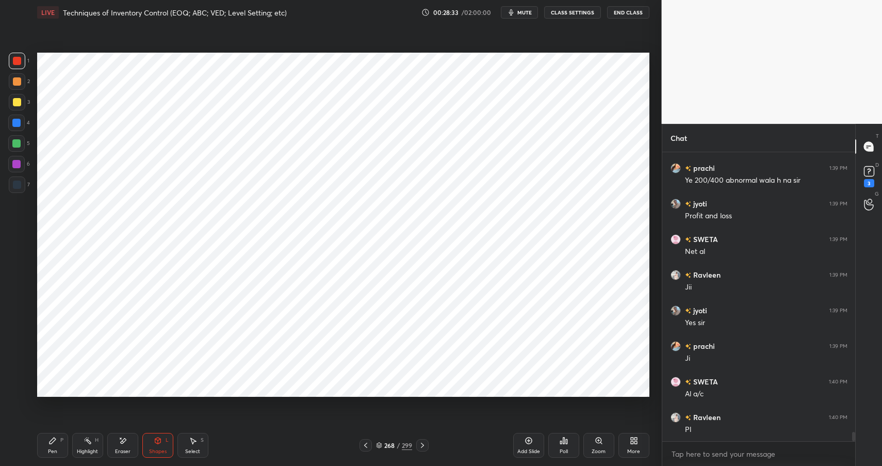
scroll to position [8513, 0]
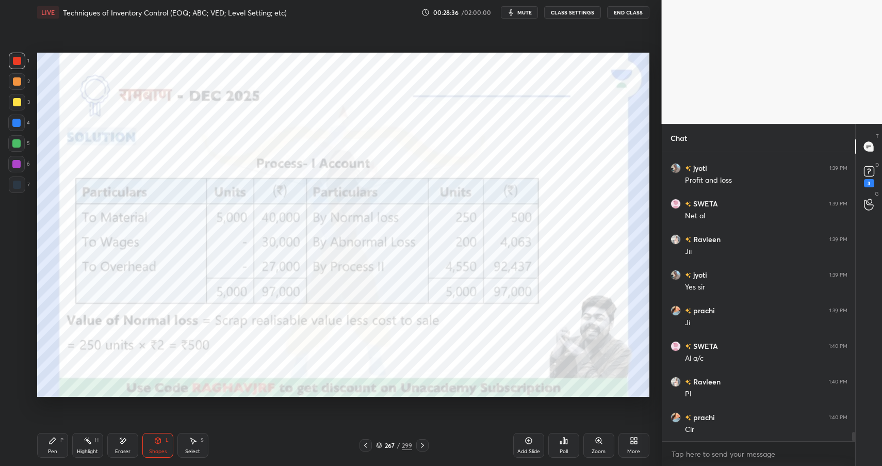
drag, startPoint x: 66, startPoint y: 444, endPoint x: 75, endPoint y: 444, distance: 9.3
click at [69, 442] on div "Pen P Highlight H Eraser Shapes L Select S" at bounding box center [156, 445] width 238 height 25
drag, startPoint x: 75, startPoint y: 444, endPoint x: 84, endPoint y: 415, distance: 30.4
click at [75, 444] on div "Highlight H" at bounding box center [87, 445] width 31 height 25
click at [17, 124] on div at bounding box center [16, 123] width 8 height 8
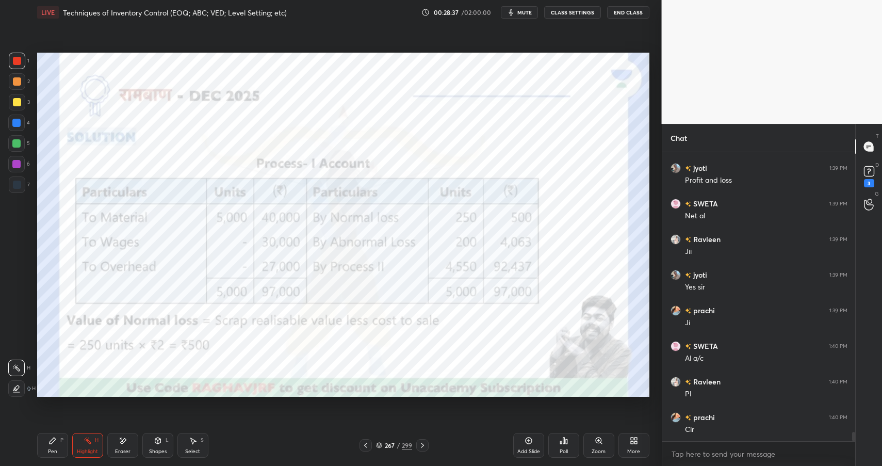
click at [14, 148] on div at bounding box center [16, 143] width 17 height 17
click at [13, 146] on div at bounding box center [16, 143] width 8 height 8
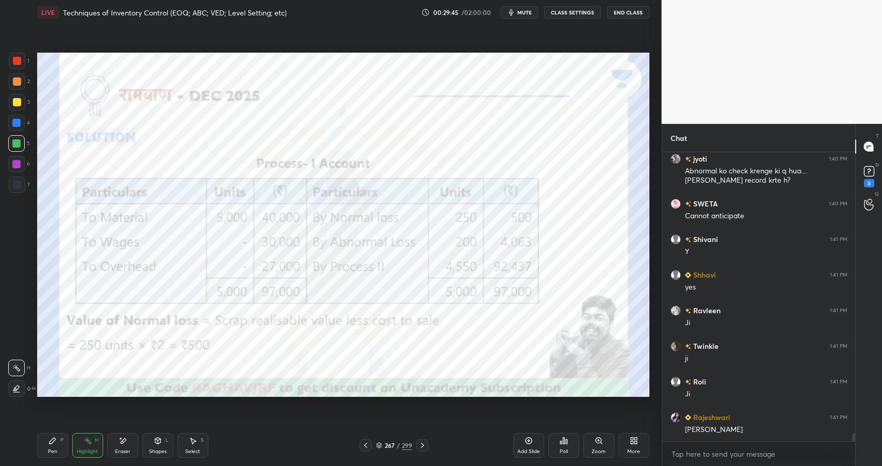
scroll to position [9900, 0]
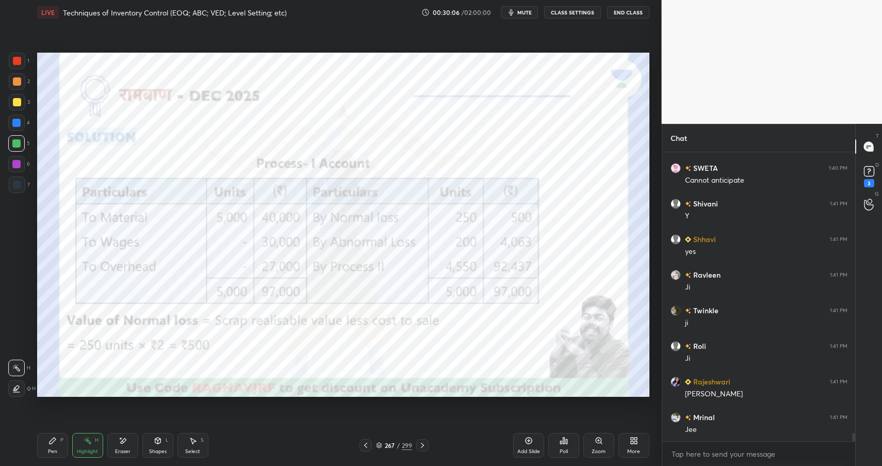
click at [48, 449] on div "Pen" at bounding box center [52, 451] width 9 height 5
click at [53, 446] on div "Pen P" at bounding box center [52, 445] width 31 height 25
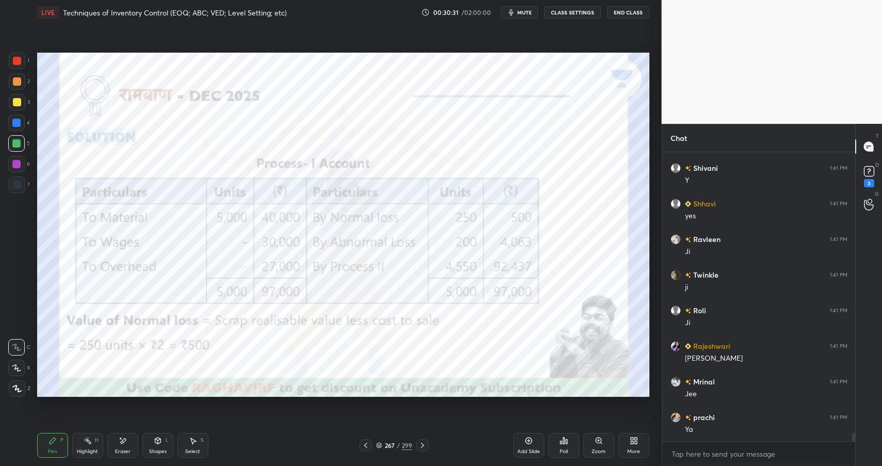
scroll to position [9971, 0]
click at [89, 444] on icon at bounding box center [88, 441] width 8 height 8
drag, startPoint x: 89, startPoint y: 444, endPoint x: 106, endPoint y: 427, distance: 23.7
click at [89, 444] on icon at bounding box center [88, 441] width 8 height 8
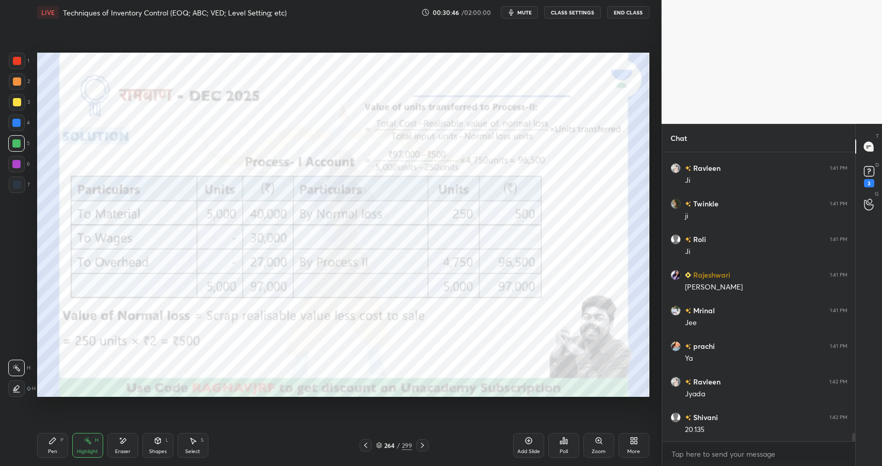
scroll to position [10042, 0]
click at [58, 436] on div "Pen P" at bounding box center [52, 445] width 31 height 25
click at [16, 67] on div at bounding box center [17, 61] width 17 height 17
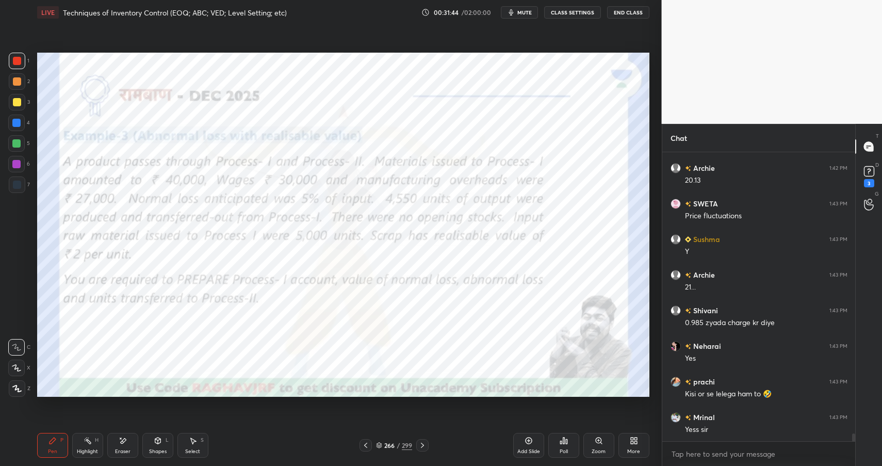
scroll to position [10657, 0]
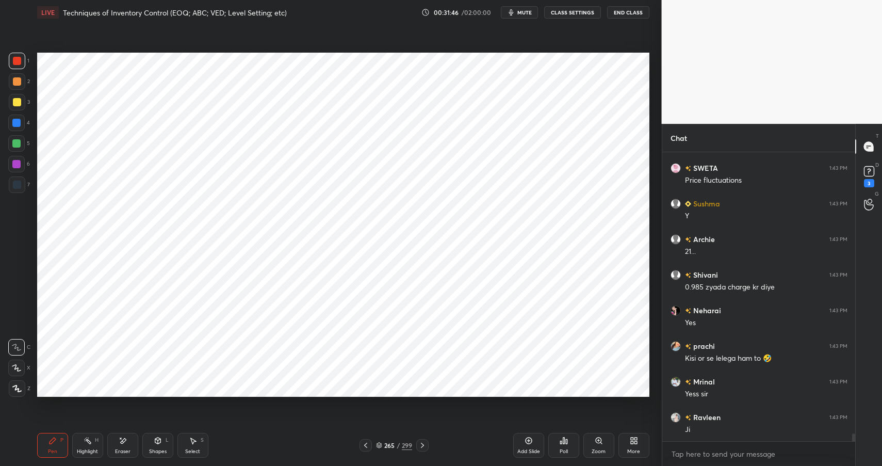
click at [530, 443] on icon at bounding box center [528, 441] width 7 height 7
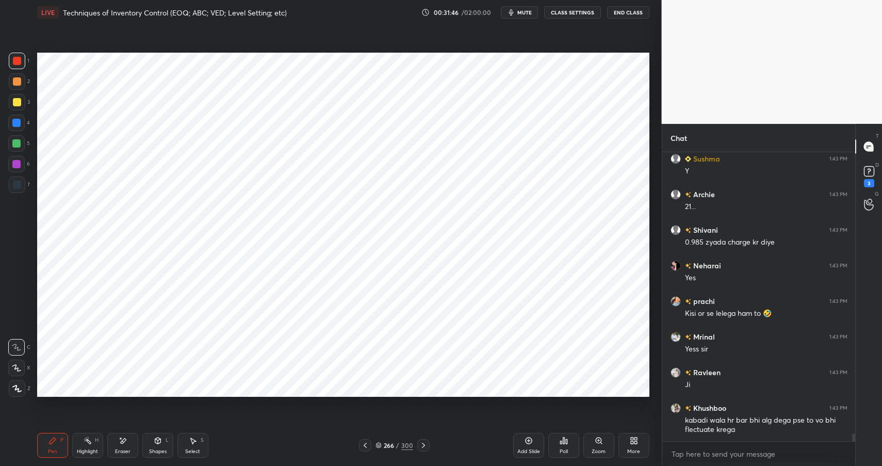
click at [153, 440] on div "Shapes L" at bounding box center [157, 445] width 31 height 25
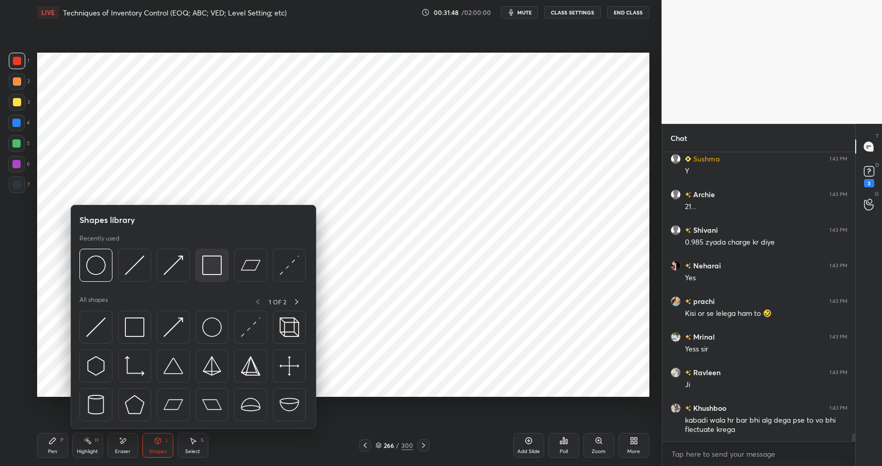
click at [208, 270] on img at bounding box center [212, 265] width 20 height 20
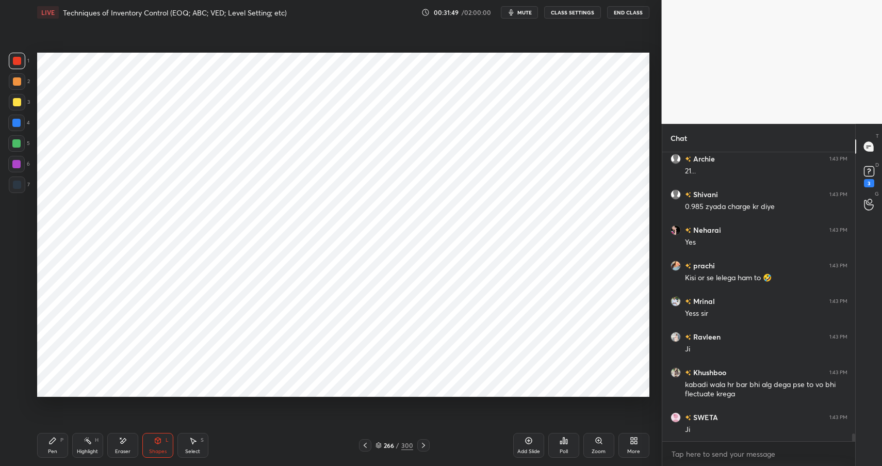
scroll to position [10773, 0]
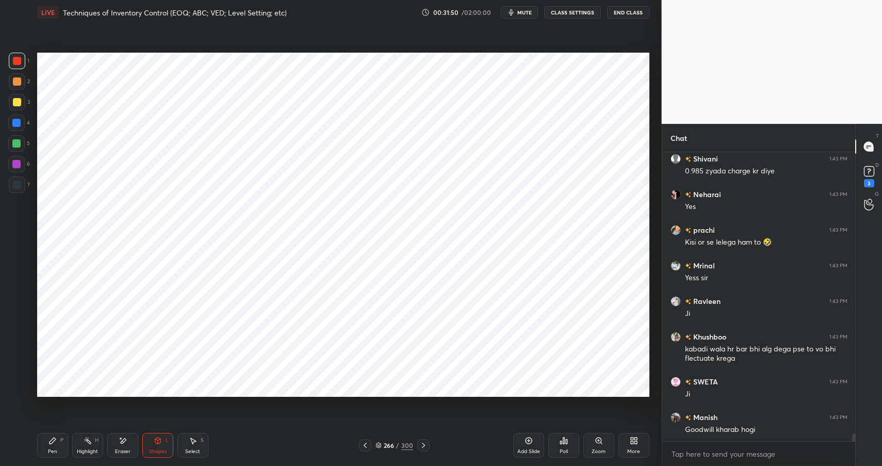
click at [52, 446] on div "Pen P" at bounding box center [52, 445] width 31 height 25
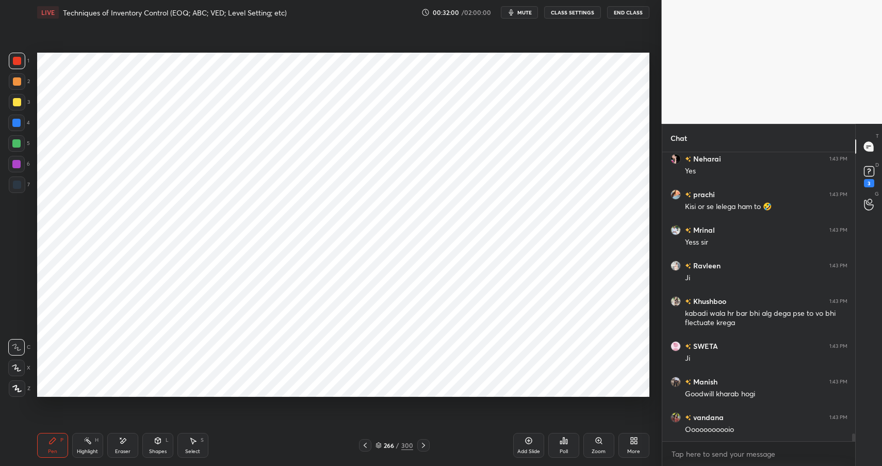
drag, startPoint x: 158, startPoint y: 444, endPoint x: 160, endPoint y: 434, distance: 10.0
click at [158, 442] on icon at bounding box center [158, 441] width 8 height 8
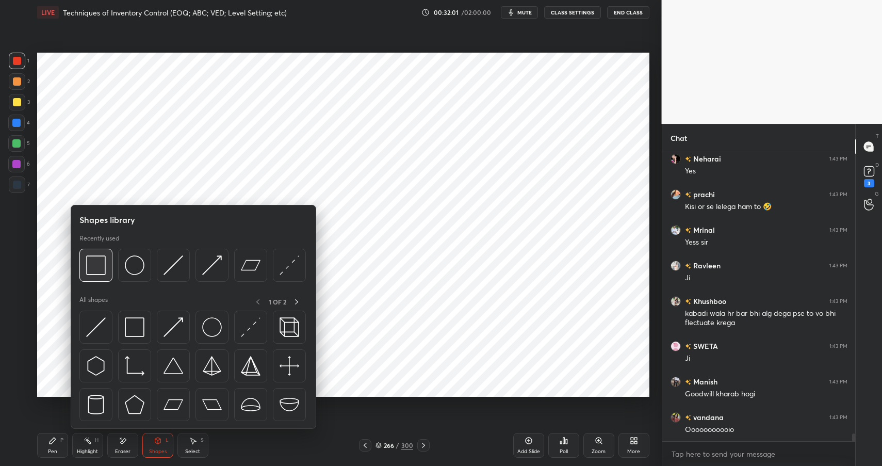
click at [100, 259] on img at bounding box center [96, 265] width 20 height 20
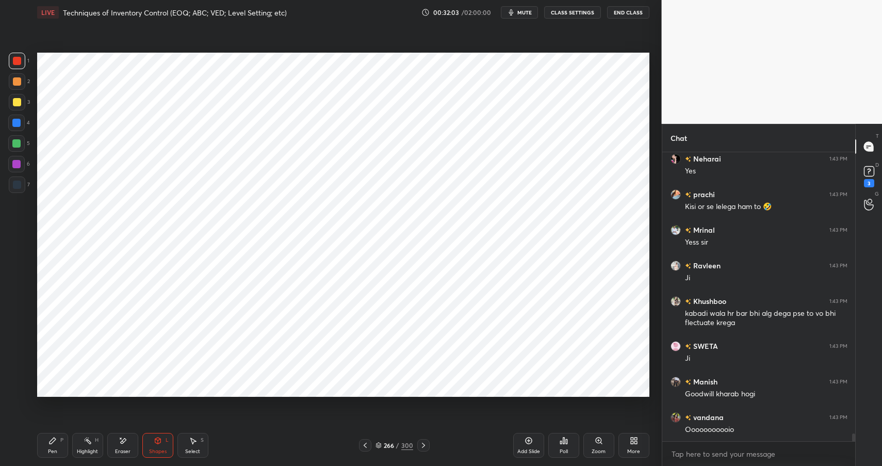
click at [49, 444] on icon at bounding box center [53, 441] width 8 height 8
click at [63, 445] on div "Pen P" at bounding box center [52, 445] width 31 height 25
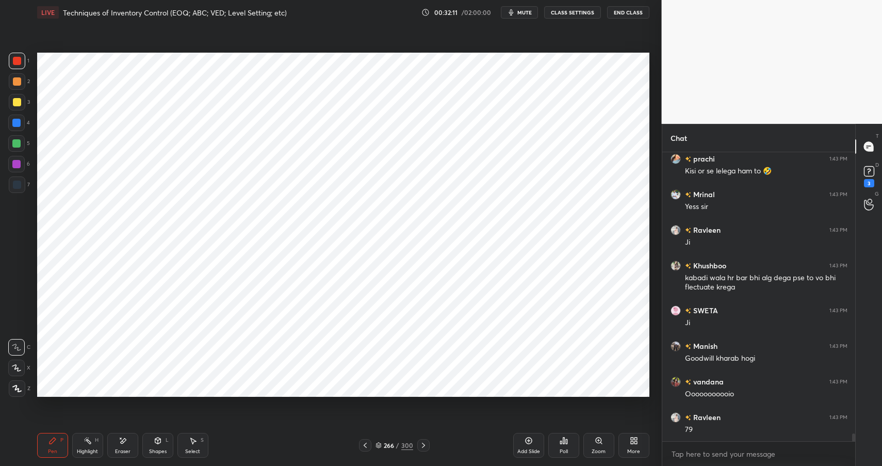
scroll to position [10869, 0]
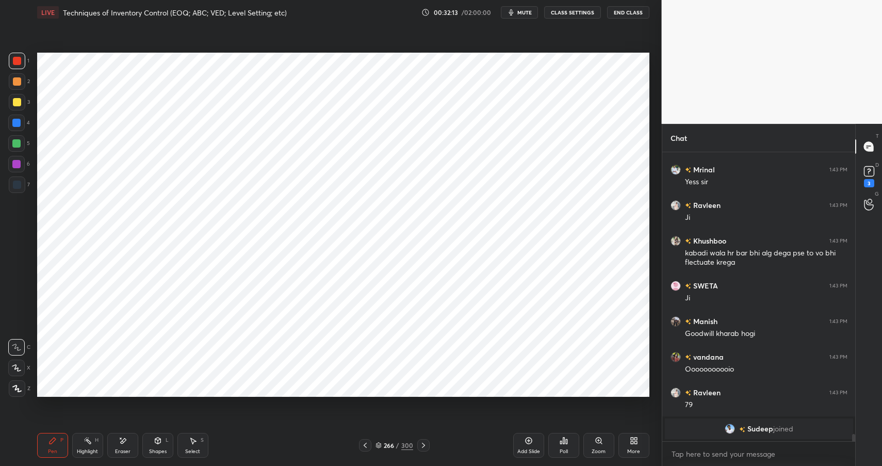
click at [164, 447] on div "Shapes L" at bounding box center [157, 445] width 31 height 25
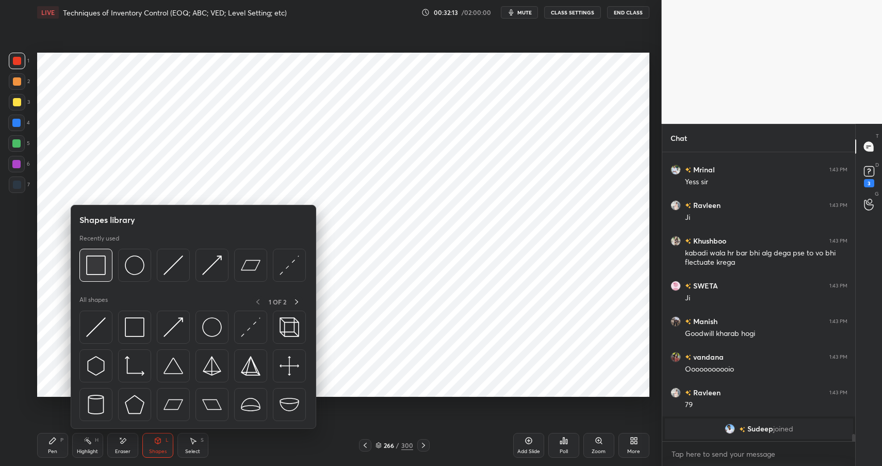
click at [99, 263] on img at bounding box center [96, 265] width 20 height 20
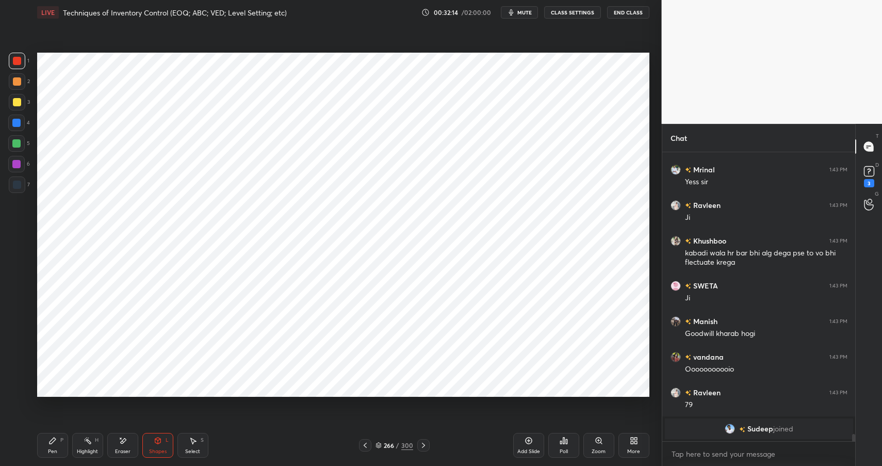
click at [15, 120] on div at bounding box center [16, 123] width 8 height 8
drag, startPoint x: 15, startPoint y: 120, endPoint x: 33, endPoint y: 120, distance: 17.6
click at [18, 121] on div at bounding box center [16, 123] width 8 height 8
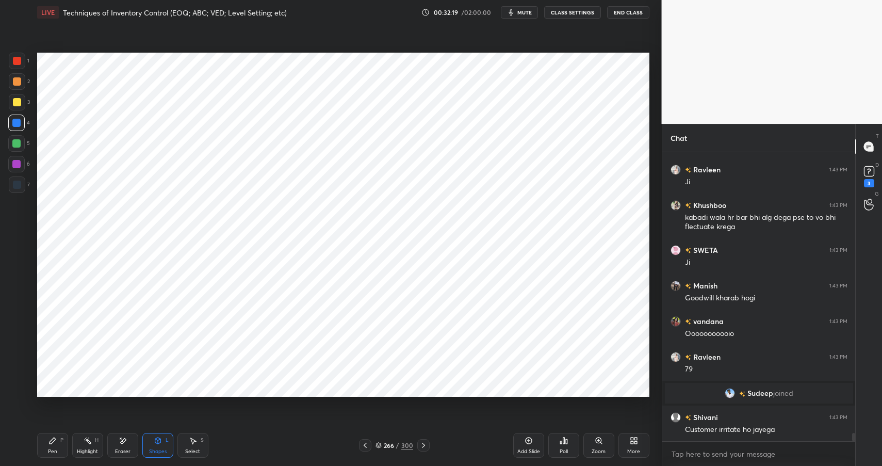
scroll to position [10090, 0]
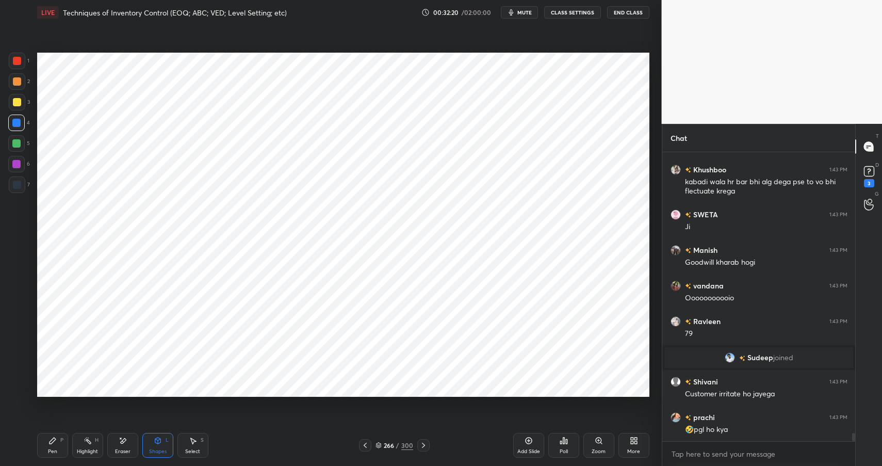
click at [91, 441] on icon at bounding box center [88, 441] width 8 height 8
click at [95, 442] on div "H" at bounding box center [97, 440] width 4 height 5
click at [16, 80] on div at bounding box center [17, 81] width 8 height 8
drag, startPoint x: 46, startPoint y: 438, endPoint x: 52, endPoint y: 445, distance: 8.9
click at [45, 442] on div "Pen P" at bounding box center [52, 445] width 31 height 25
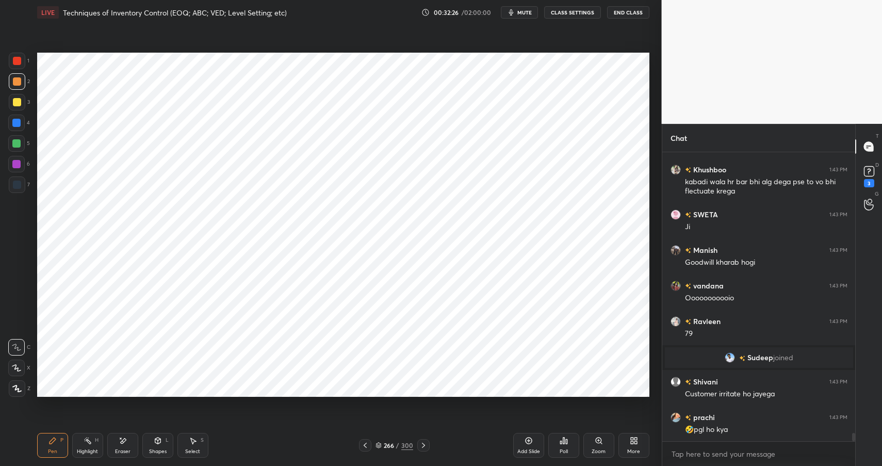
drag, startPoint x: 52, startPoint y: 446, endPoint x: 63, endPoint y: 408, distance: 40.3
click at [51, 448] on div "Pen P" at bounding box center [52, 445] width 31 height 25
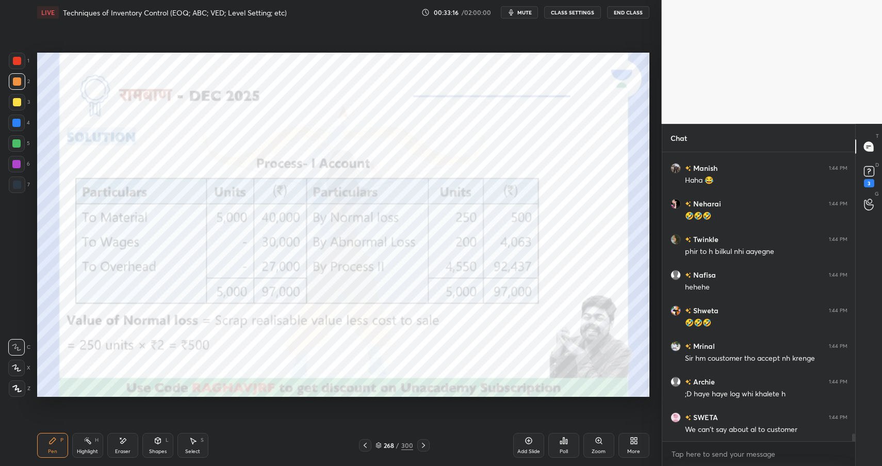
scroll to position [10696, 0]
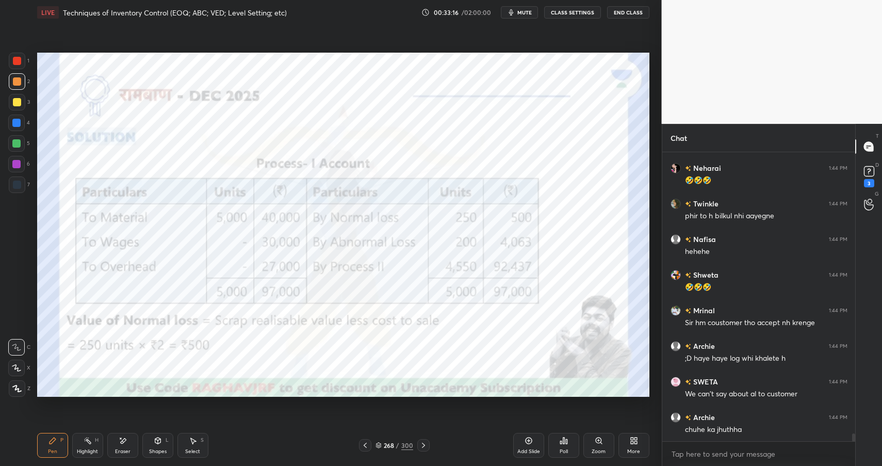
click at [124, 441] on icon at bounding box center [123, 441] width 8 height 9
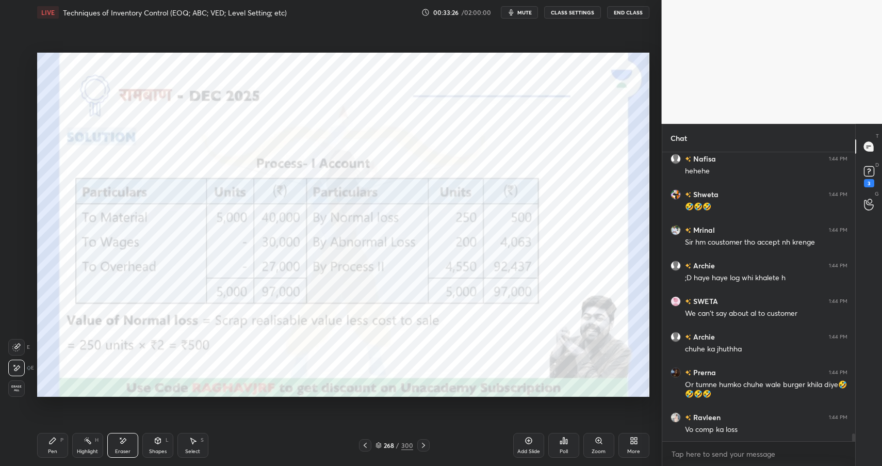
click at [50, 443] on icon at bounding box center [53, 441] width 6 height 6
click at [51, 443] on icon at bounding box center [53, 441] width 6 height 6
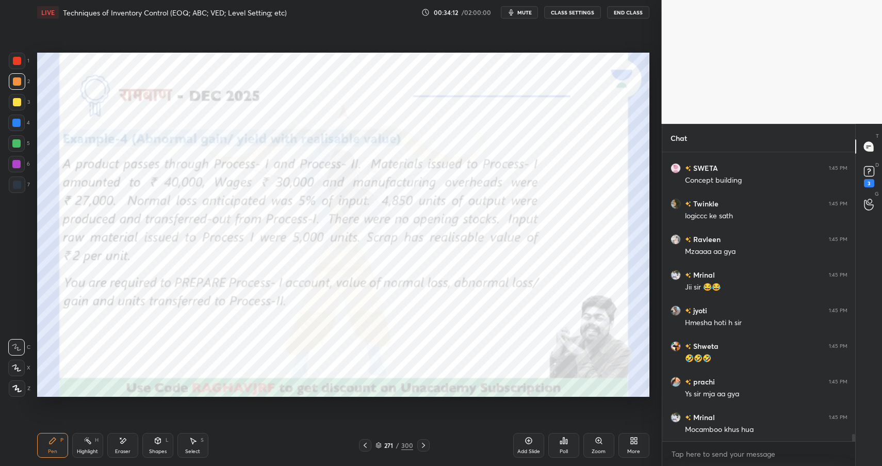
scroll to position [11559, 0]
drag, startPoint x: 165, startPoint y: 441, endPoint x: 167, endPoint y: 434, distance: 6.9
click at [166, 441] on div "L" at bounding box center [167, 440] width 3 height 5
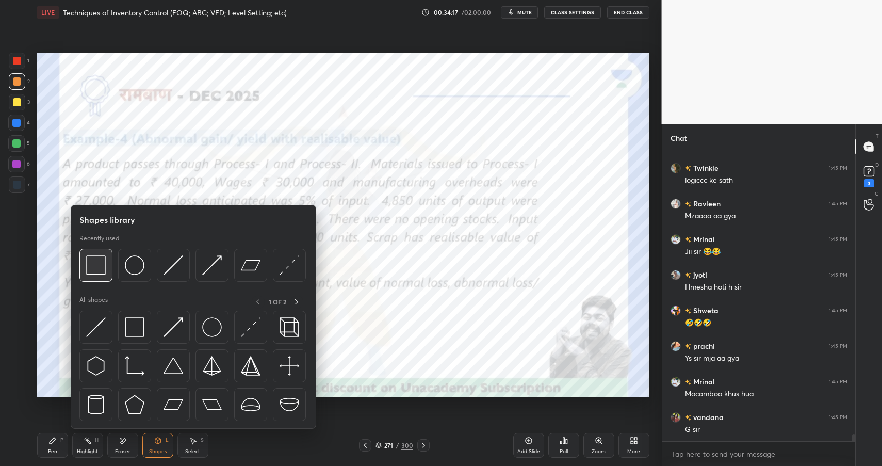
click at [102, 253] on div at bounding box center [95, 265] width 33 height 33
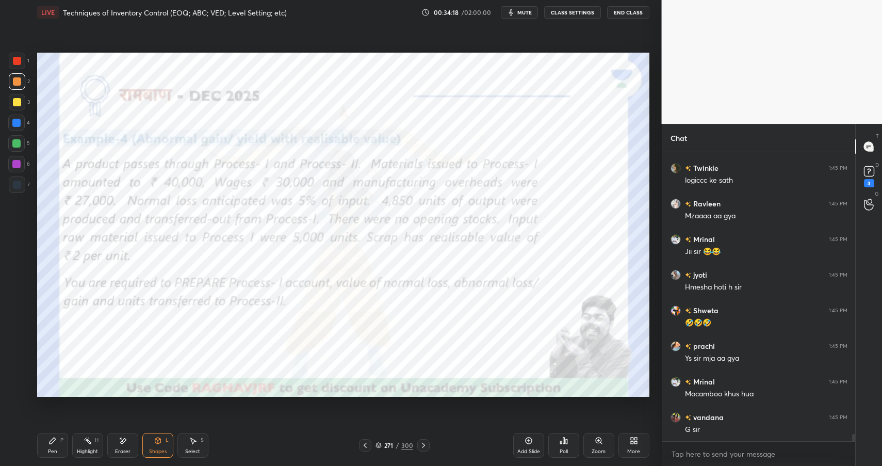
click at [21, 53] on div at bounding box center [17, 61] width 17 height 17
drag, startPoint x: 25, startPoint y: 54, endPoint x: 28, endPoint y: 36, distance: 17.8
click at [25, 54] on div "1" at bounding box center [19, 61] width 21 height 17
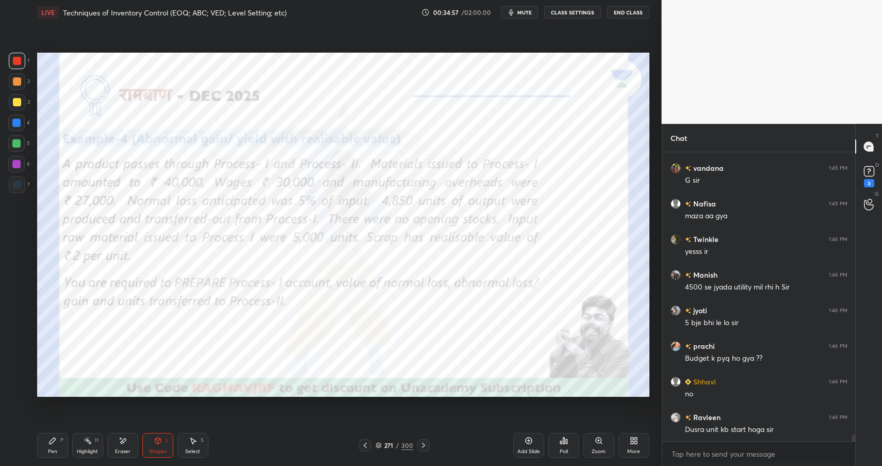
click at [77, 450] on div "Highlight H" at bounding box center [87, 445] width 31 height 25
click at [86, 449] on div "Highlight" at bounding box center [87, 451] width 21 height 5
drag, startPoint x: 89, startPoint y: 446, endPoint x: 97, endPoint y: 438, distance: 12.0
click at [89, 446] on div "Highlight H" at bounding box center [87, 445] width 31 height 25
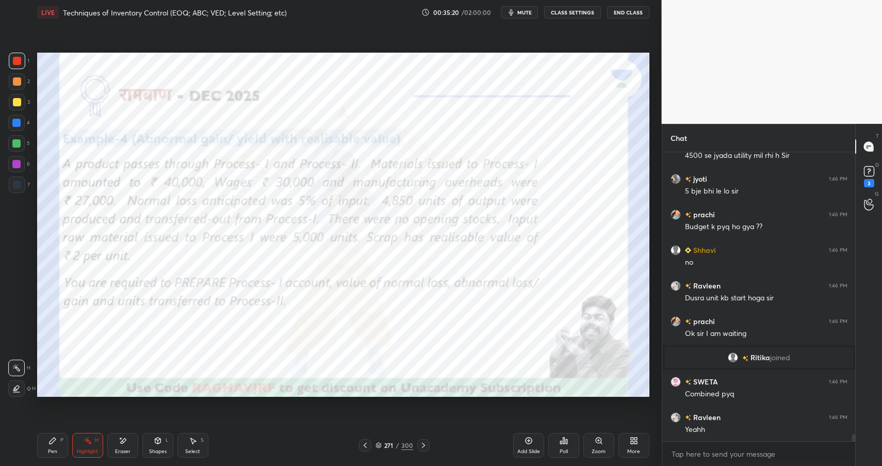
scroll to position [11458, 0]
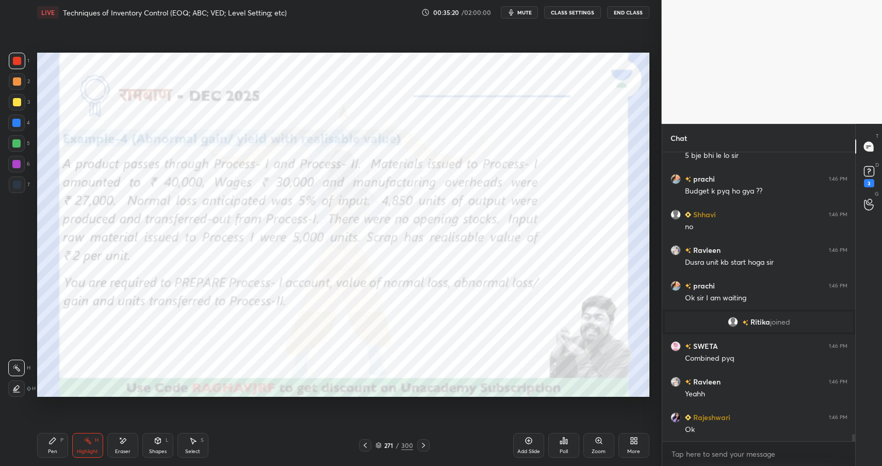
click at [154, 445] on div "Shapes L" at bounding box center [157, 445] width 31 height 25
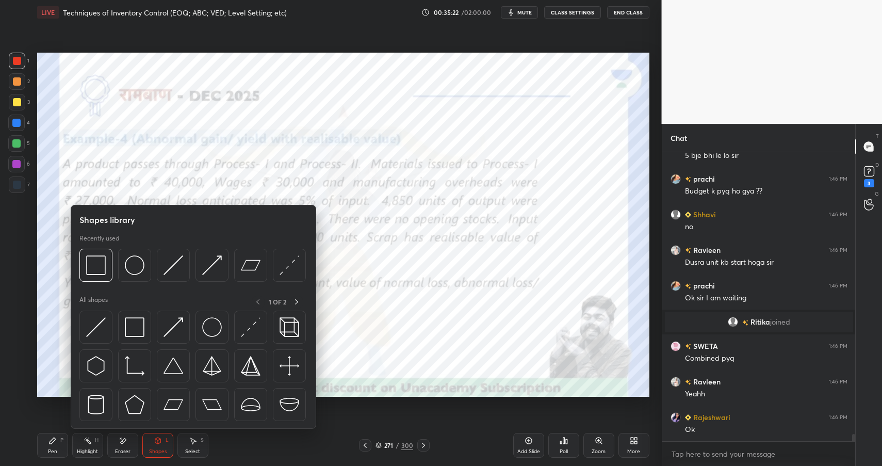
click at [62, 441] on div "Pen P" at bounding box center [52, 445] width 31 height 25
click at [60, 444] on div "Pen P" at bounding box center [52, 445] width 31 height 25
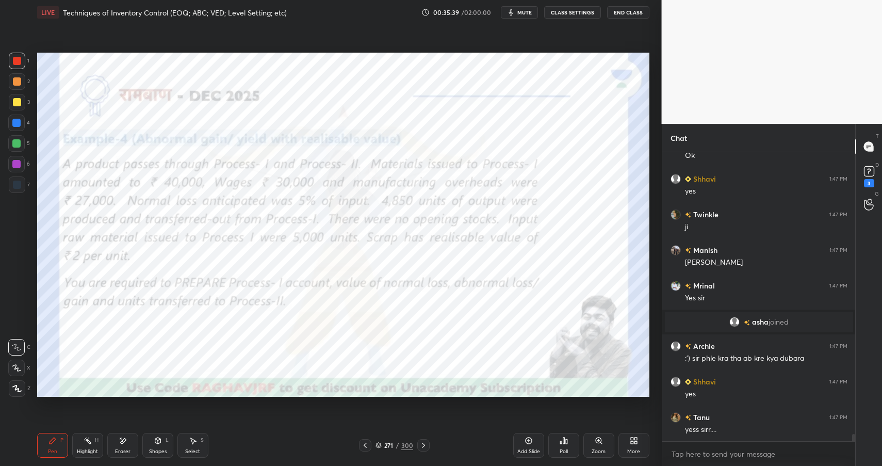
scroll to position [11699, 0]
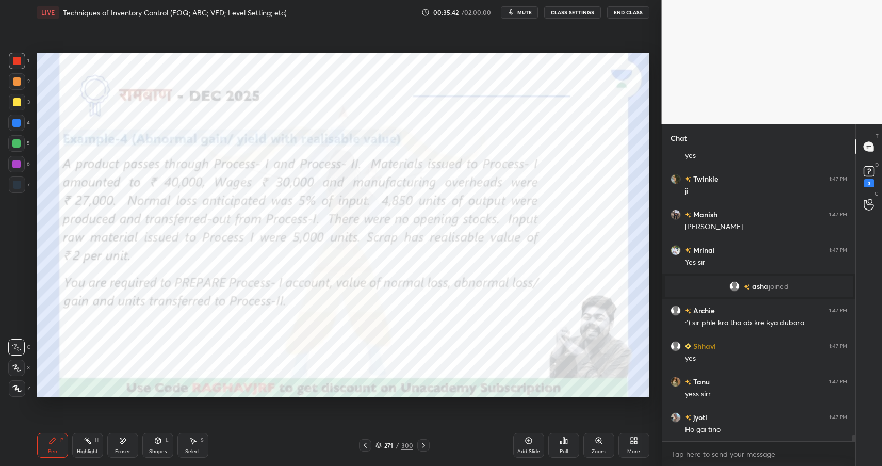
drag, startPoint x: 111, startPoint y: 442, endPoint x: 119, endPoint y: 443, distance: 7.8
click at [111, 444] on div "Eraser" at bounding box center [122, 445] width 31 height 25
click at [126, 443] on icon at bounding box center [123, 441] width 8 height 9
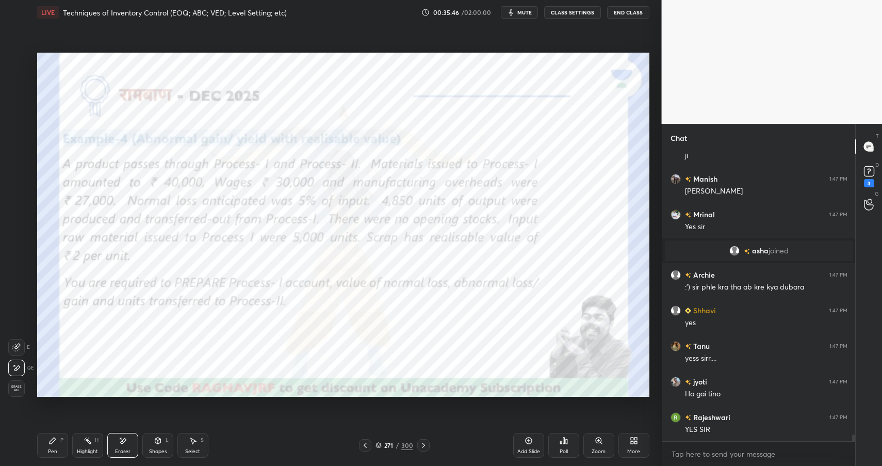
scroll to position [11842, 0]
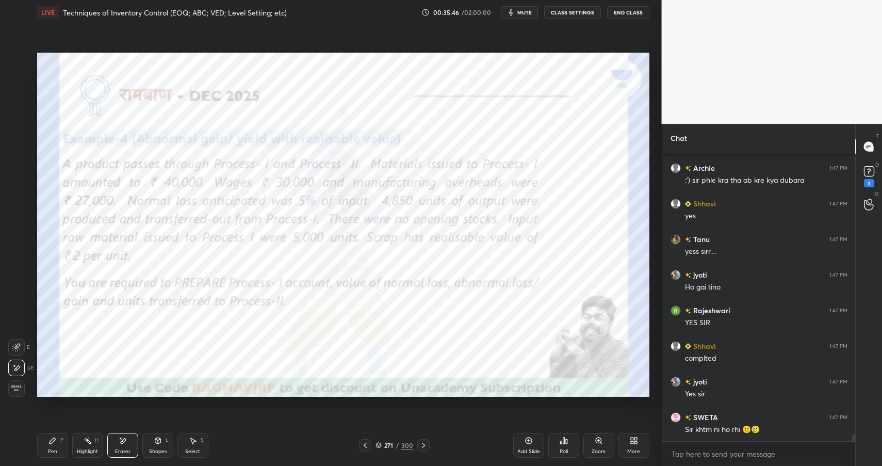
drag, startPoint x: 57, startPoint y: 440, endPoint x: 58, endPoint y: 434, distance: 5.4
click at [57, 440] on div "Pen P" at bounding box center [52, 445] width 31 height 25
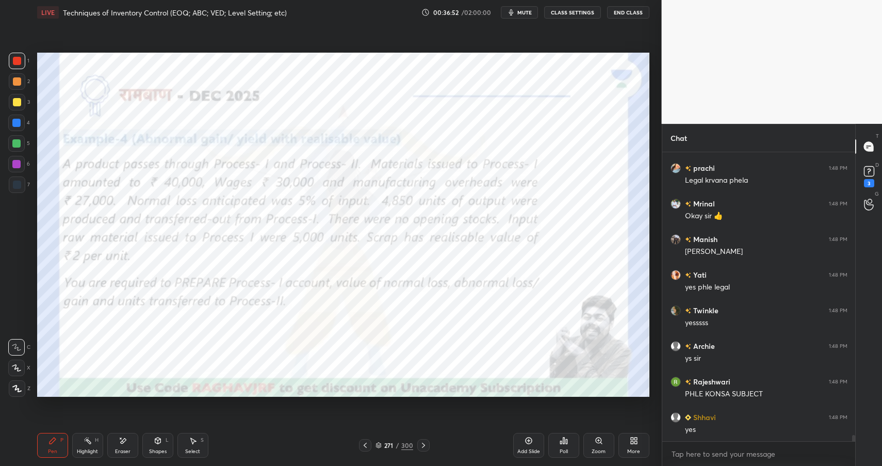
scroll to position [13045, 0]
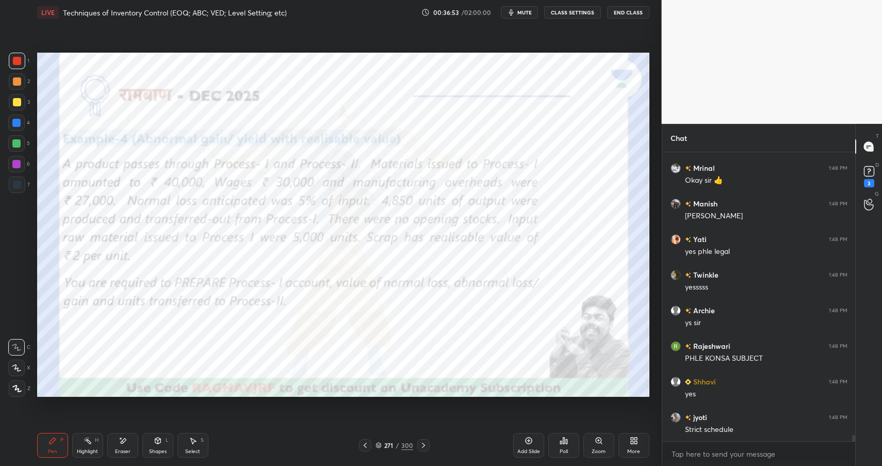
click at [165, 445] on div "Shapes L" at bounding box center [157, 445] width 31 height 25
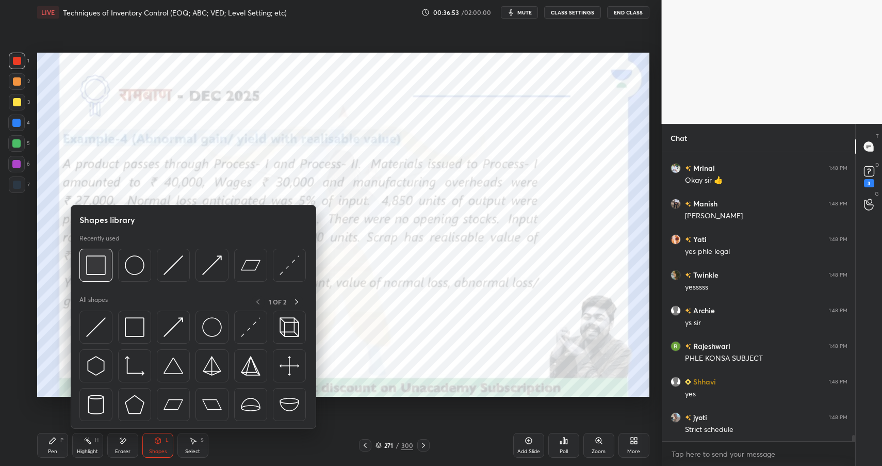
click at [99, 263] on img at bounding box center [96, 265] width 20 height 20
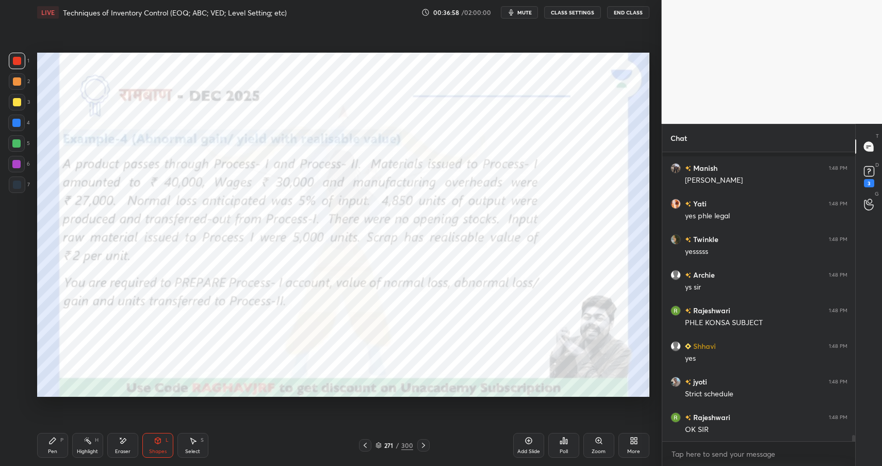
scroll to position [13126, 0]
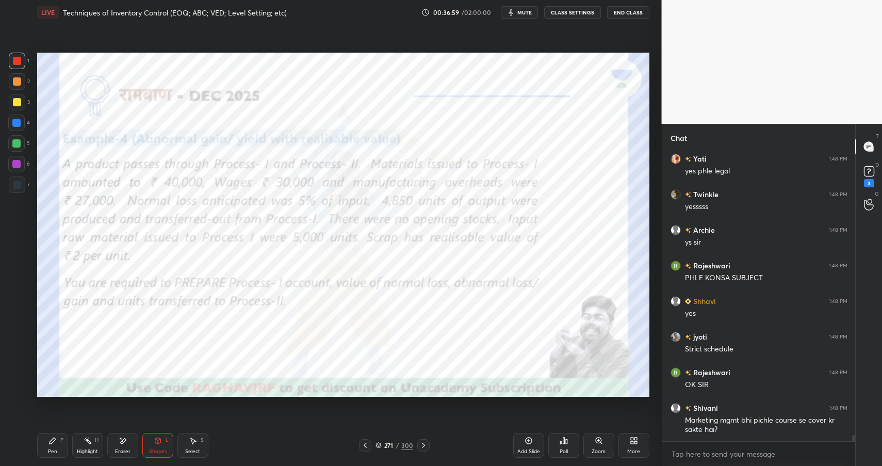
click at [87, 439] on rect at bounding box center [88, 441] width 5 height 5
click at [88, 440] on icon at bounding box center [87, 440] width 1 height 1
click at [44, 446] on div "Pen P" at bounding box center [52, 445] width 31 height 25
click at [46, 445] on div "Pen P" at bounding box center [52, 445] width 31 height 25
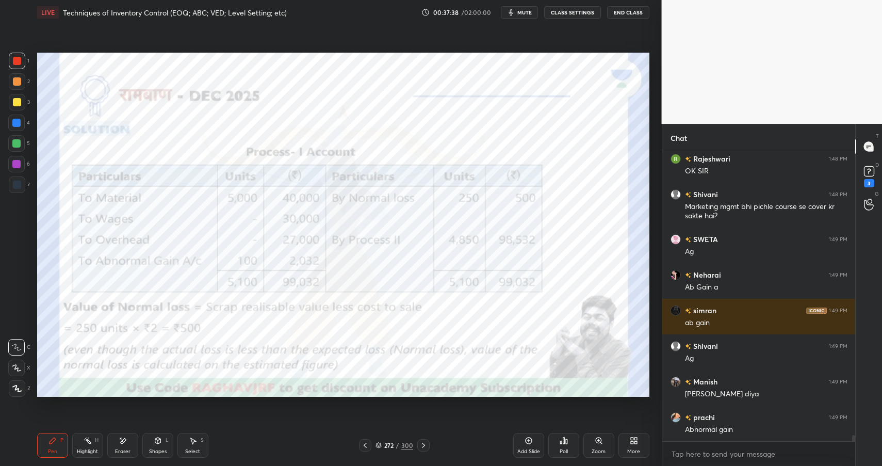
scroll to position [13375, 0]
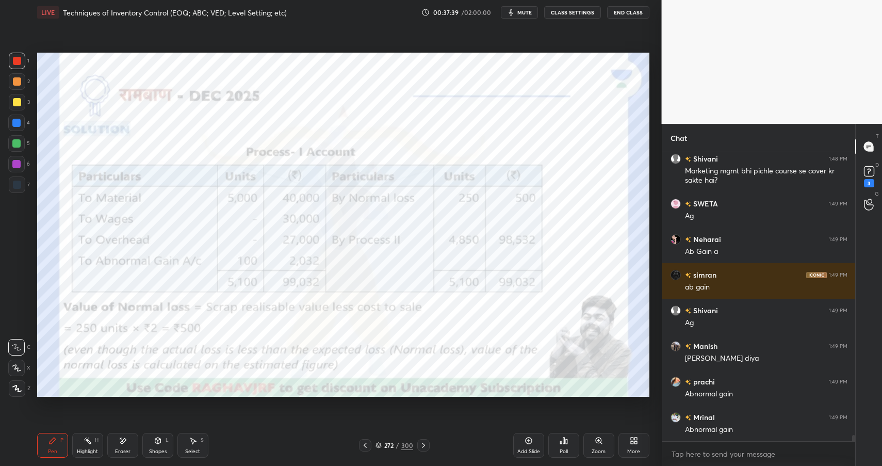
drag, startPoint x: 123, startPoint y: 443, endPoint x: 139, endPoint y: 409, distance: 37.2
click at [119, 443] on icon at bounding box center [123, 441] width 8 height 9
drag, startPoint x: 57, startPoint y: 442, endPoint x: 60, endPoint y: 410, distance: 31.7
click at [57, 442] on div "Pen P" at bounding box center [52, 445] width 31 height 25
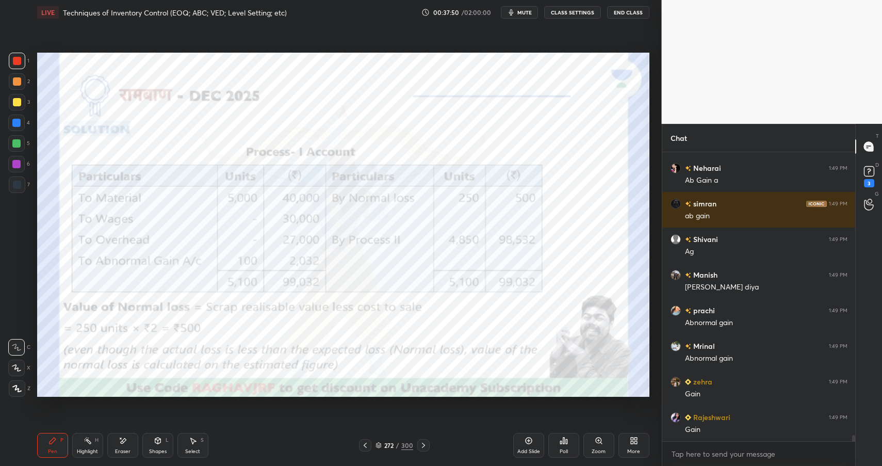
scroll to position [13482, 0]
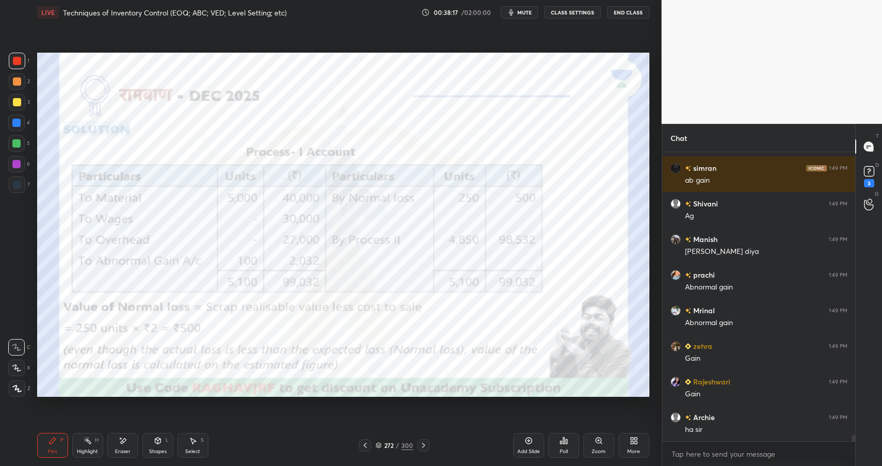
click at [126, 443] on icon at bounding box center [123, 441] width 8 height 9
click at [56, 443] on icon at bounding box center [53, 441] width 8 height 8
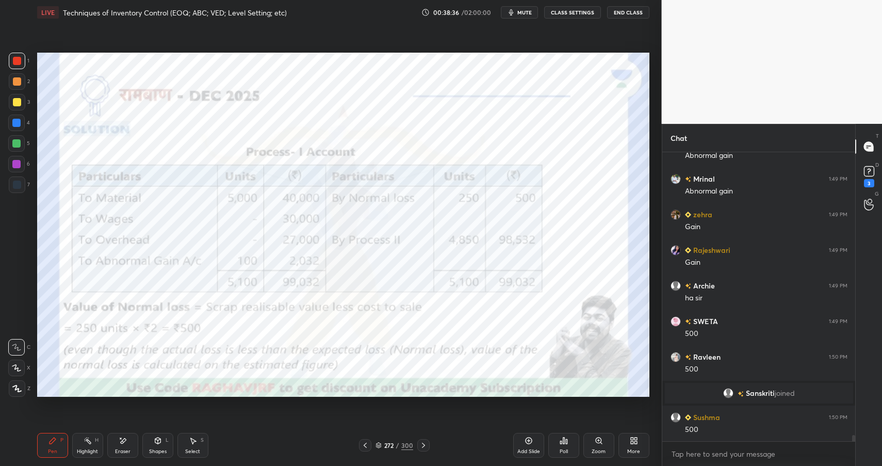
scroll to position [13093, 0]
